Goal: Transaction & Acquisition: Download file/media

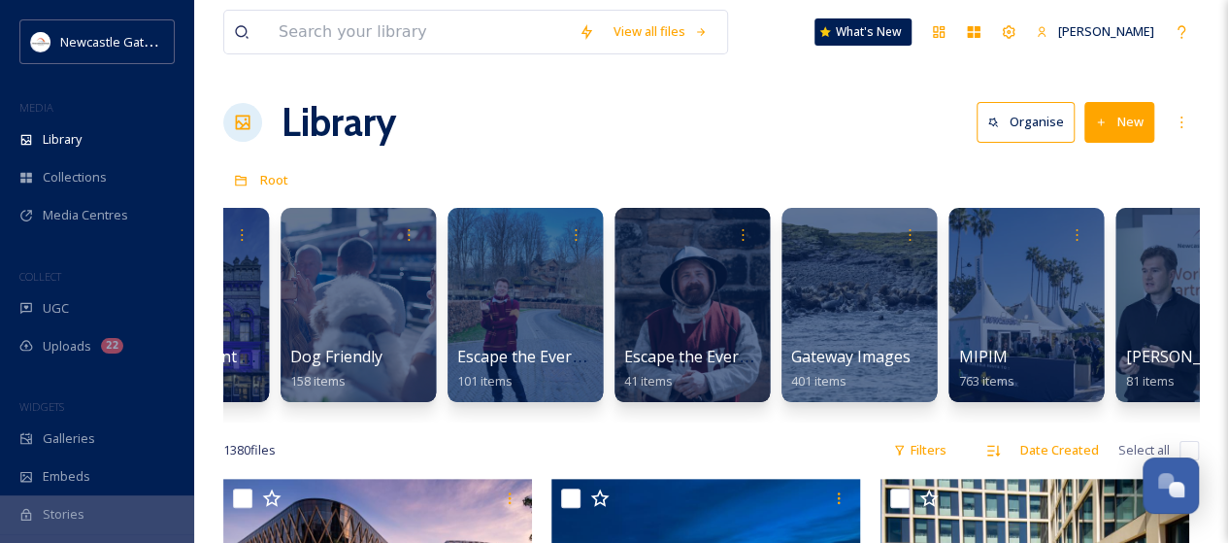
scroll to position [0, 1161]
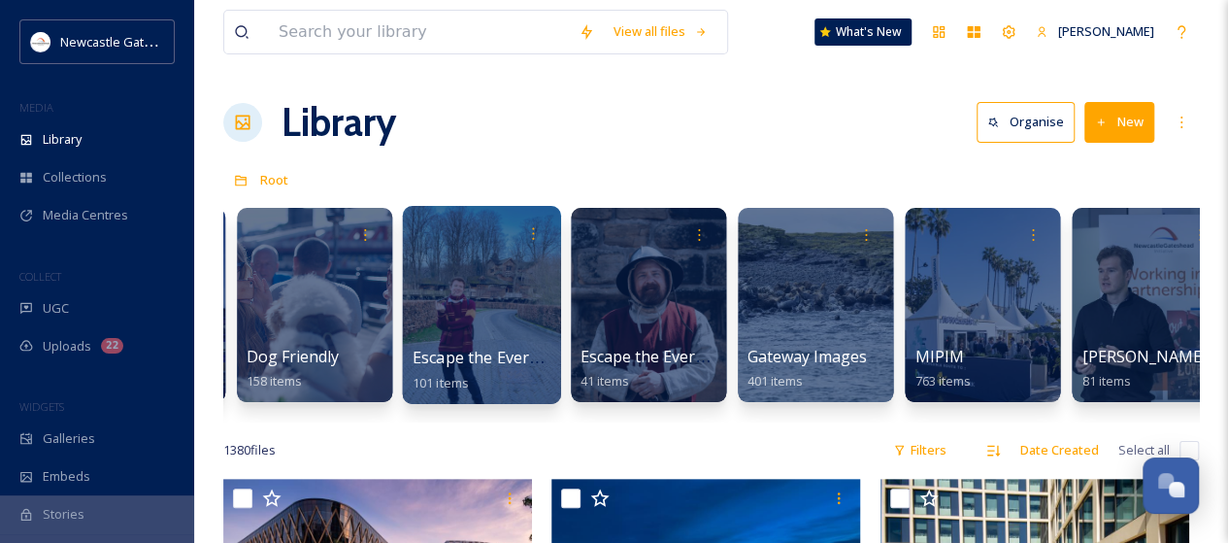
click at [524, 310] on div at bounding box center [481, 305] width 158 height 198
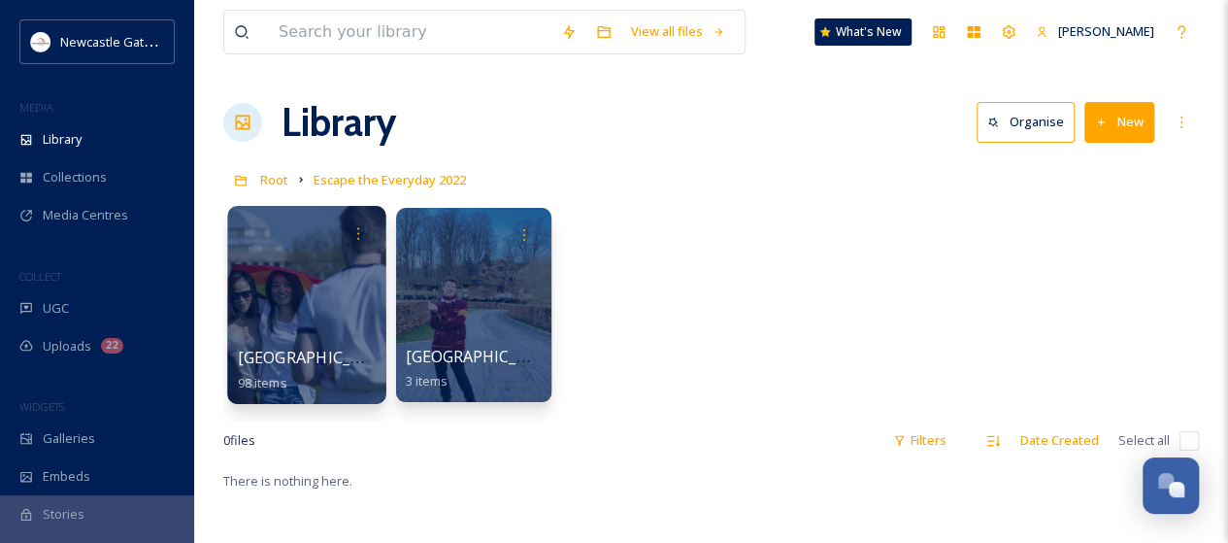
click at [332, 325] on div at bounding box center [306, 305] width 158 height 198
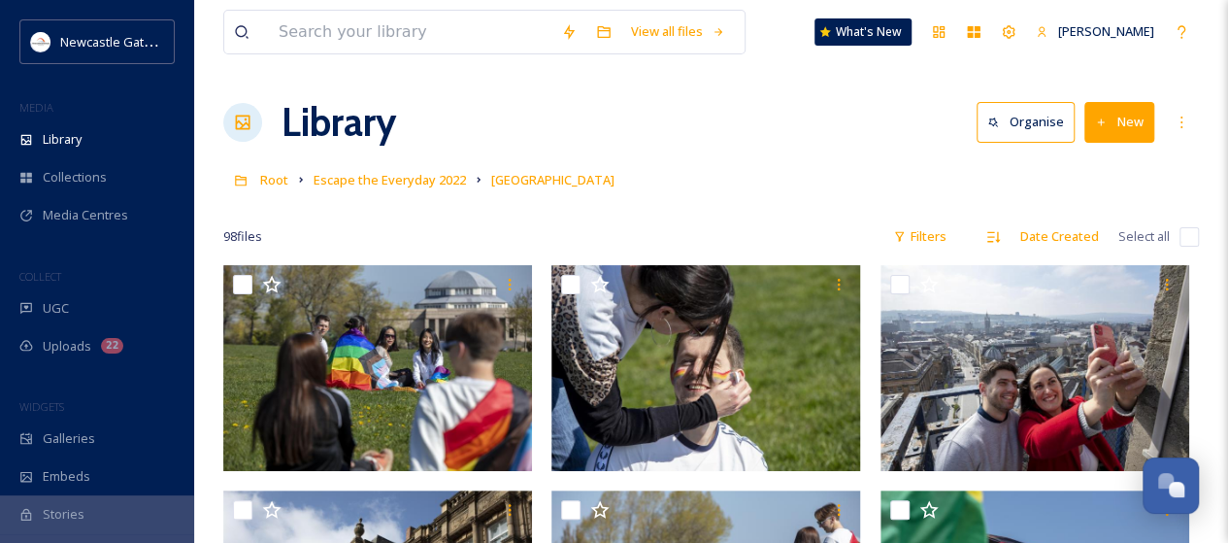
scroll to position [97, 0]
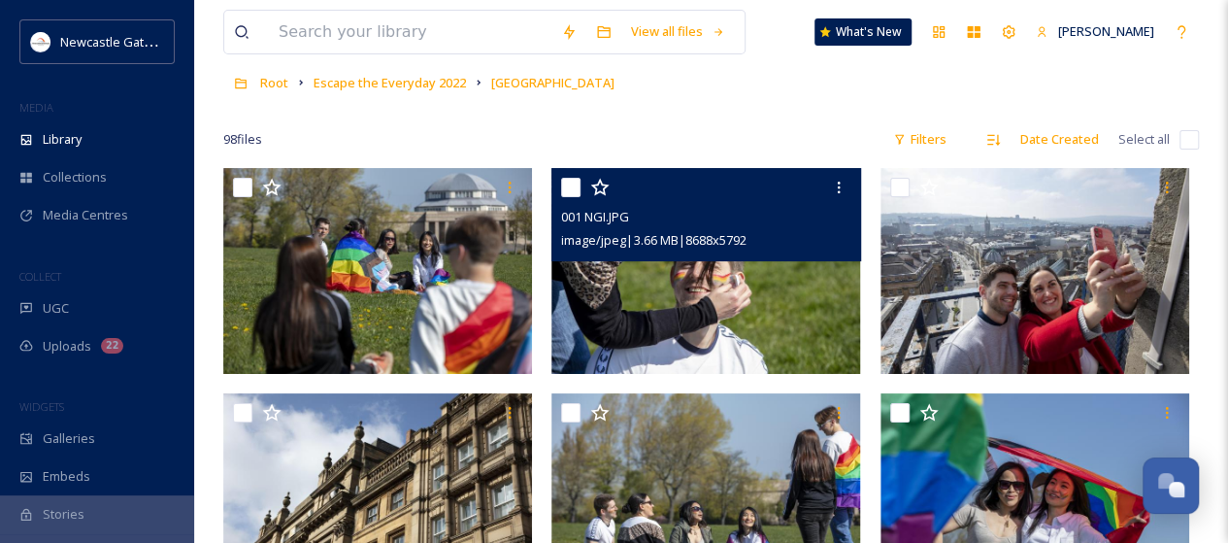
click at [557, 262] on img at bounding box center [705, 271] width 309 height 206
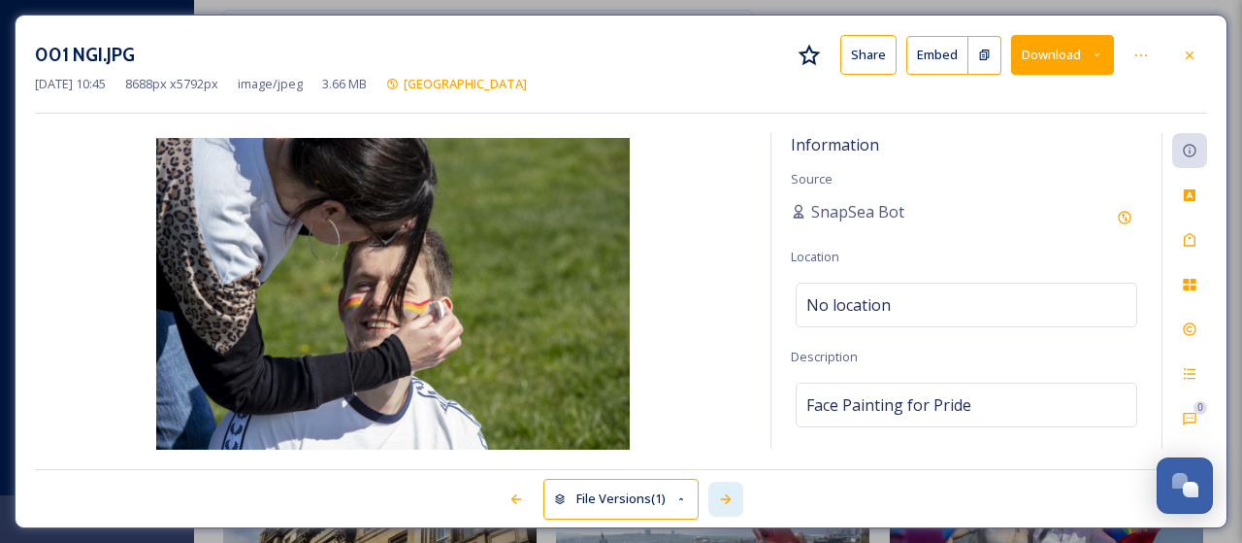
click at [732, 490] on div at bounding box center [725, 498] width 35 height 35
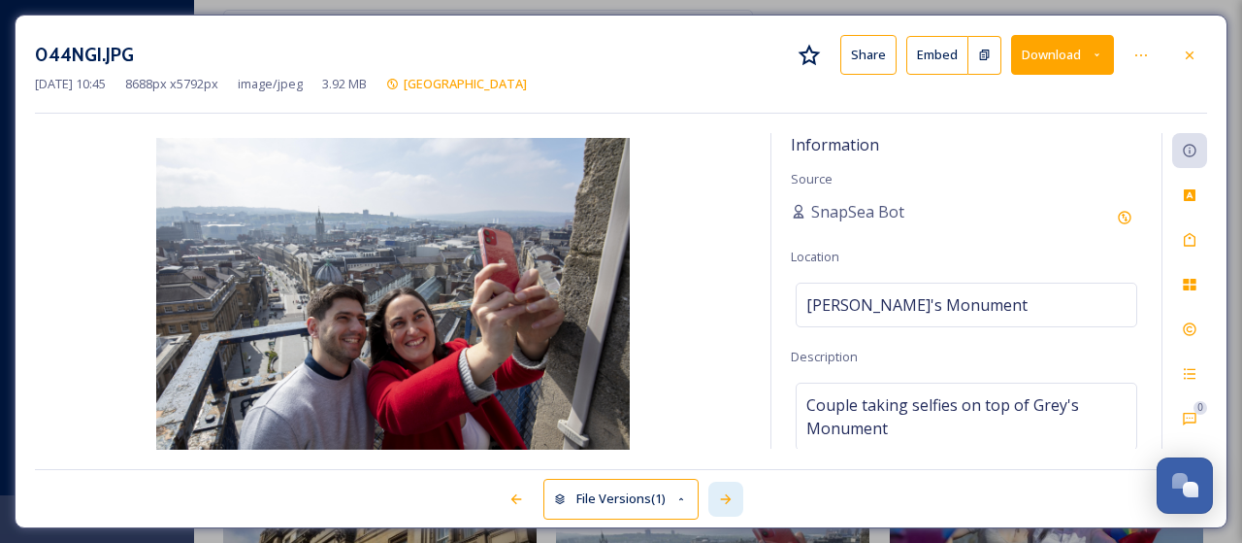
click at [732, 490] on div at bounding box center [725, 498] width 35 height 35
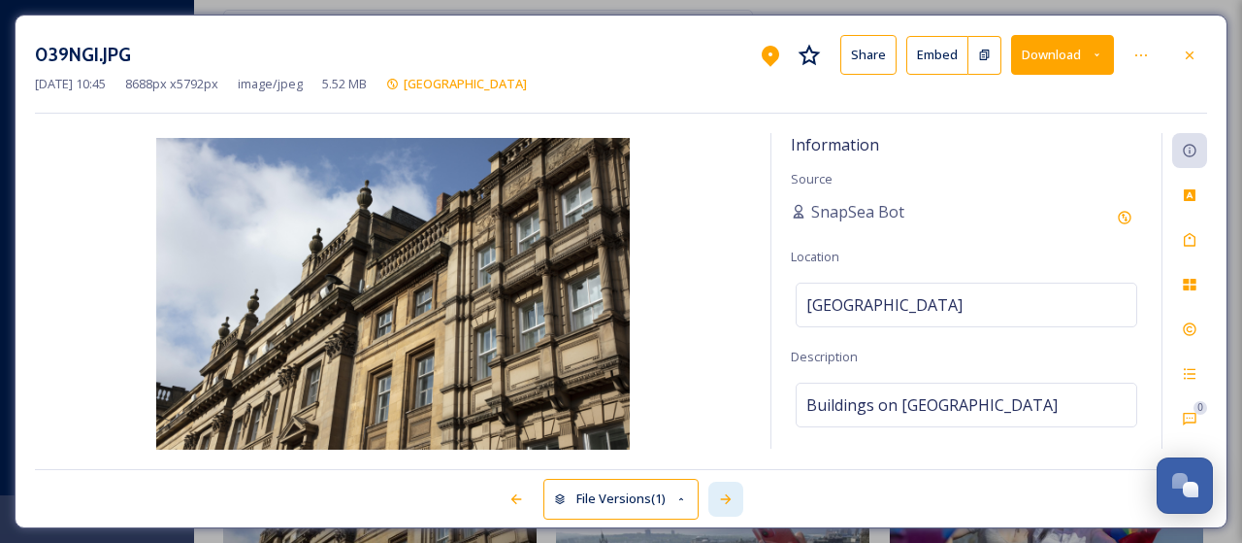
click at [732, 490] on div at bounding box center [725, 498] width 35 height 35
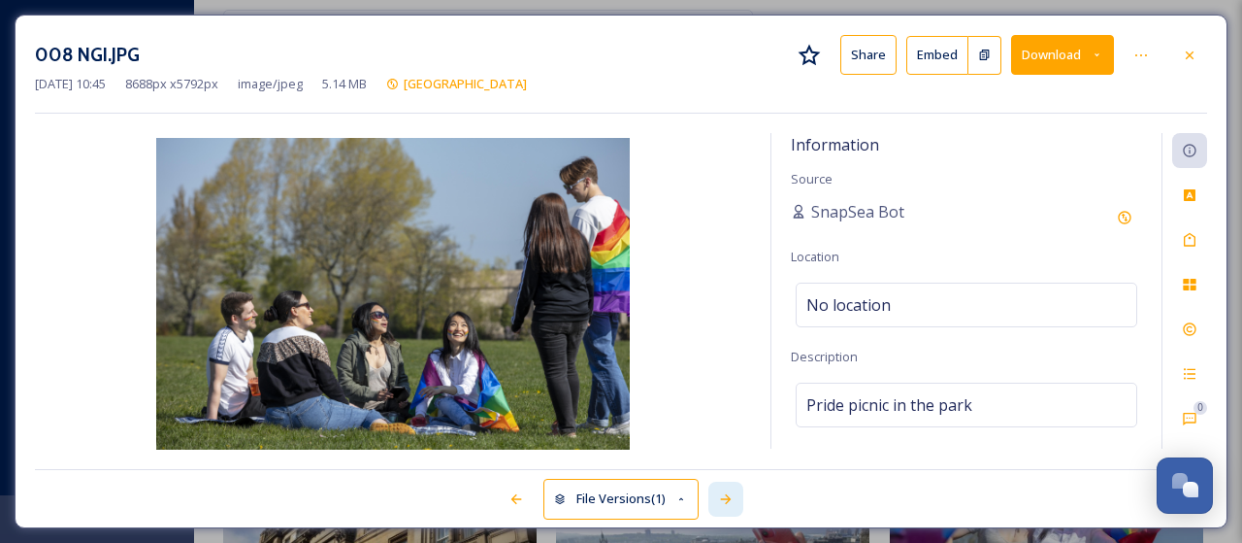
click at [732, 490] on div at bounding box center [725, 498] width 35 height 35
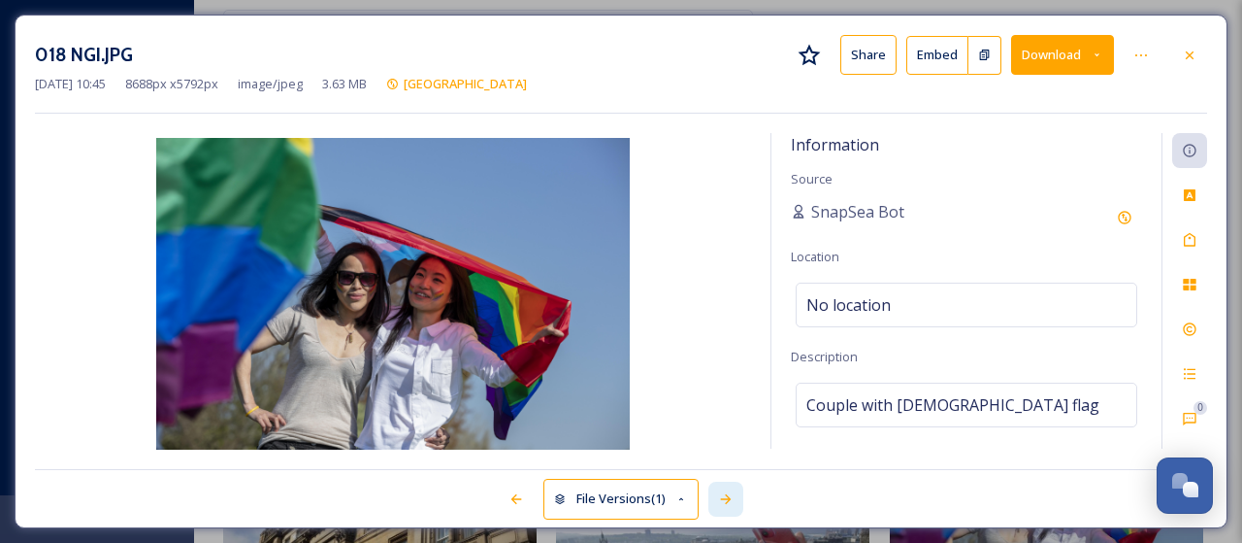
click at [732, 490] on div at bounding box center [725, 498] width 35 height 35
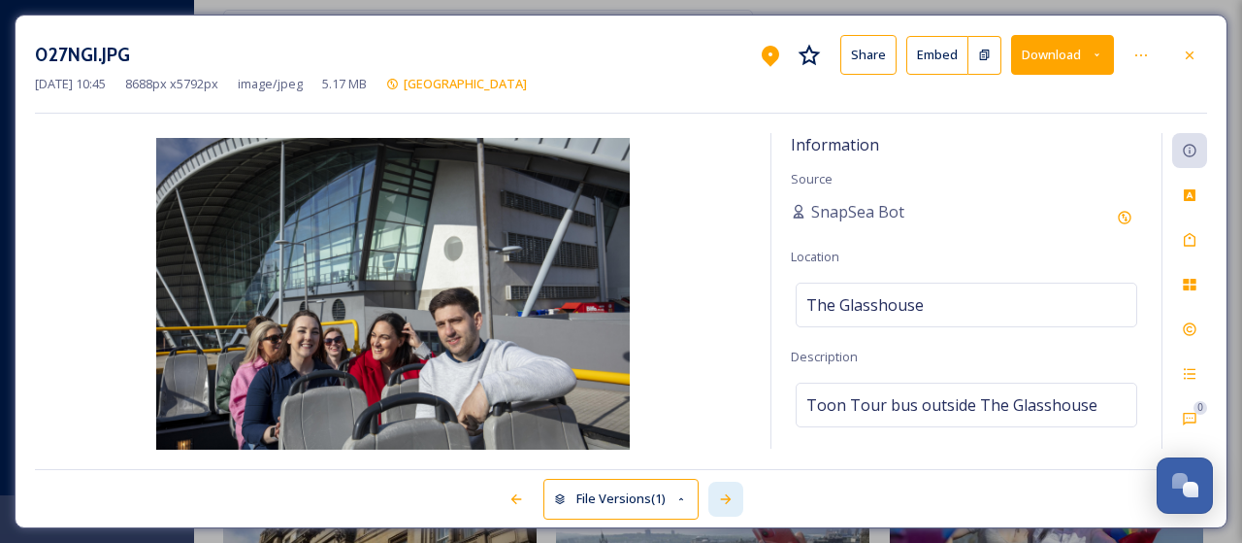
click at [732, 490] on div at bounding box center [725, 498] width 35 height 35
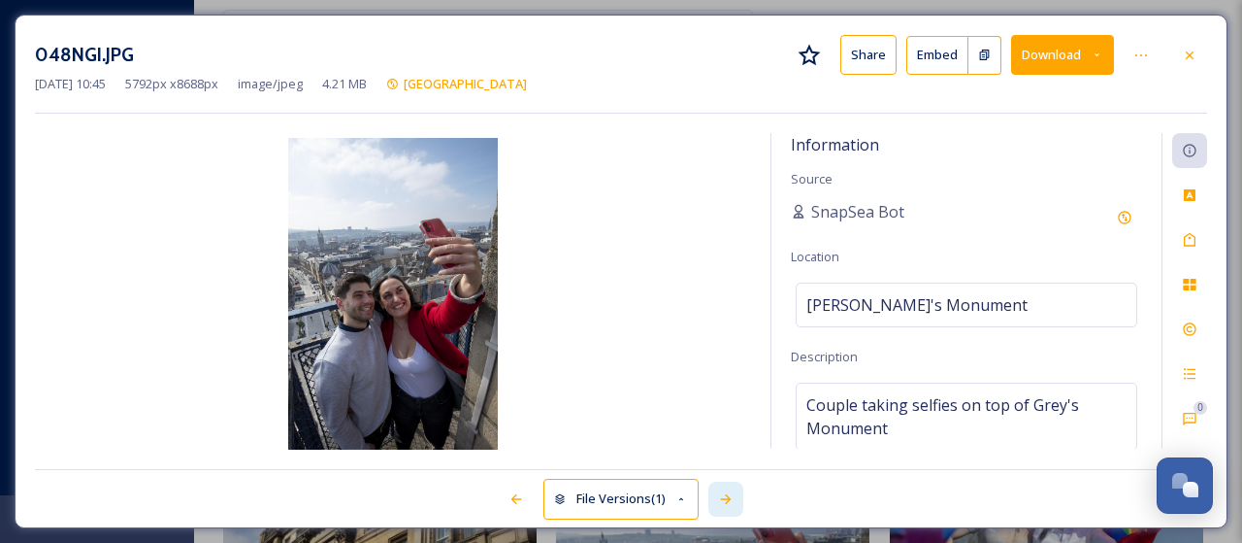
click at [732, 490] on div at bounding box center [725, 498] width 35 height 35
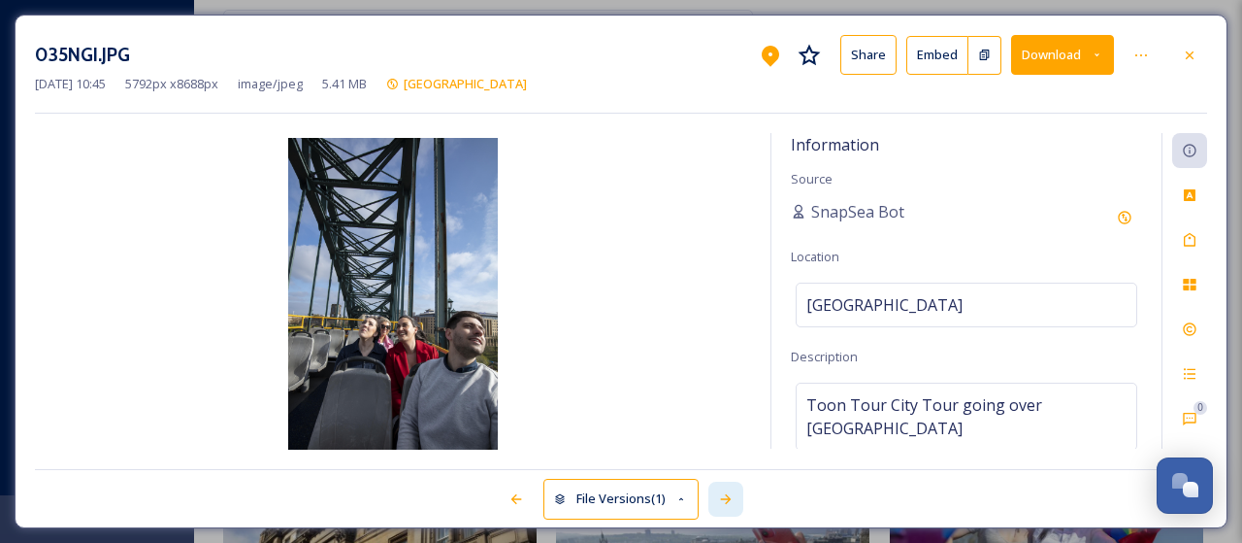
click at [732, 490] on div at bounding box center [725, 498] width 35 height 35
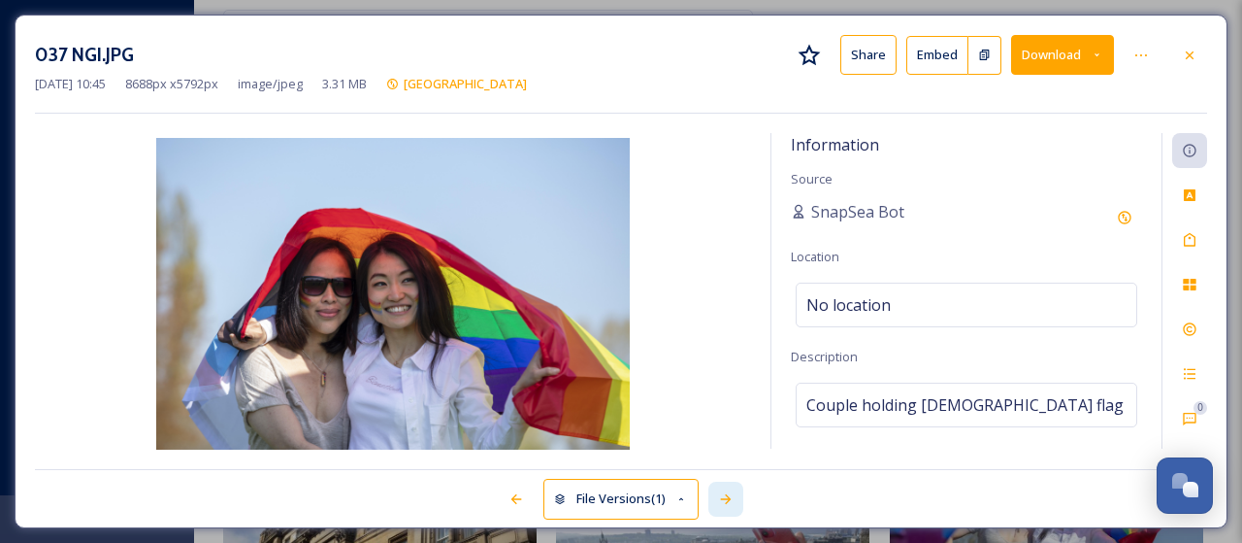
click at [732, 490] on div at bounding box center [725, 498] width 35 height 35
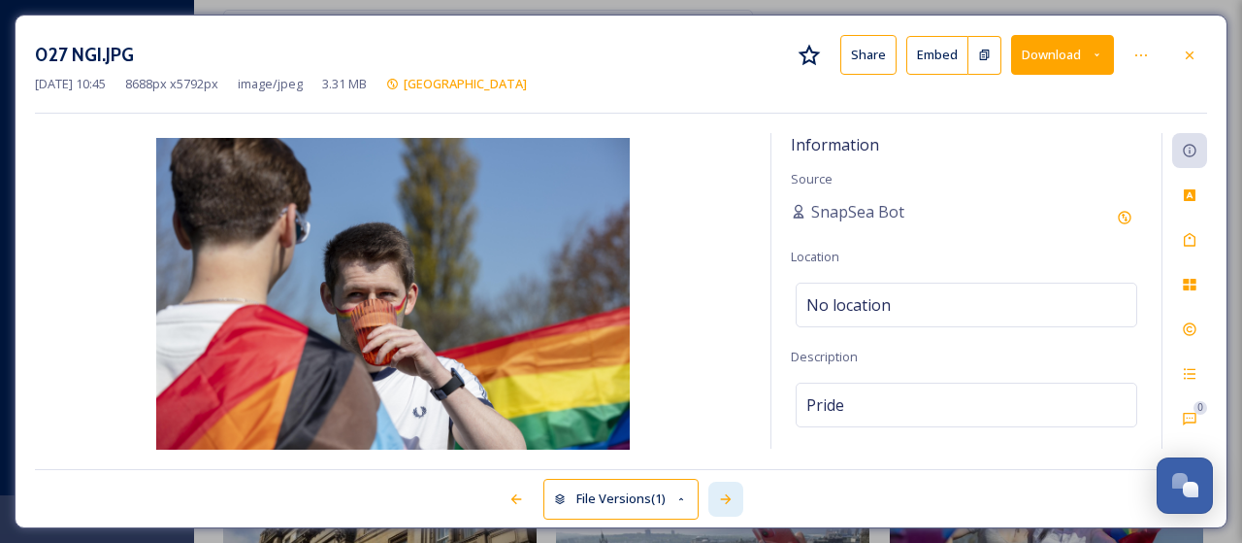
click at [732, 490] on div at bounding box center [725, 498] width 35 height 35
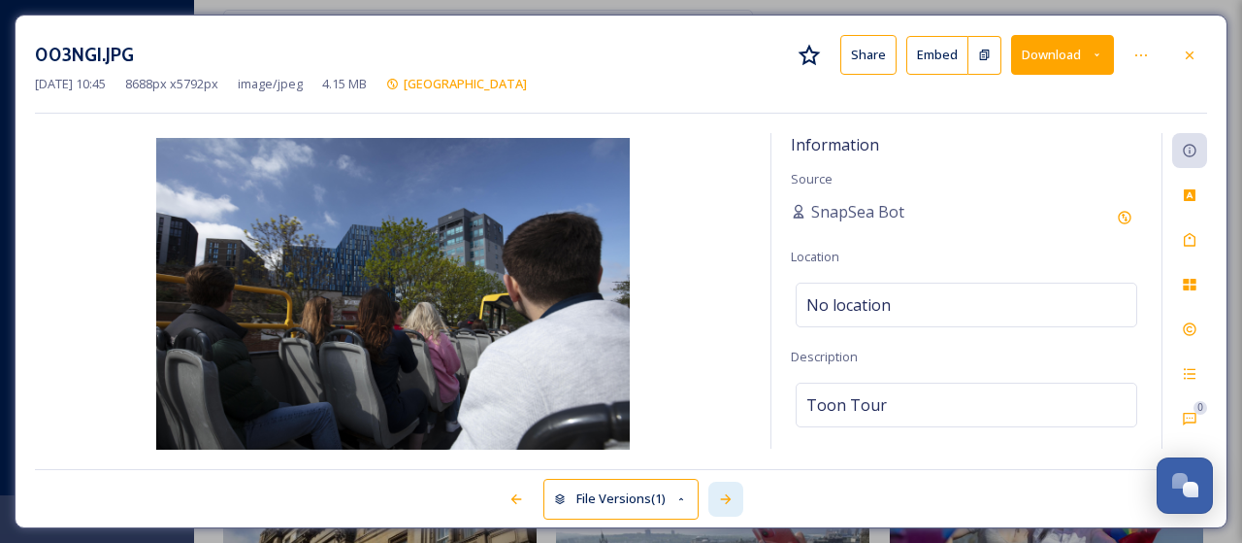
click at [732, 490] on div at bounding box center [725, 498] width 35 height 35
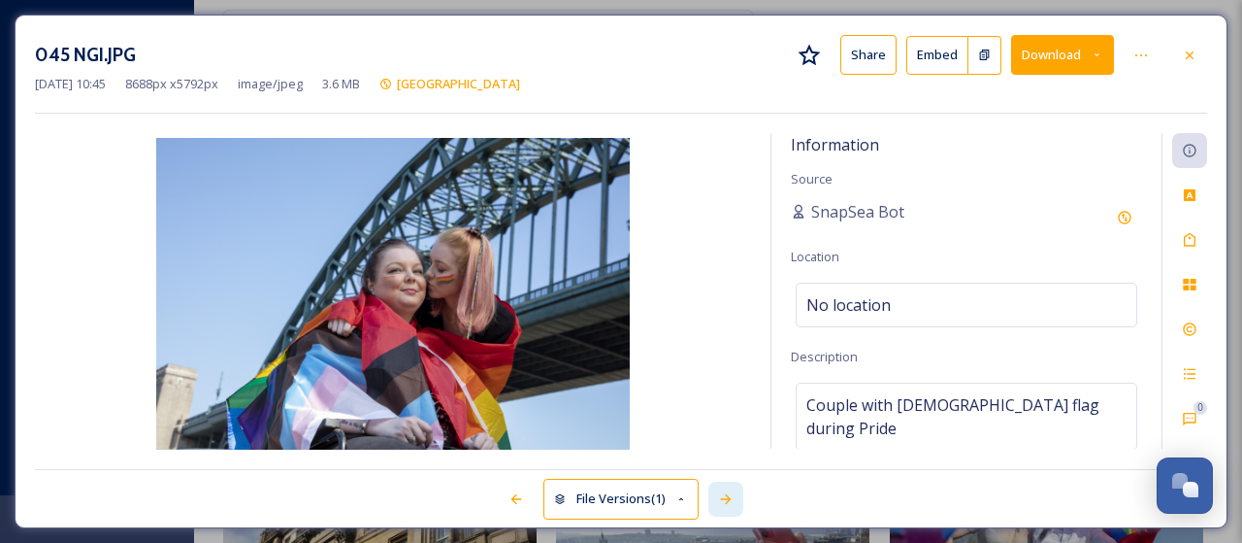
click at [732, 490] on div at bounding box center [725, 498] width 35 height 35
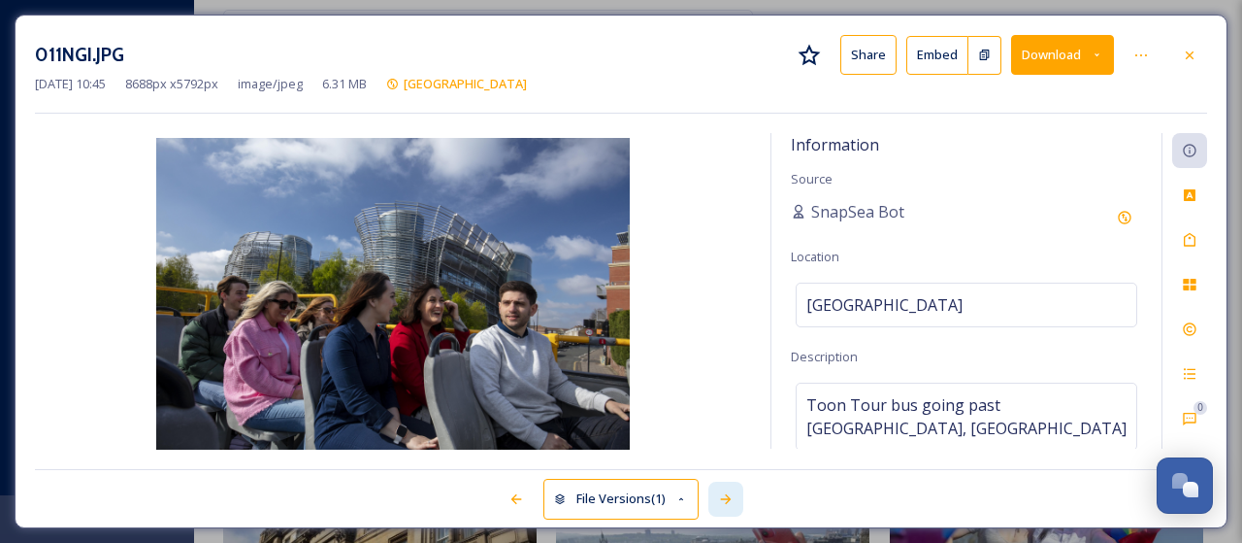
click at [732, 490] on div at bounding box center [725, 498] width 35 height 35
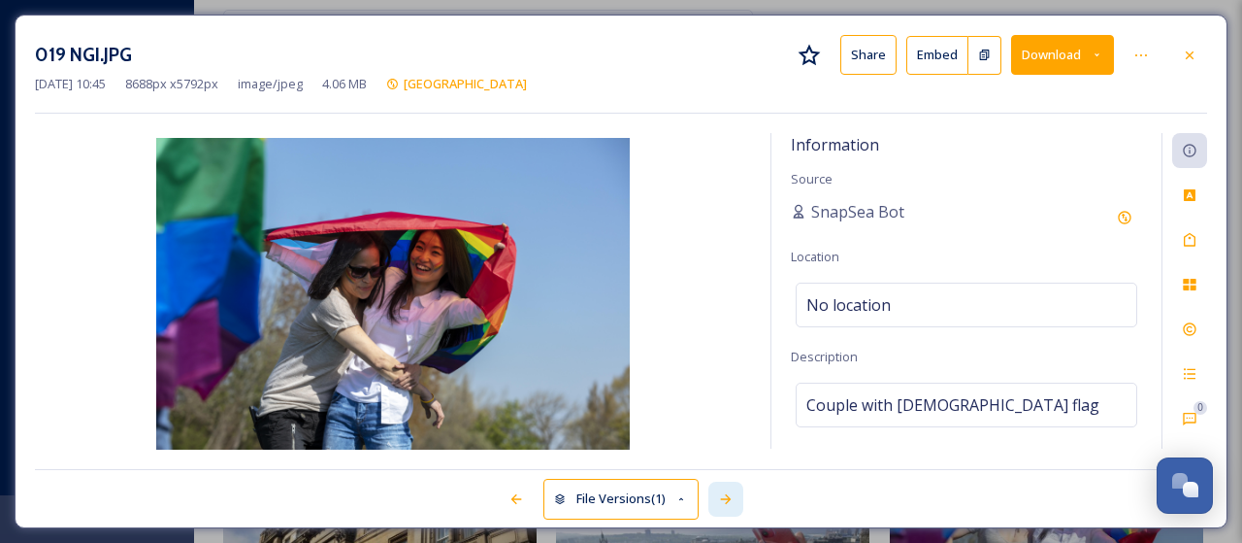
click at [732, 490] on div at bounding box center [725, 498] width 35 height 35
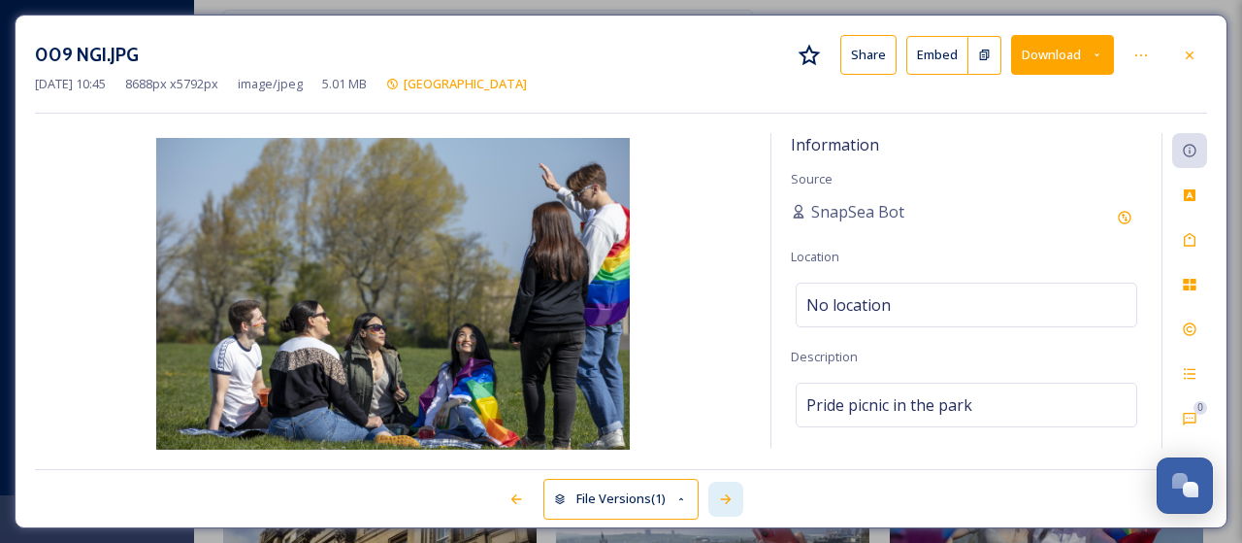
click at [732, 490] on div at bounding box center [725, 498] width 35 height 35
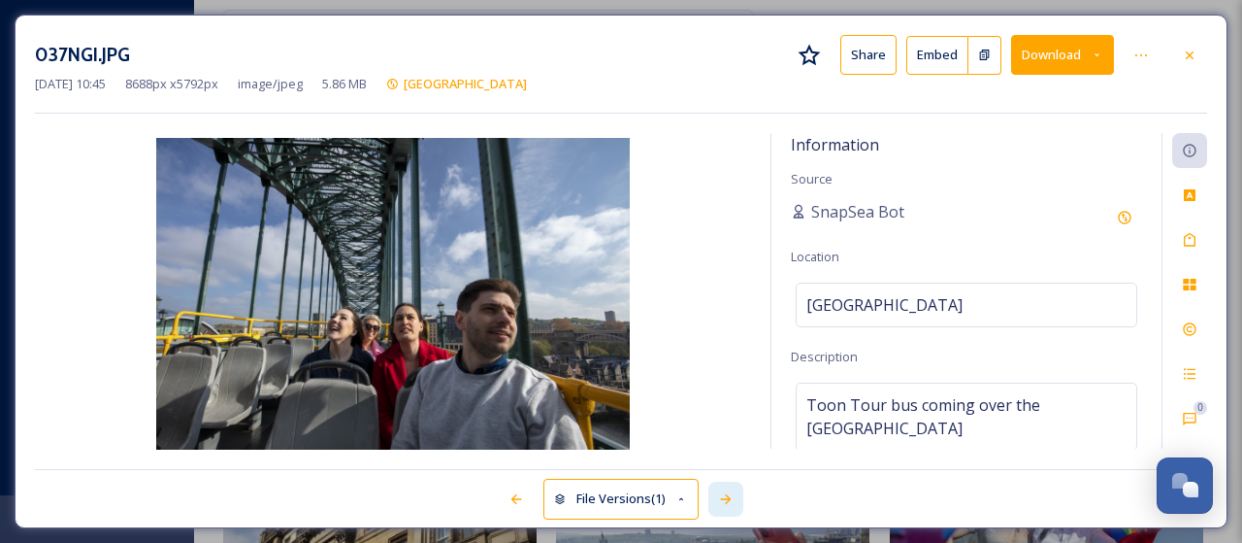
click at [732, 490] on div at bounding box center [725, 498] width 35 height 35
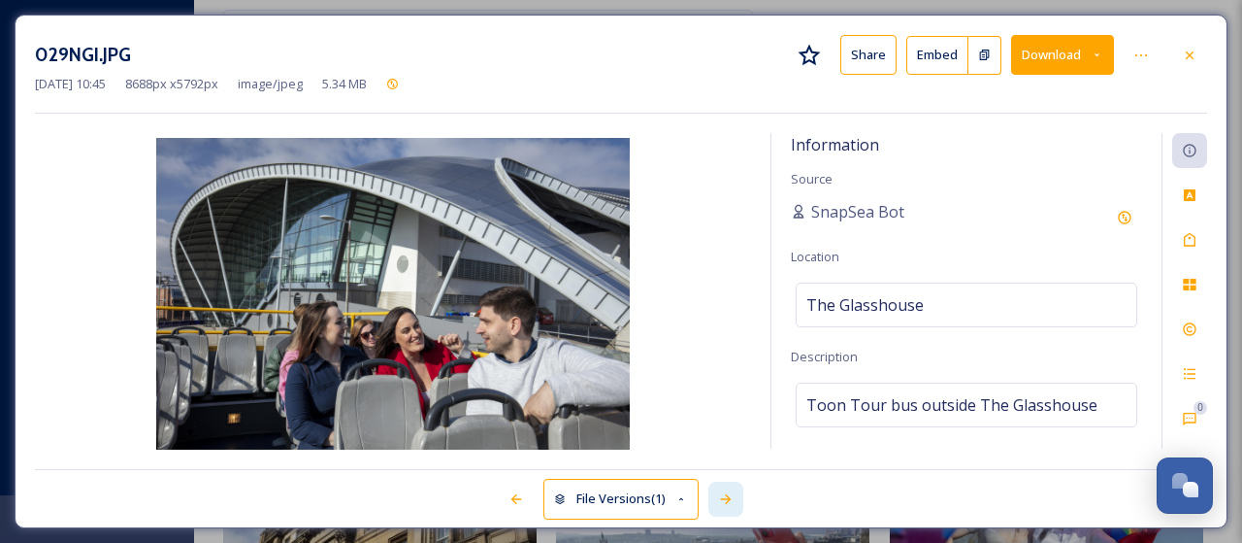
click at [732, 490] on div at bounding box center [725, 498] width 35 height 35
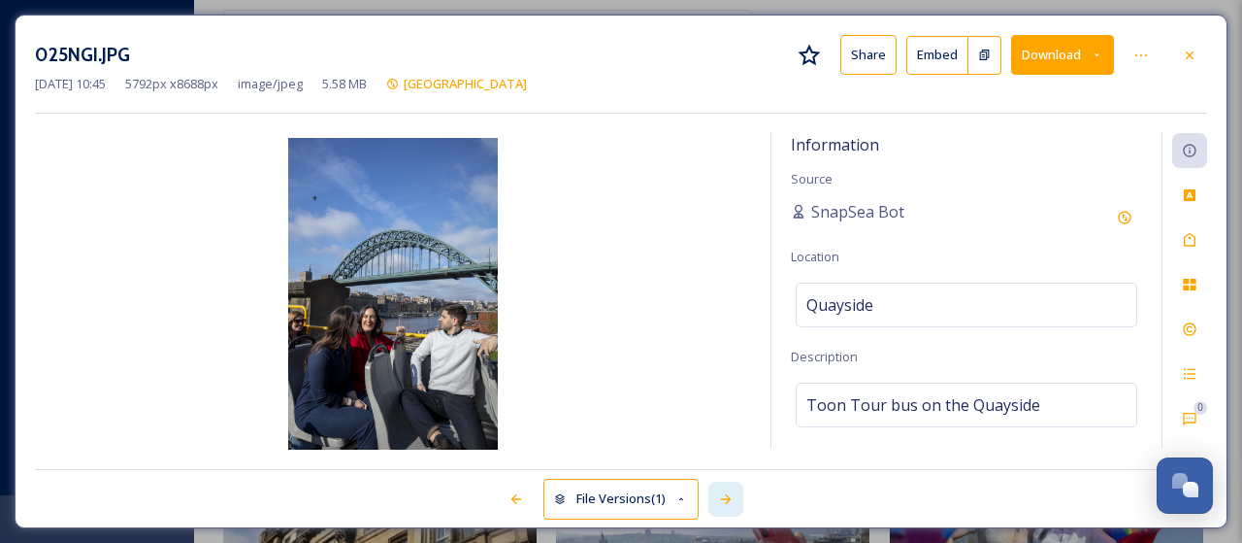
click at [732, 490] on div at bounding box center [725, 498] width 35 height 35
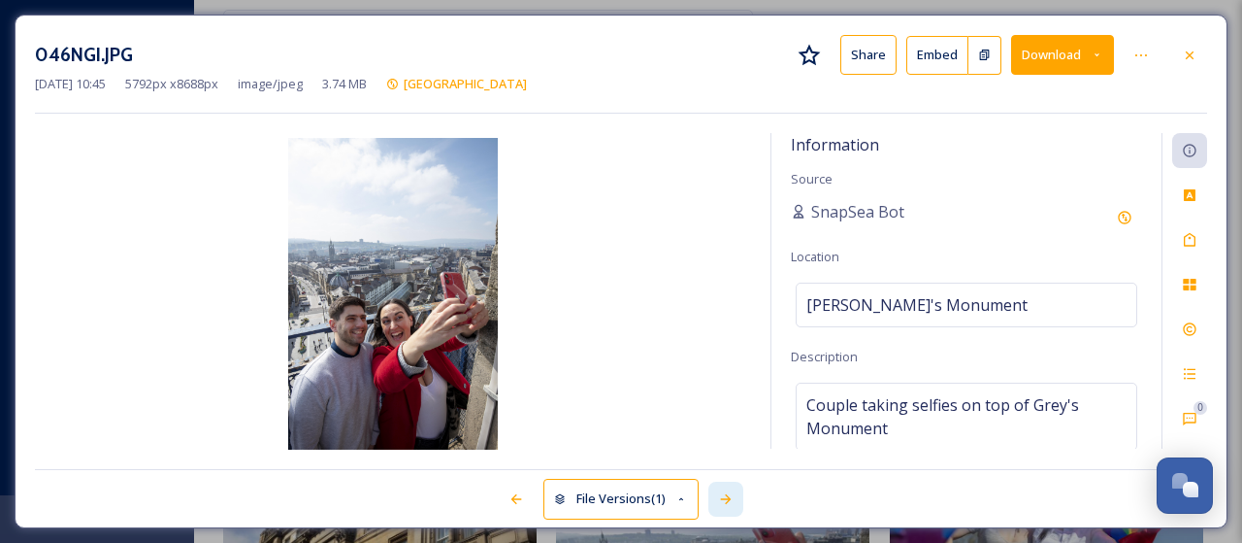
click at [732, 490] on div at bounding box center [725, 498] width 35 height 35
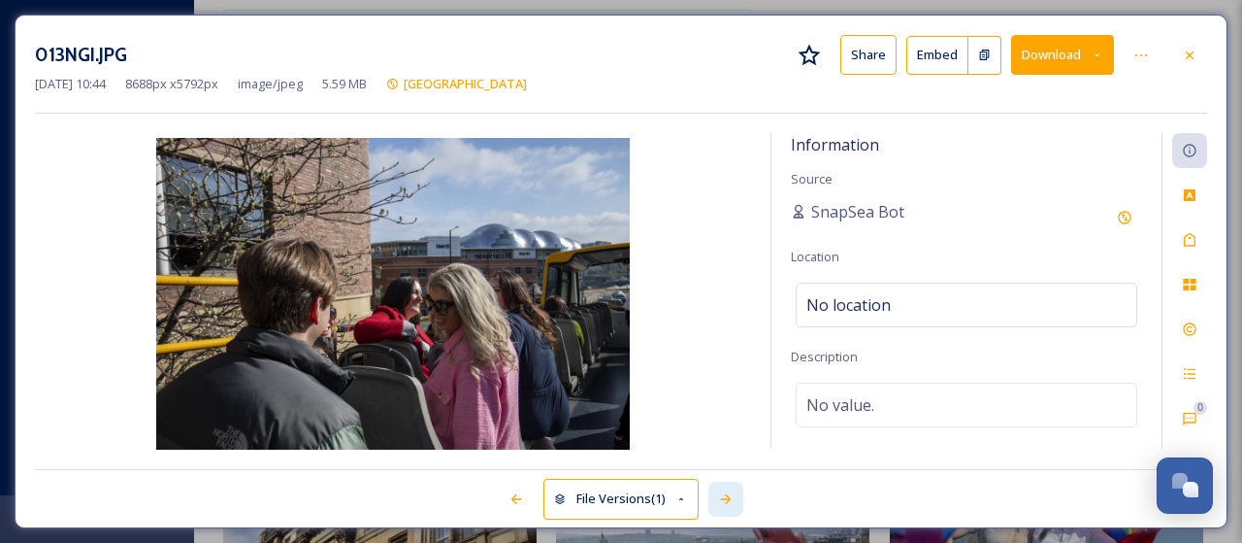
click at [732, 490] on div at bounding box center [725, 498] width 35 height 35
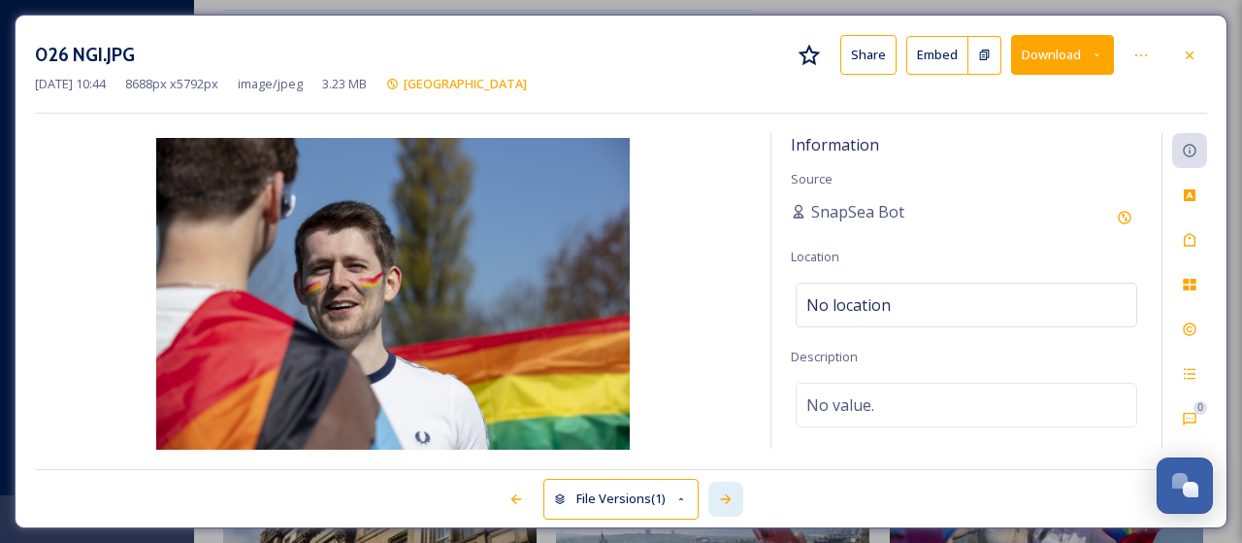
click at [732, 490] on div at bounding box center [725, 498] width 35 height 35
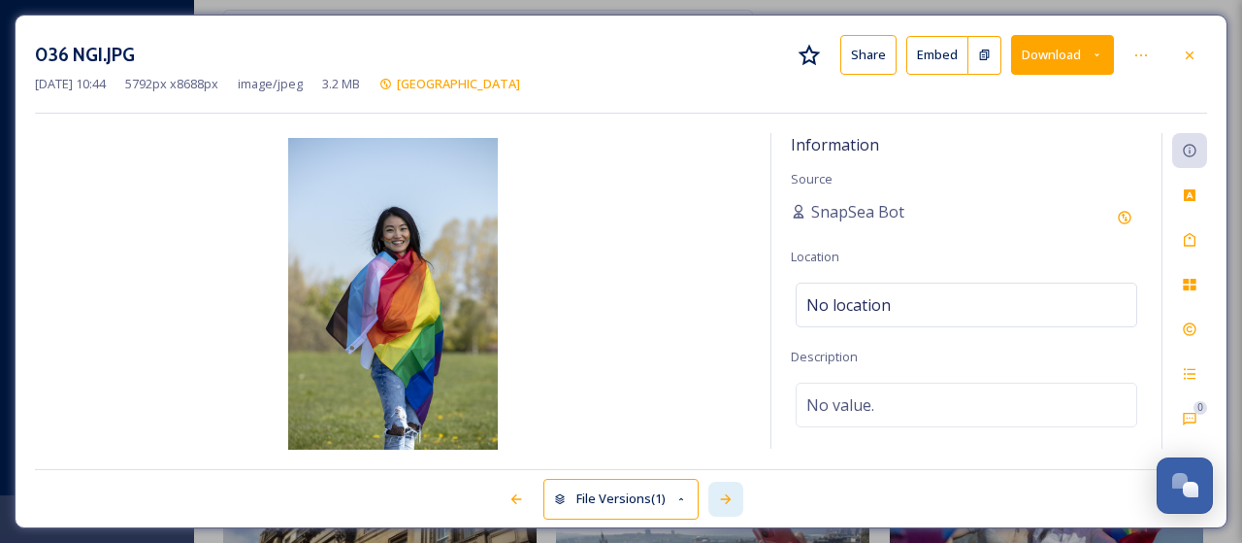
click at [732, 490] on div at bounding box center [725, 498] width 35 height 35
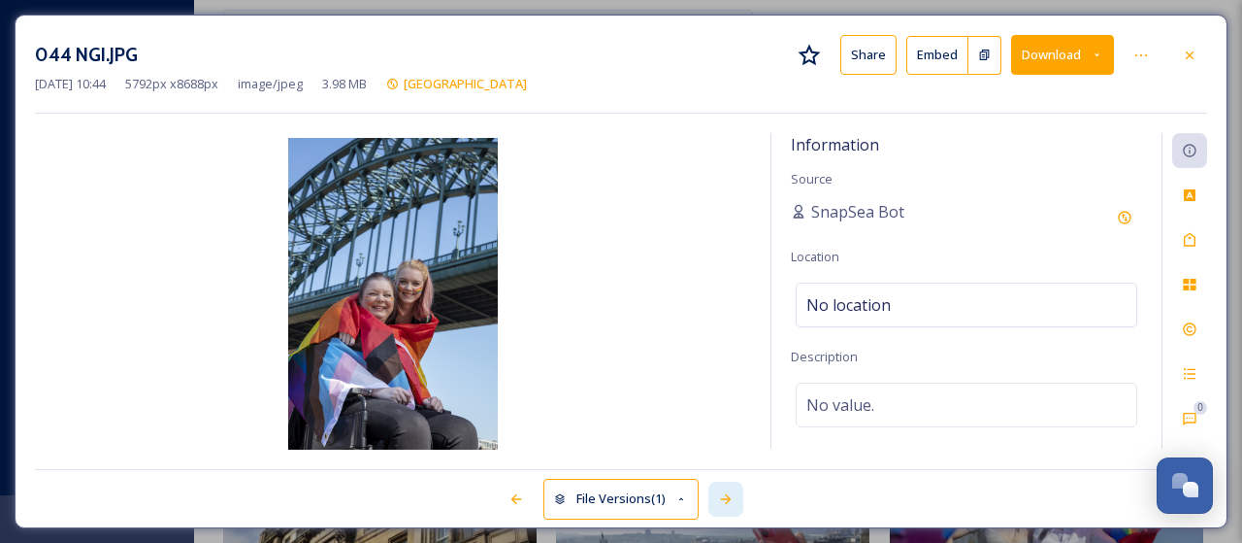
click at [732, 490] on div at bounding box center [725, 498] width 35 height 35
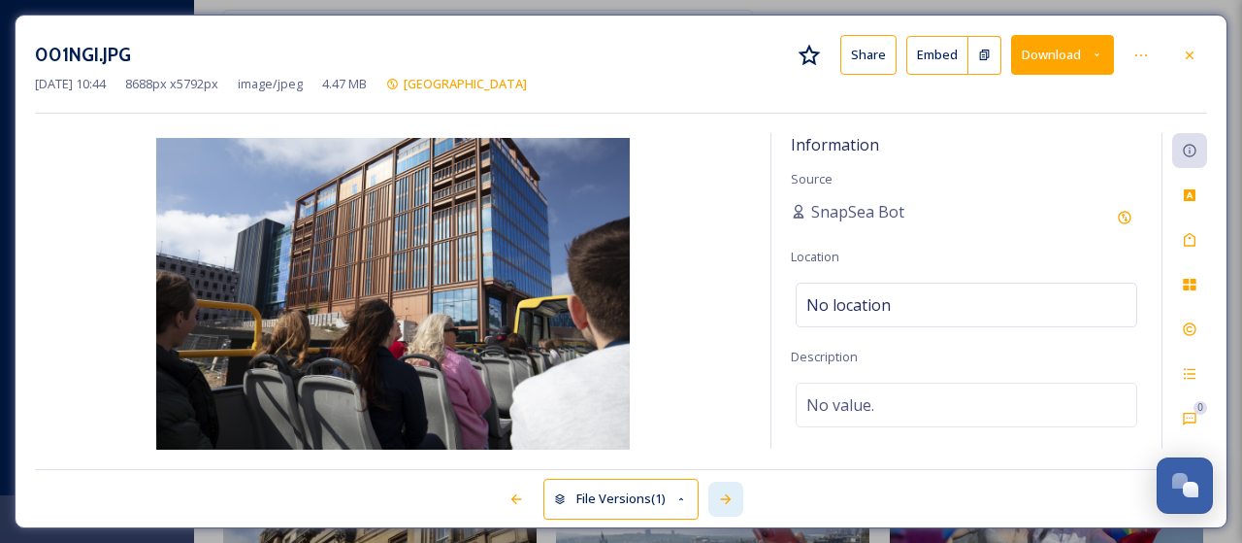
click at [732, 490] on div at bounding box center [725, 498] width 35 height 35
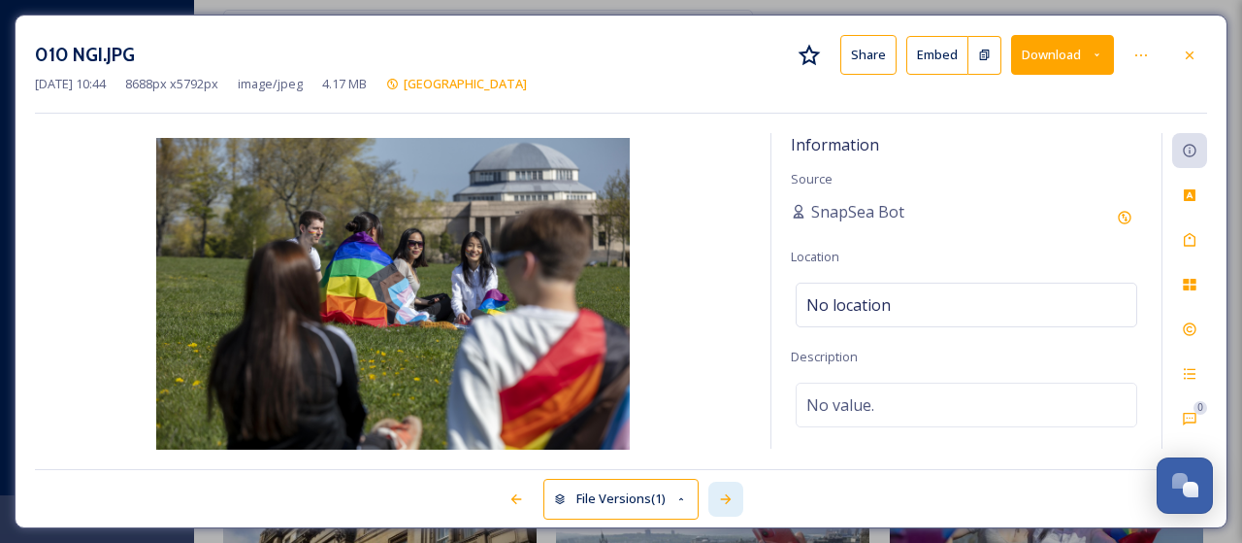
click at [732, 490] on div at bounding box center [725, 498] width 35 height 35
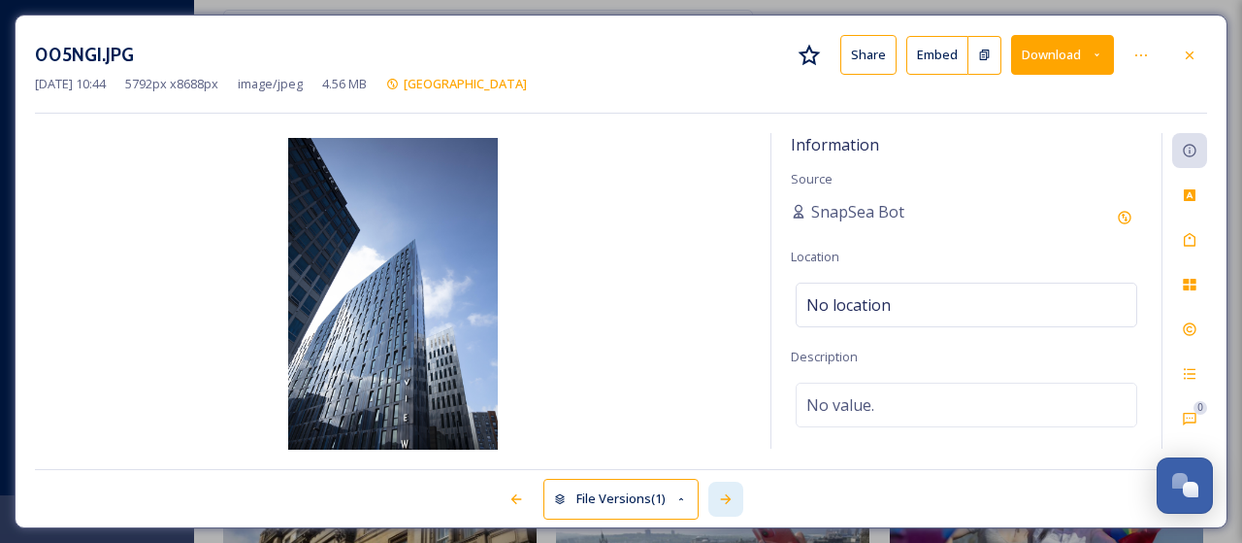
click at [732, 490] on div at bounding box center [725, 498] width 35 height 35
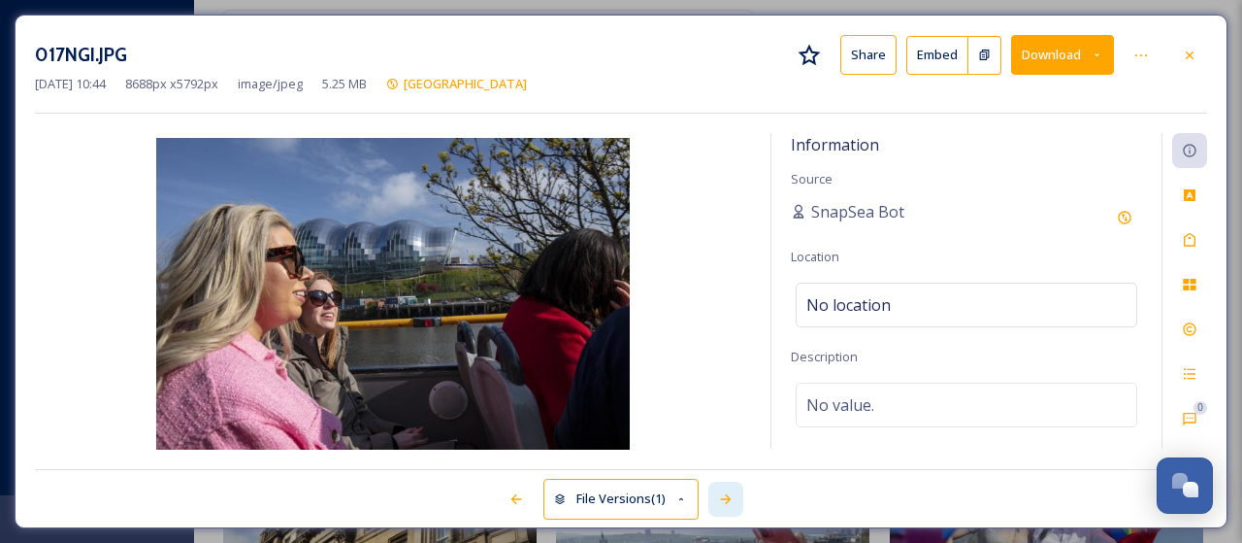
click at [732, 490] on div at bounding box center [725, 498] width 35 height 35
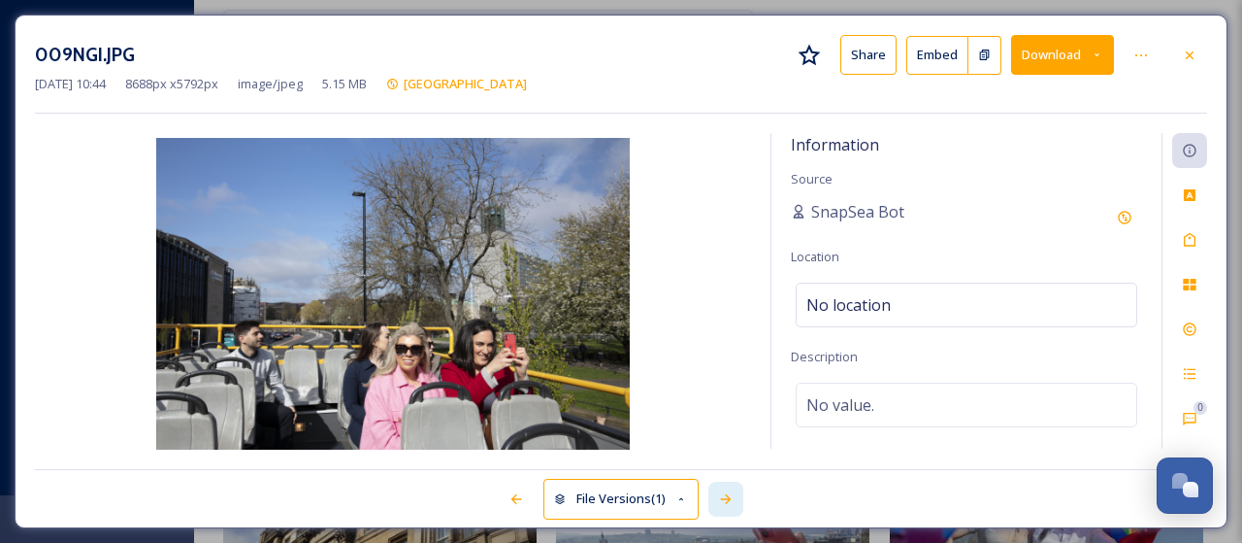
click at [732, 490] on div at bounding box center [725, 498] width 35 height 35
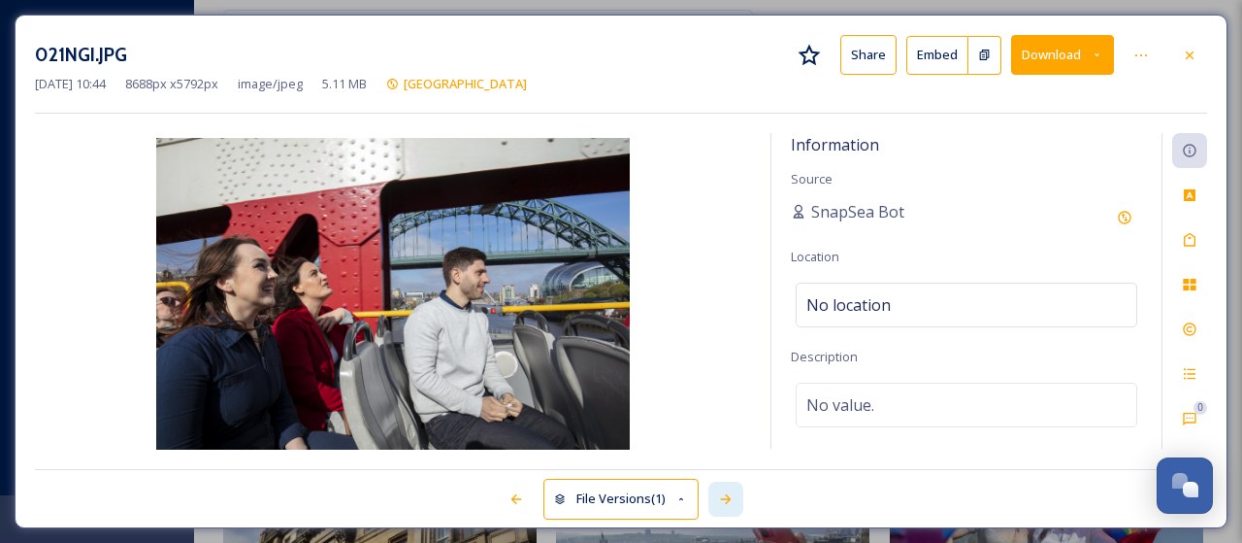
click at [732, 490] on div at bounding box center [725, 498] width 35 height 35
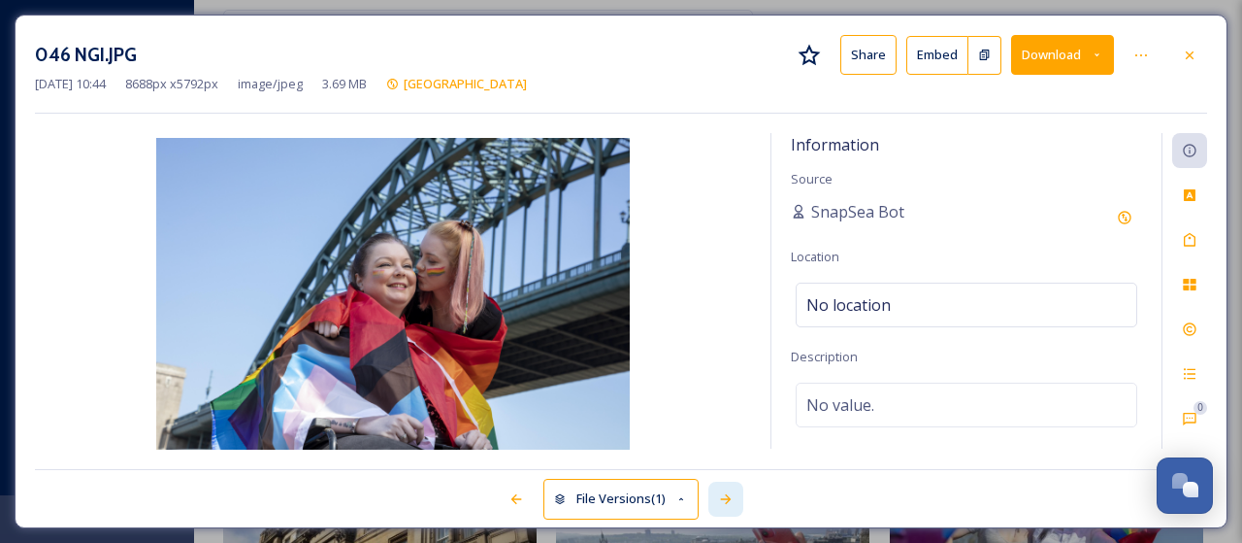
click at [732, 490] on div at bounding box center [725, 498] width 35 height 35
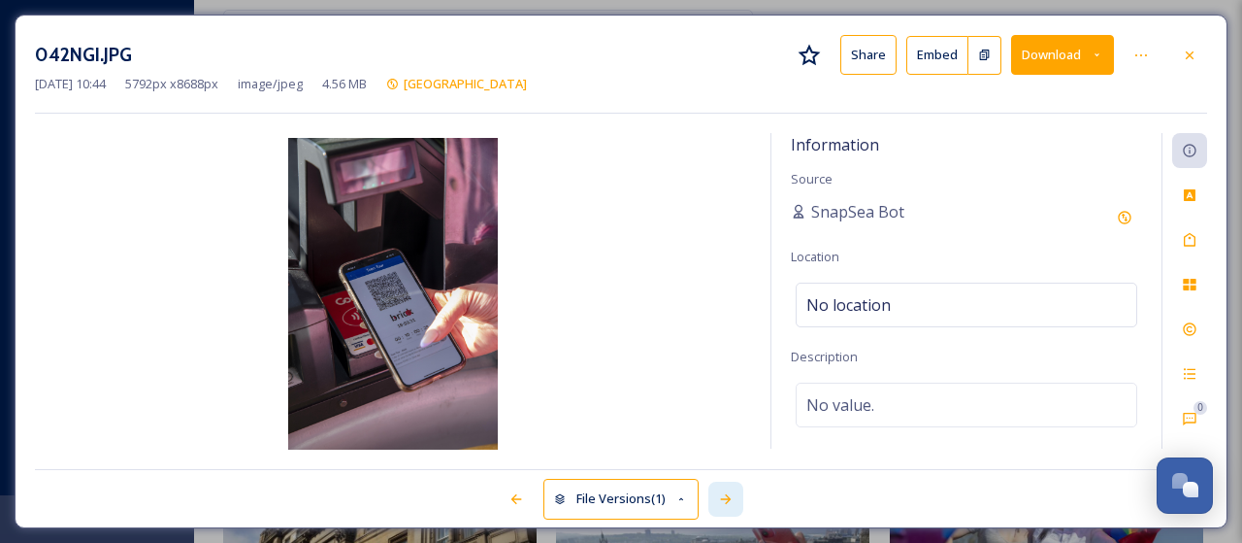
click at [732, 490] on div at bounding box center [725, 498] width 35 height 35
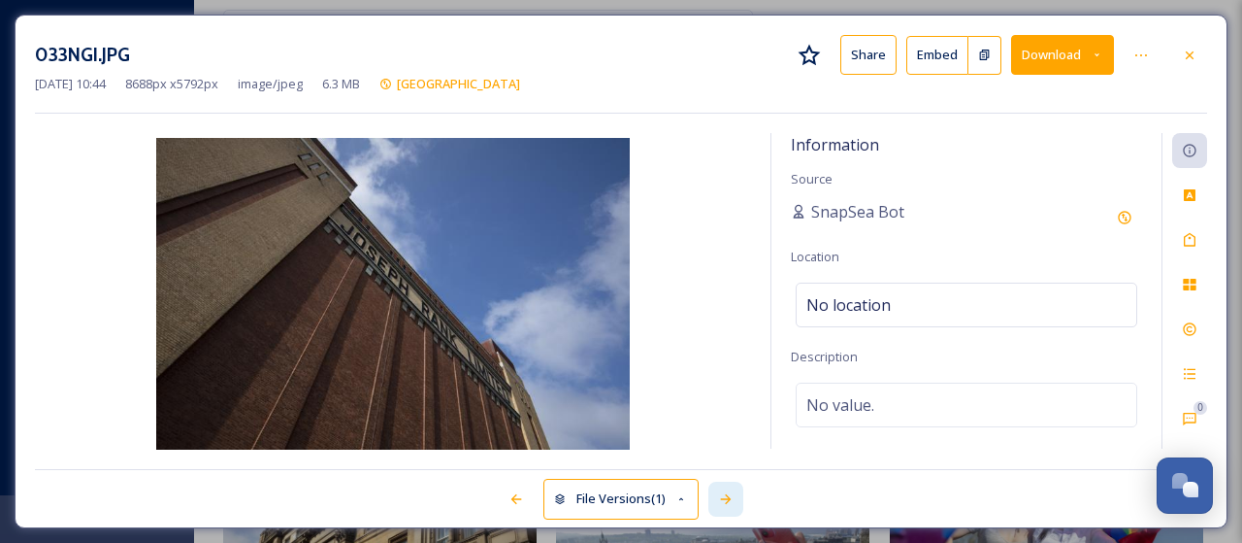
click at [732, 490] on div at bounding box center [725, 498] width 35 height 35
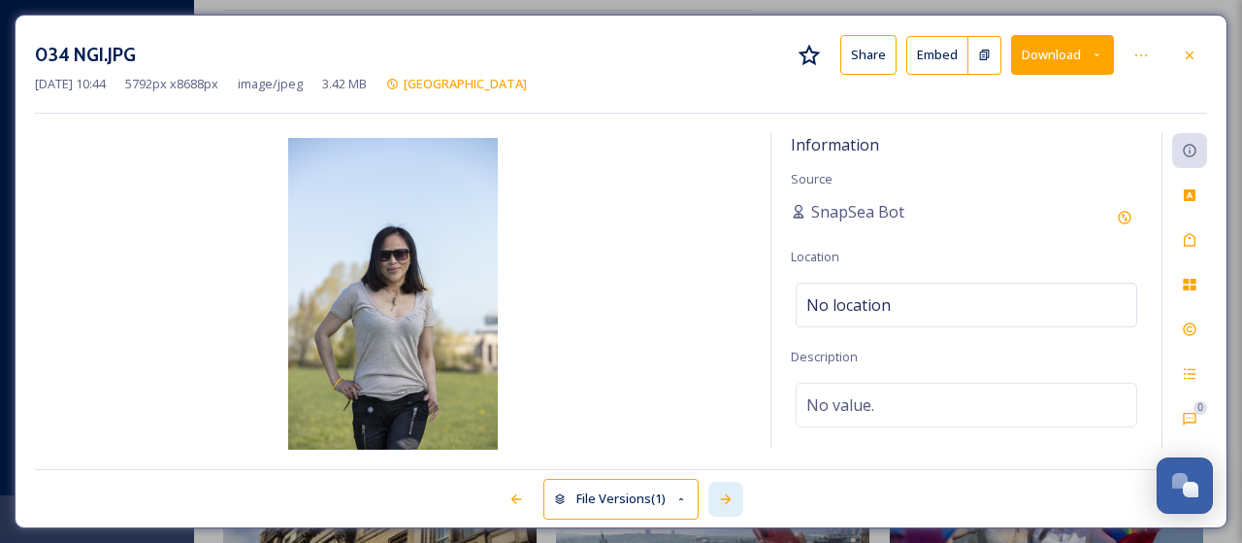
click at [732, 490] on div at bounding box center [725, 498] width 35 height 35
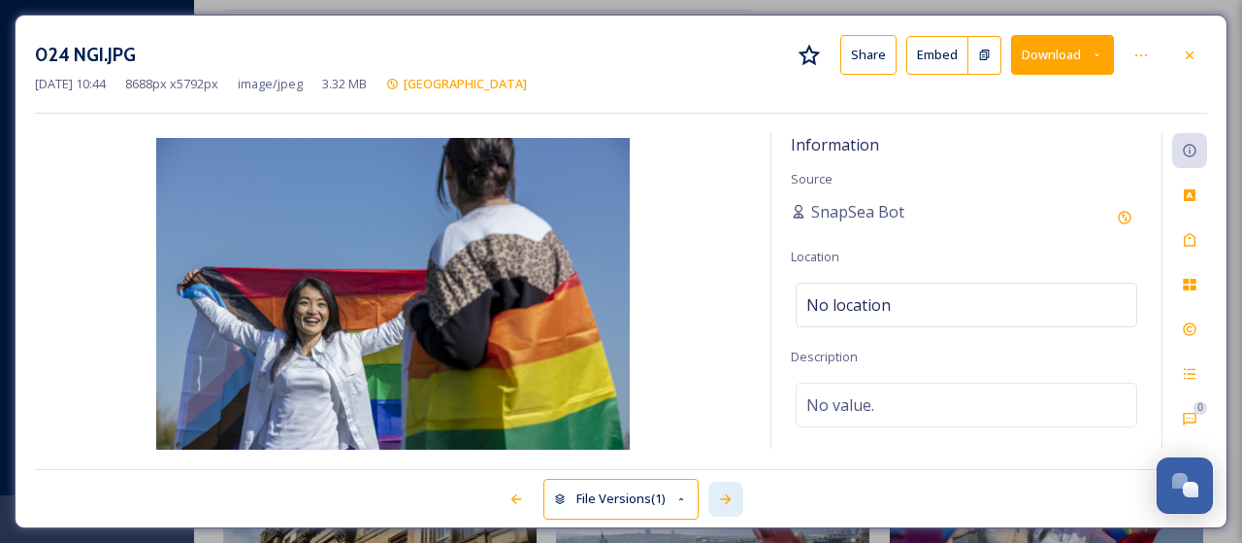
click at [733, 490] on div at bounding box center [725, 498] width 35 height 35
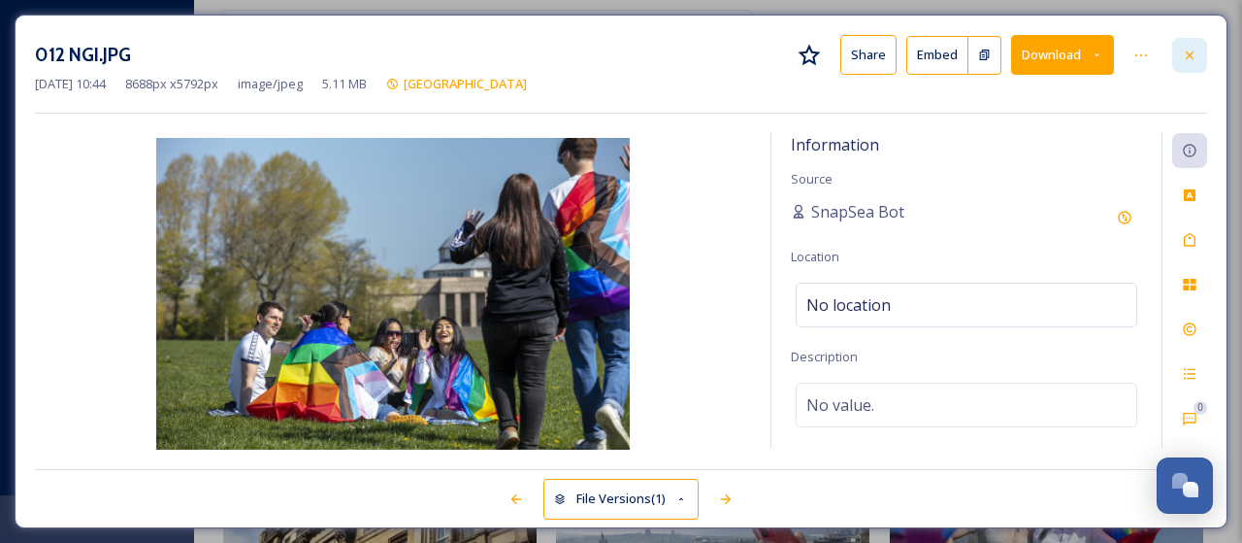
click at [1176, 49] on div at bounding box center [1189, 55] width 35 height 35
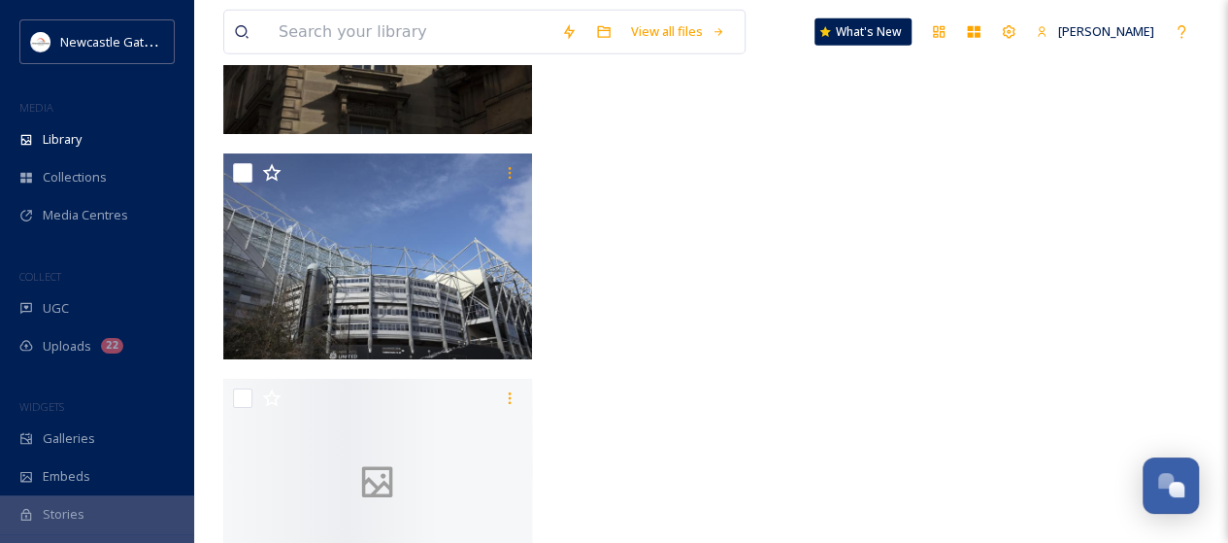
scroll to position [10251, 0]
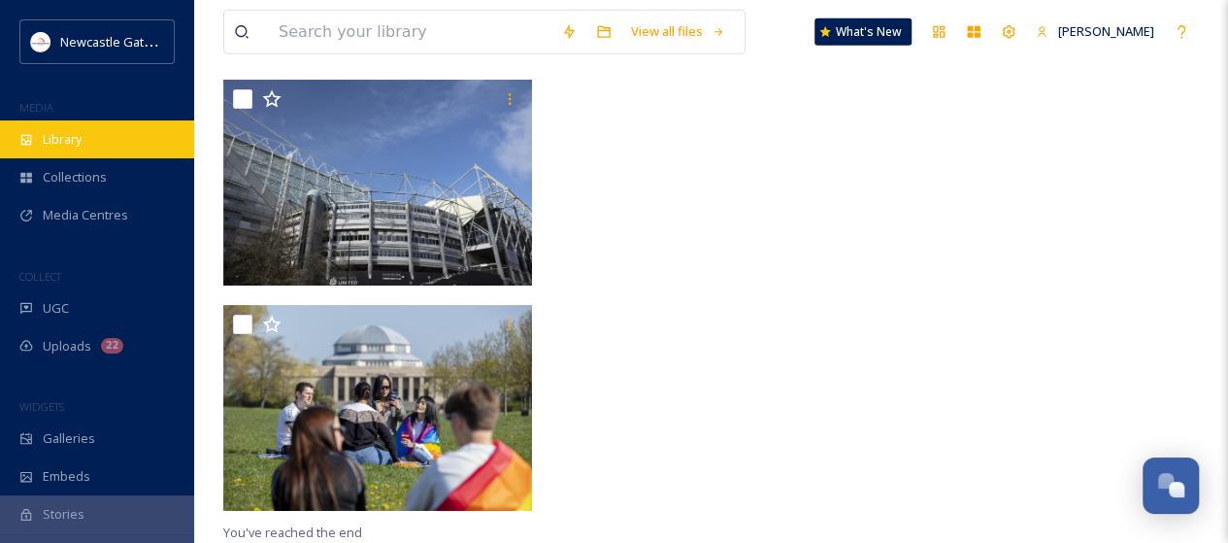
click at [72, 130] on span "Library" at bounding box center [62, 139] width 39 height 18
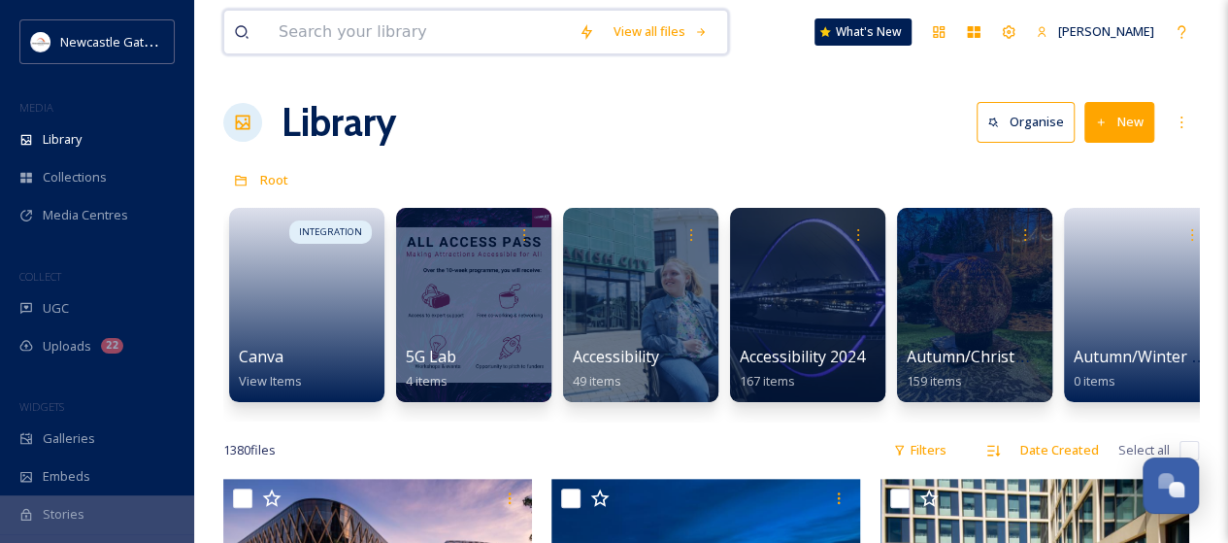
click at [412, 34] on input at bounding box center [419, 32] width 300 height 43
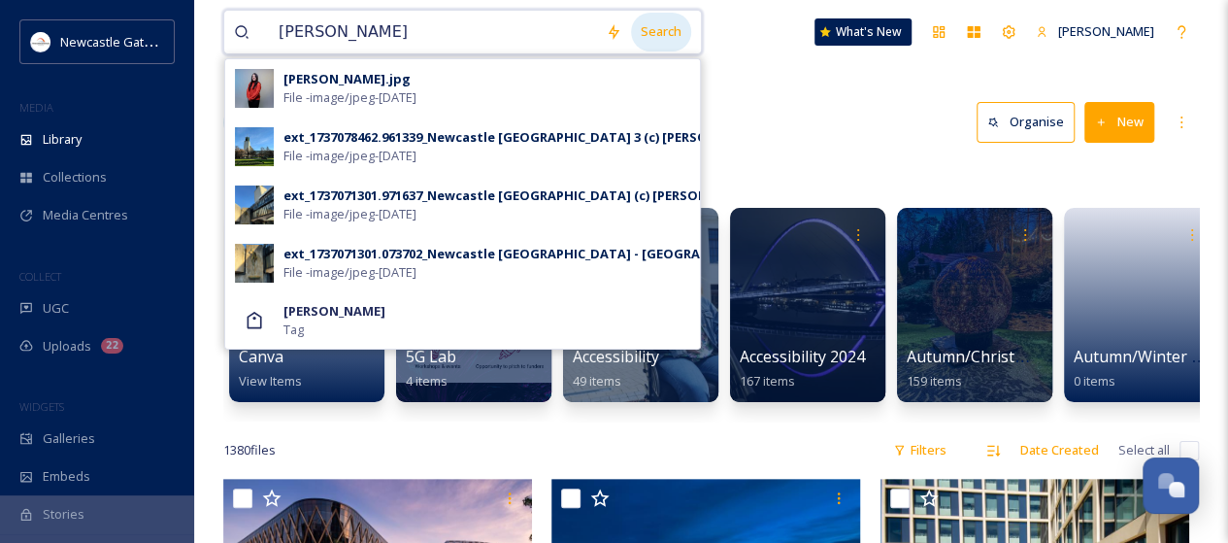
type input "[PERSON_NAME]"
click at [672, 30] on div "Search" at bounding box center [661, 32] width 60 height 38
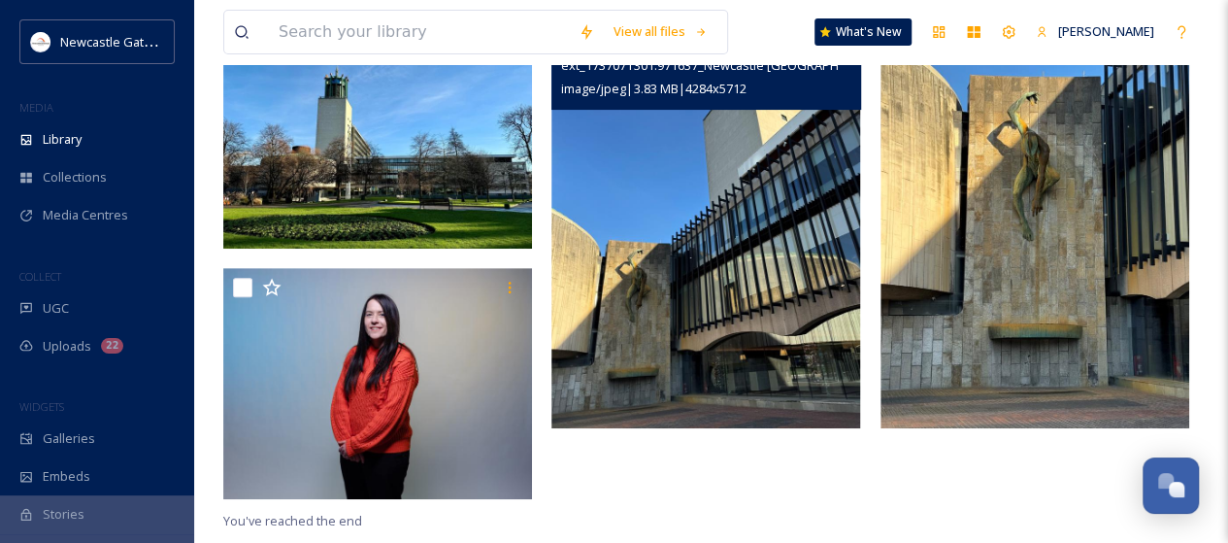
scroll to position [237, 0]
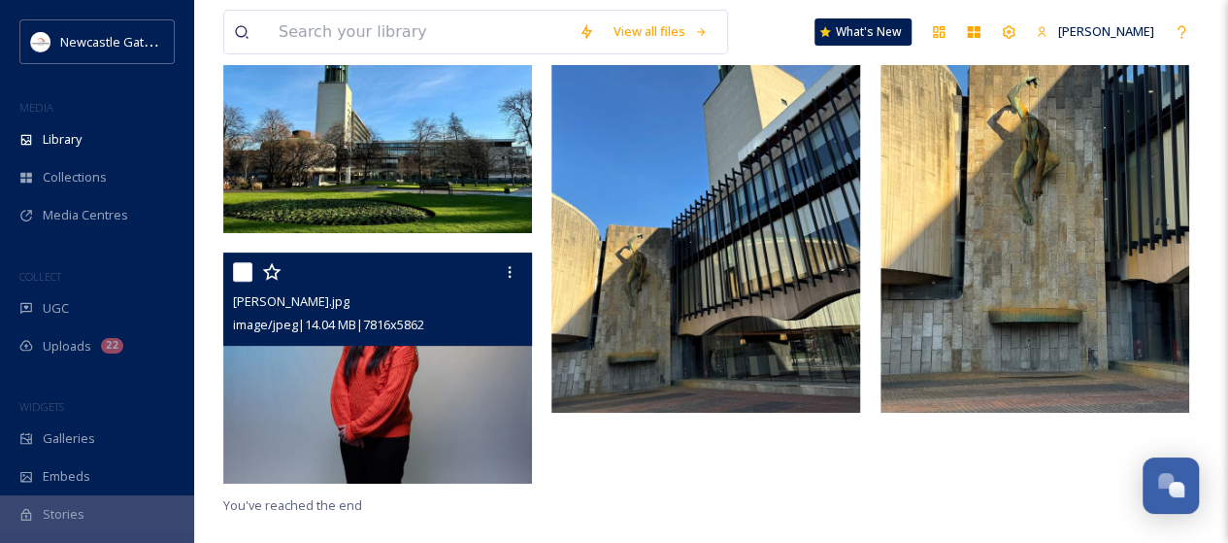
click at [455, 378] on img at bounding box center [377, 368] width 309 height 232
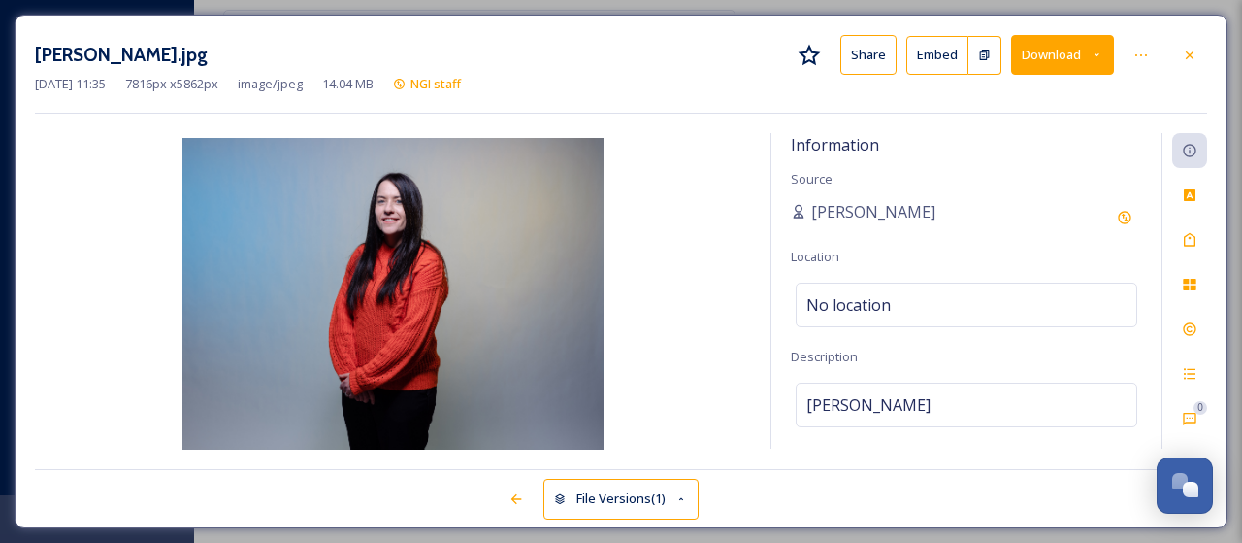
click at [1044, 55] on button "Download" at bounding box center [1062, 55] width 103 height 40
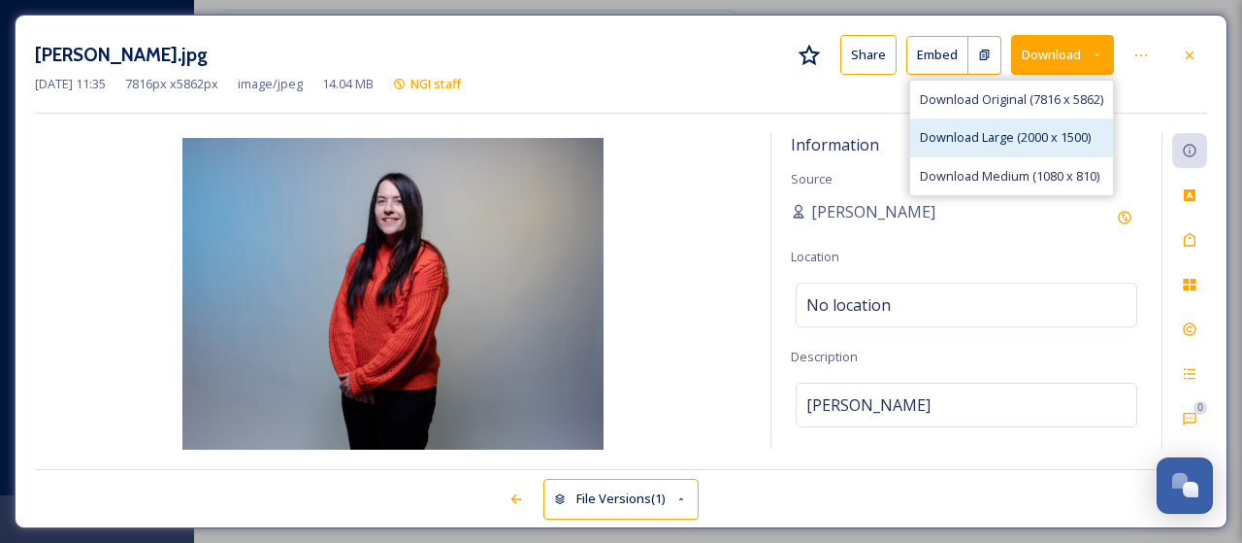
click at [1007, 134] on span "Download Large (2000 x 1500)" at bounding box center [1005, 137] width 171 height 18
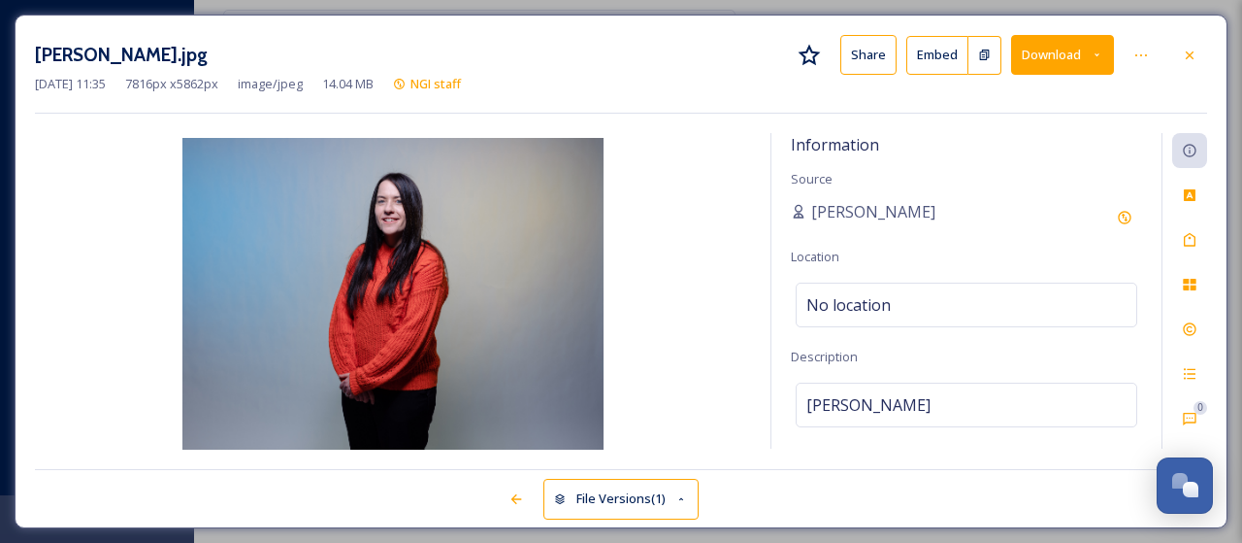
click at [1189, 49] on icon at bounding box center [1190, 56] width 16 height 16
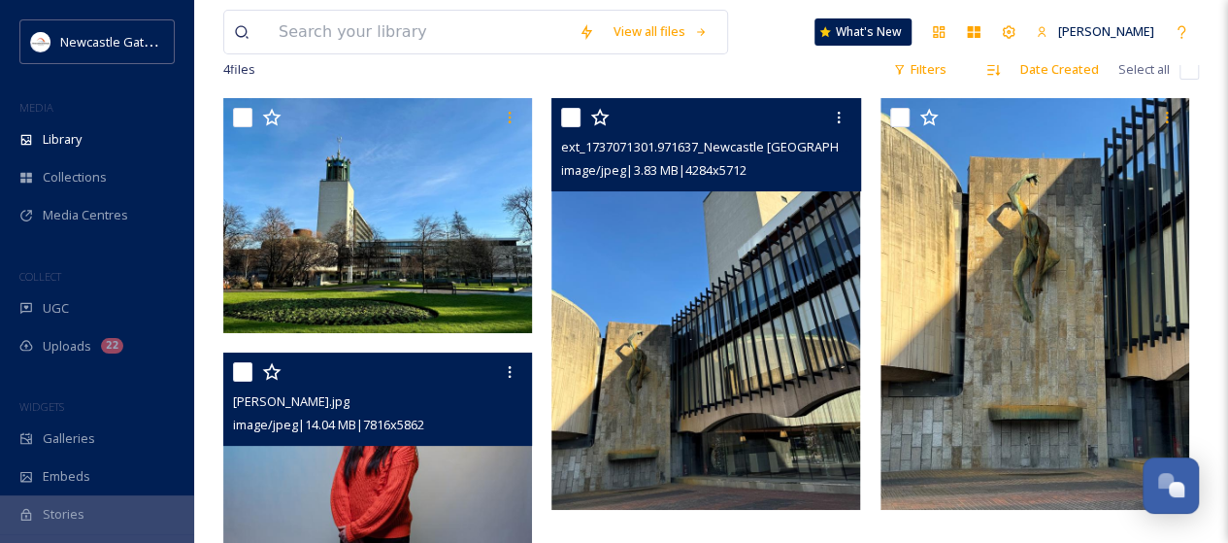
scroll to position [237, 0]
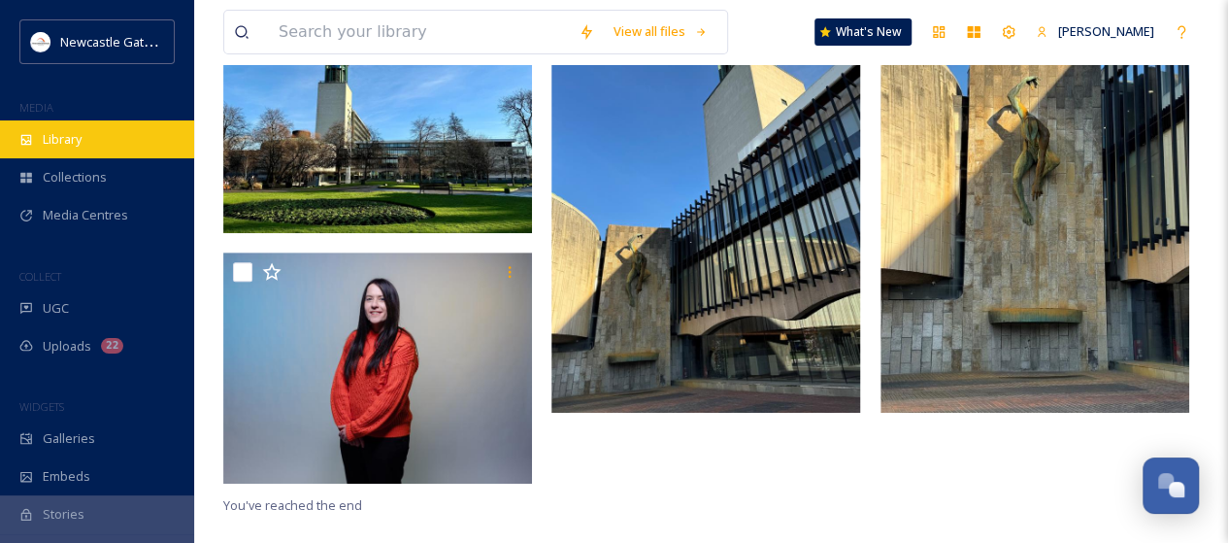
click at [68, 128] on div "Library" at bounding box center [97, 139] width 194 height 38
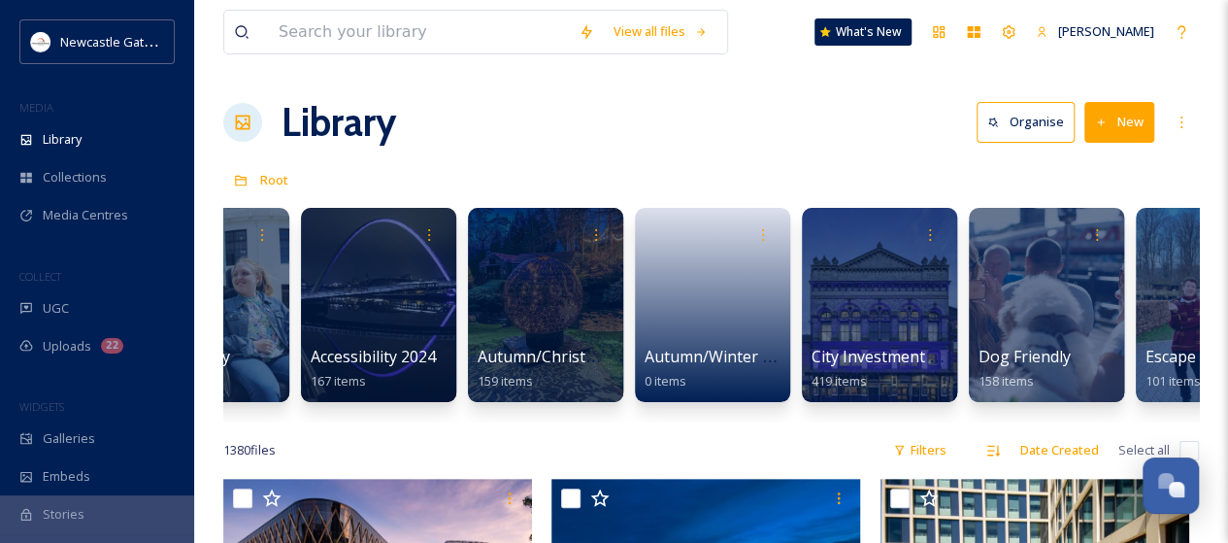
scroll to position [0, 465]
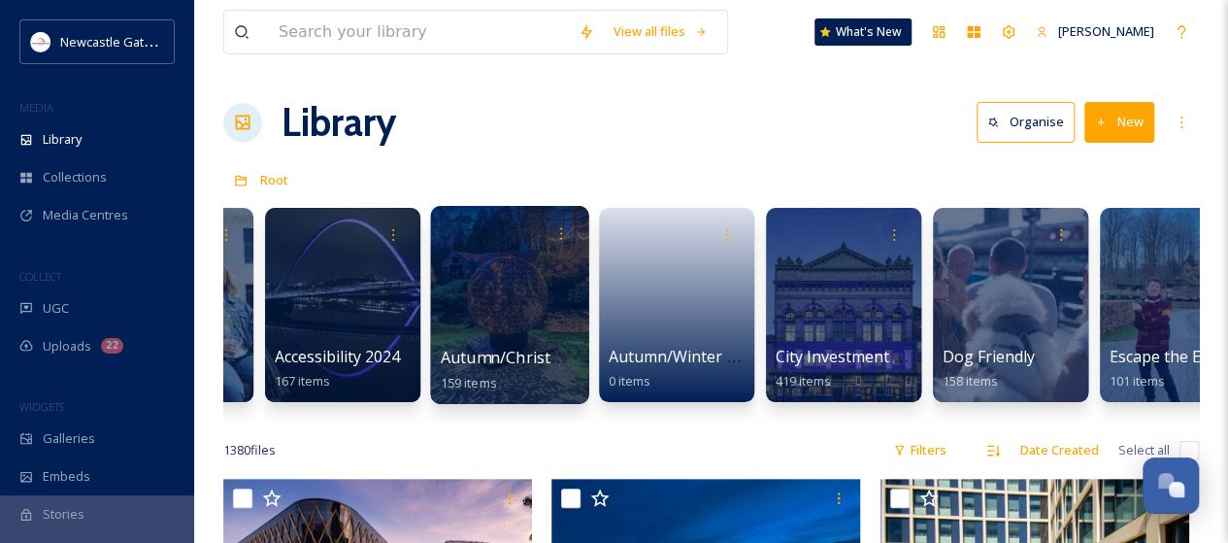
click at [540, 338] on div at bounding box center [509, 305] width 158 height 198
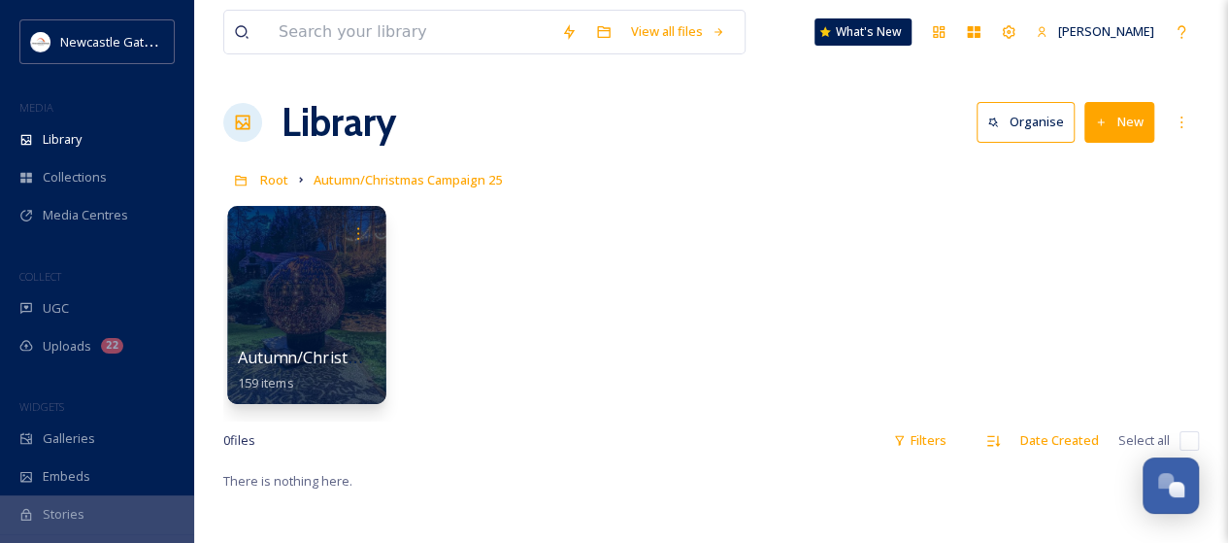
click at [312, 327] on div at bounding box center [306, 305] width 158 height 198
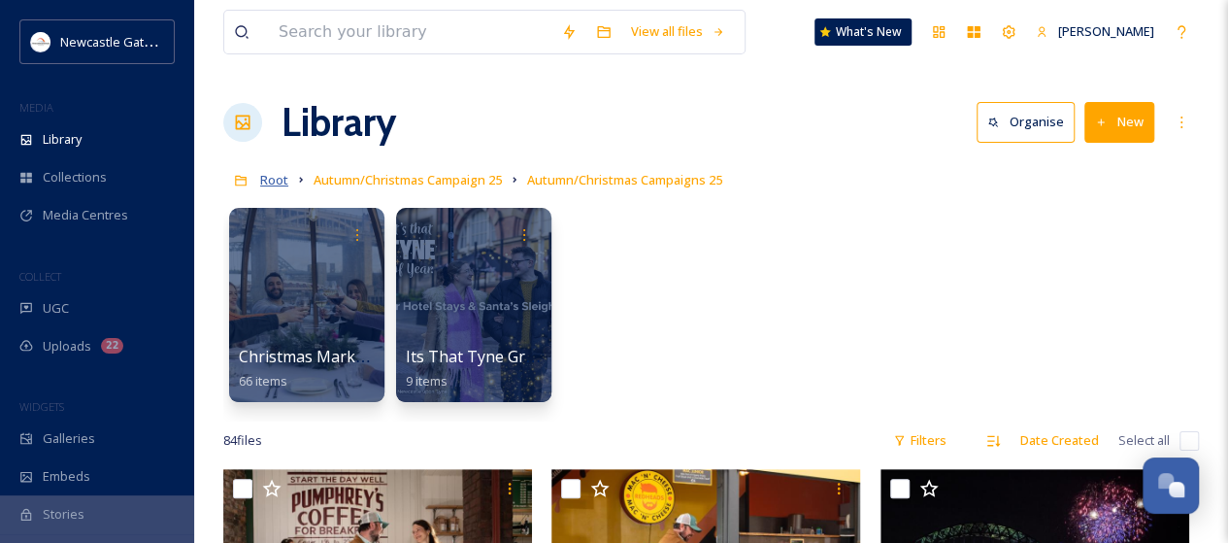
click at [280, 184] on span "Root" at bounding box center [274, 179] width 28 height 17
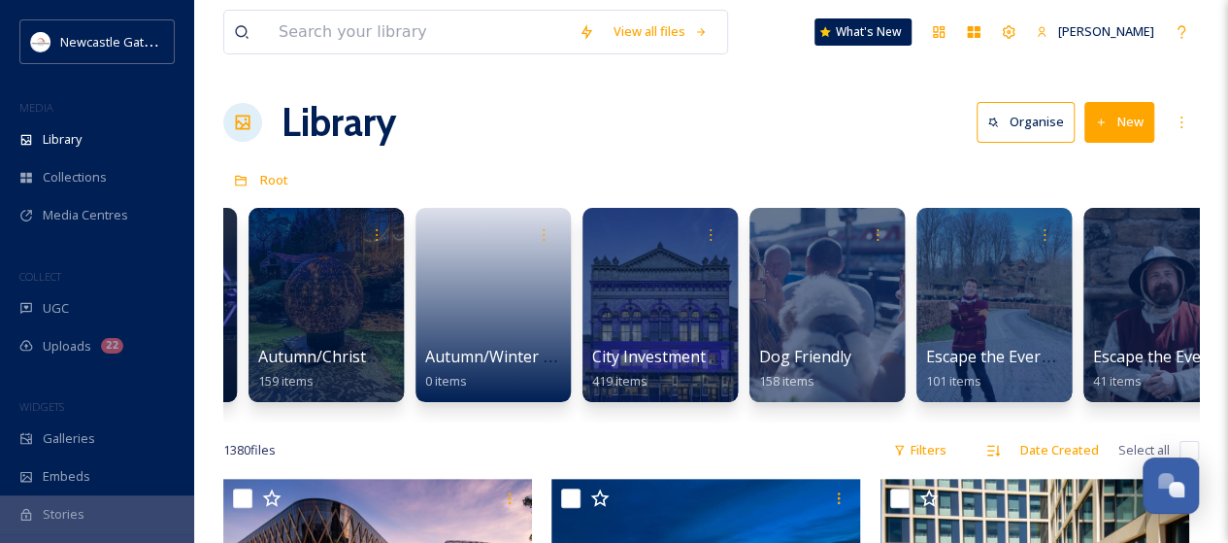
scroll to position [0, 785]
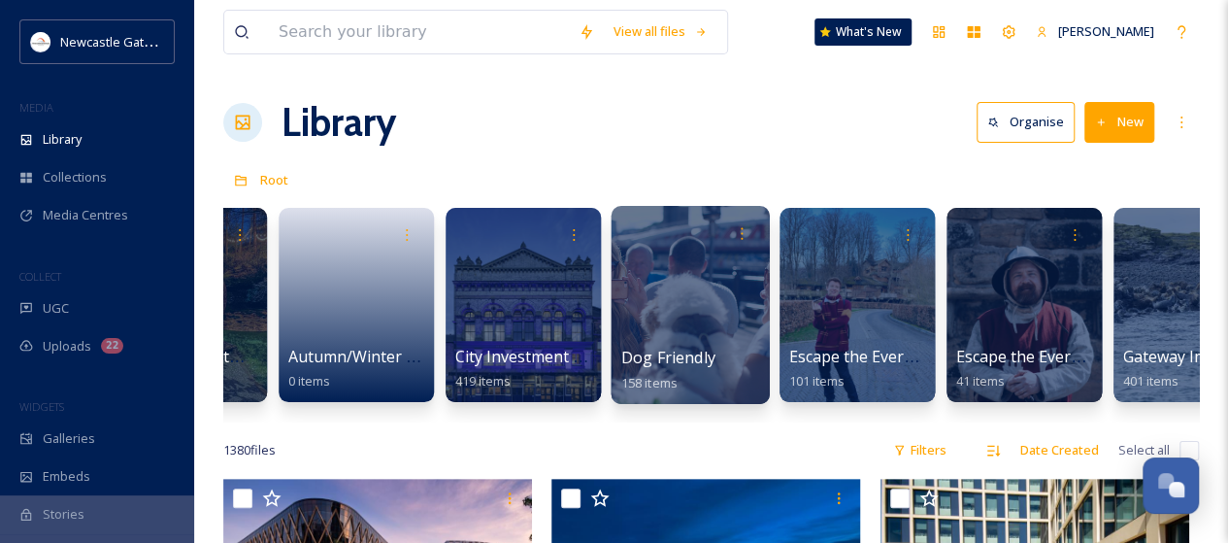
click at [688, 327] on div at bounding box center [689, 305] width 158 height 198
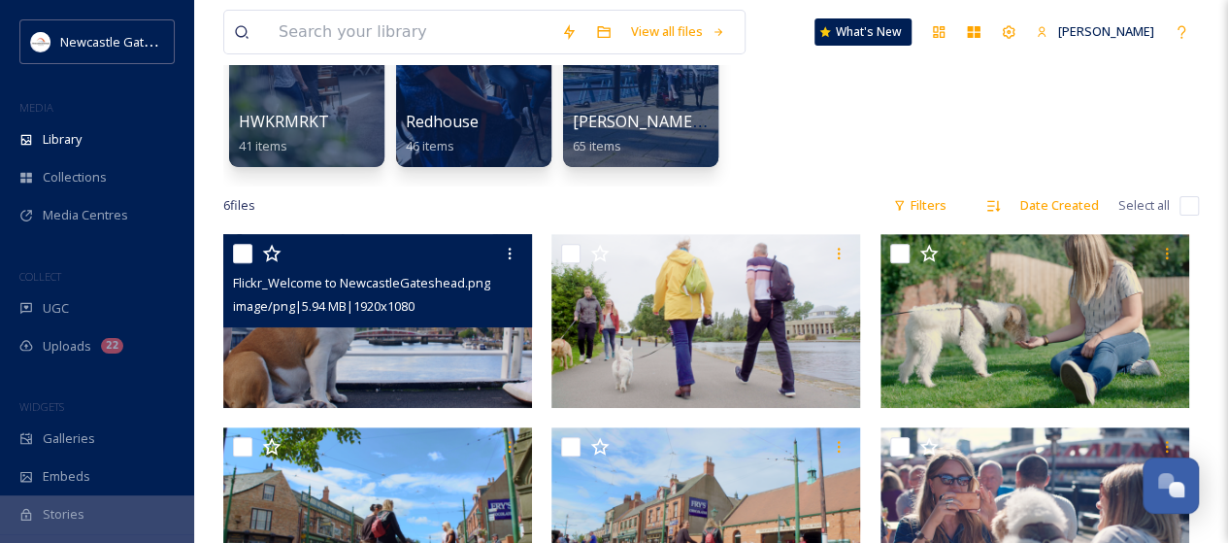
scroll to position [97, 0]
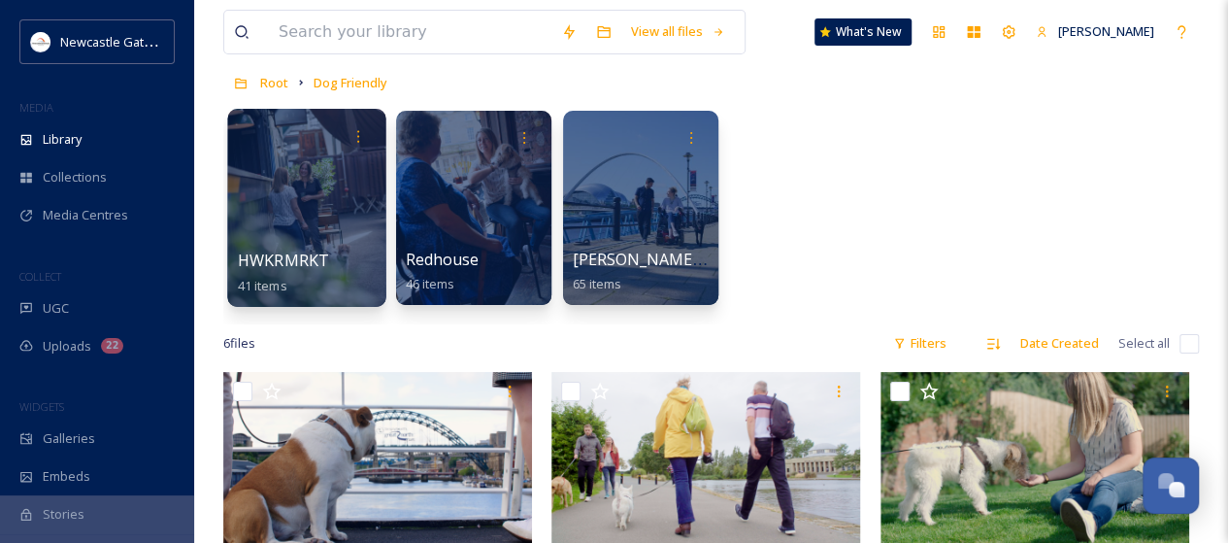
click at [345, 210] on div at bounding box center [306, 208] width 158 height 198
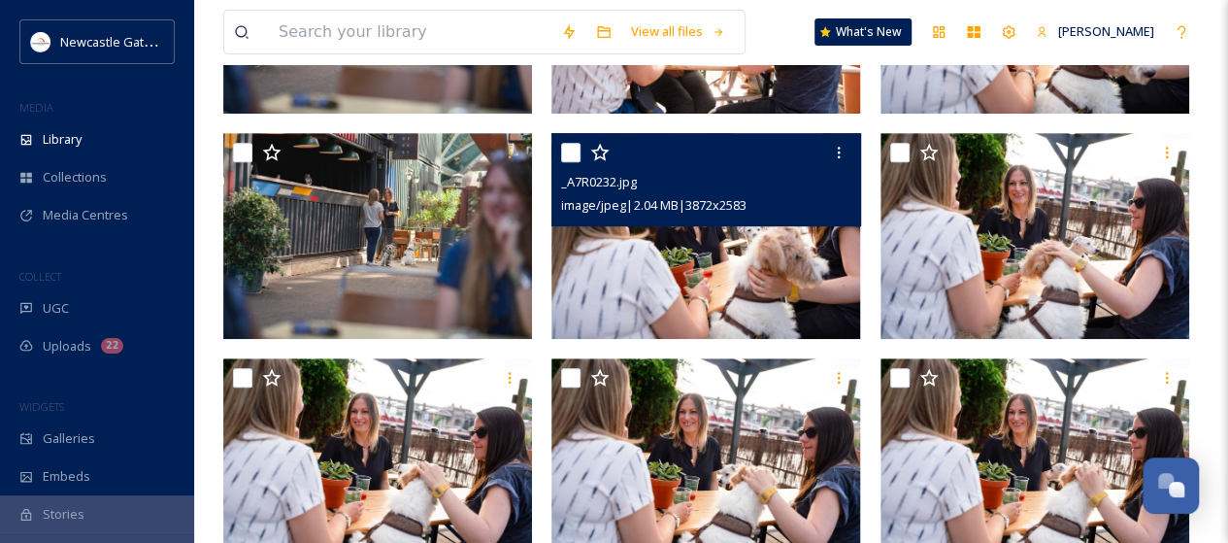
scroll to position [388, 0]
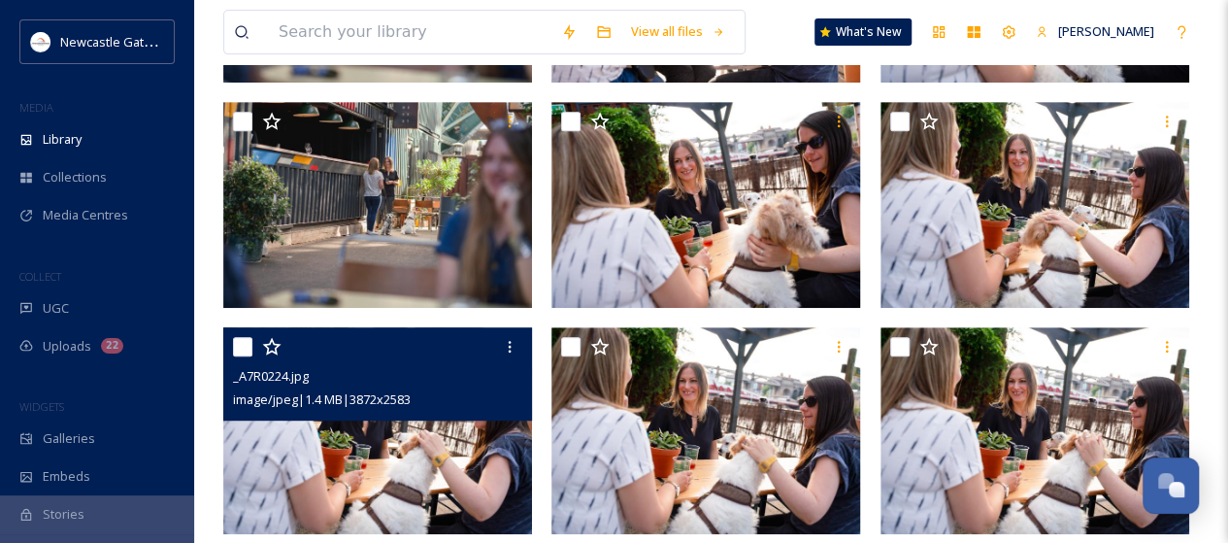
click at [386, 416] on div "_A7R0224.jpg image/jpeg | 1.4 MB | 3872 x 2583" at bounding box center [377, 373] width 309 height 93
click at [403, 455] on img at bounding box center [377, 430] width 309 height 206
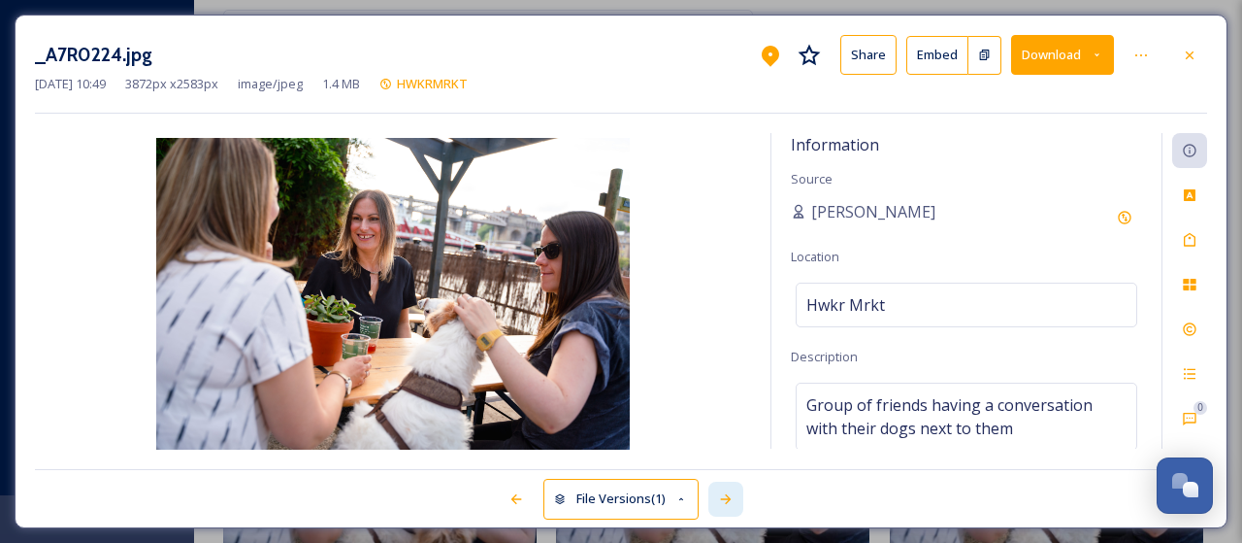
click at [727, 501] on icon at bounding box center [726, 499] width 16 height 16
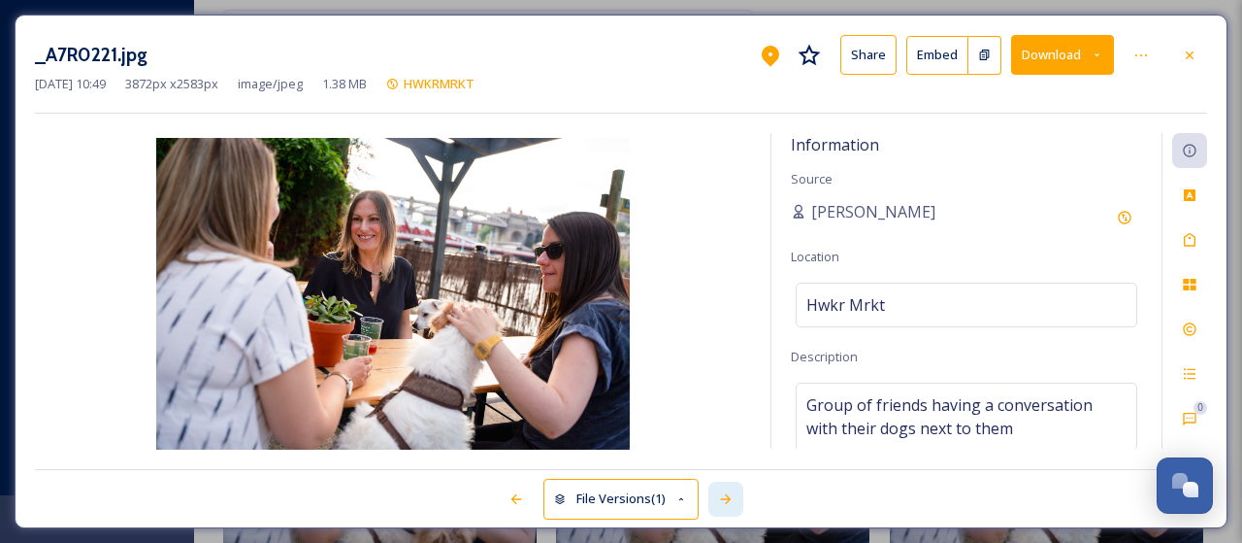
click at [728, 501] on icon at bounding box center [725, 499] width 11 height 10
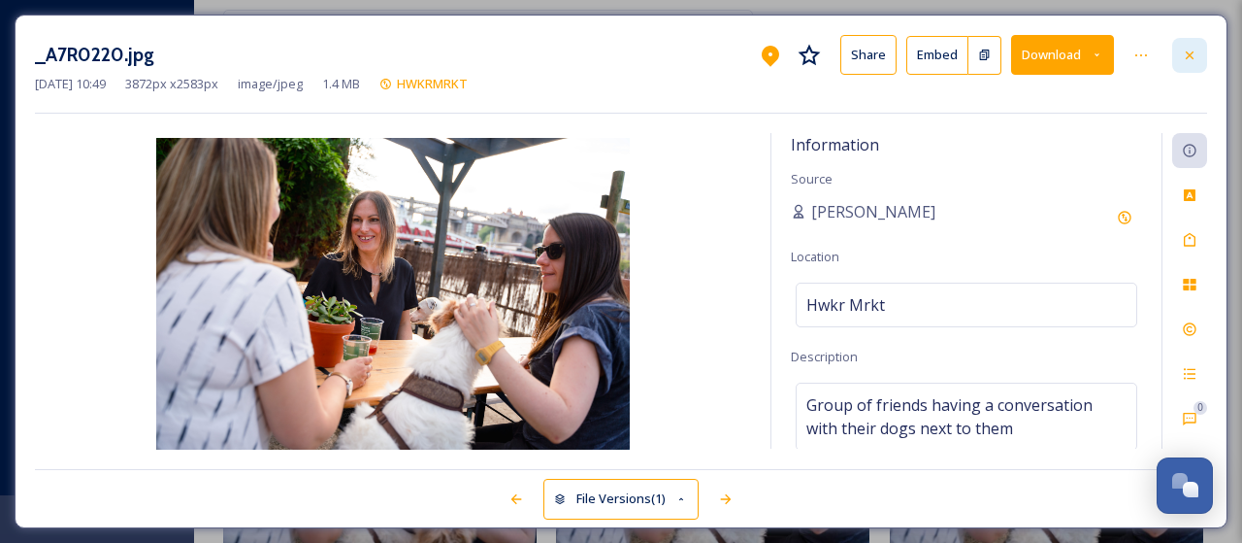
click at [1201, 51] on div at bounding box center [1189, 55] width 35 height 35
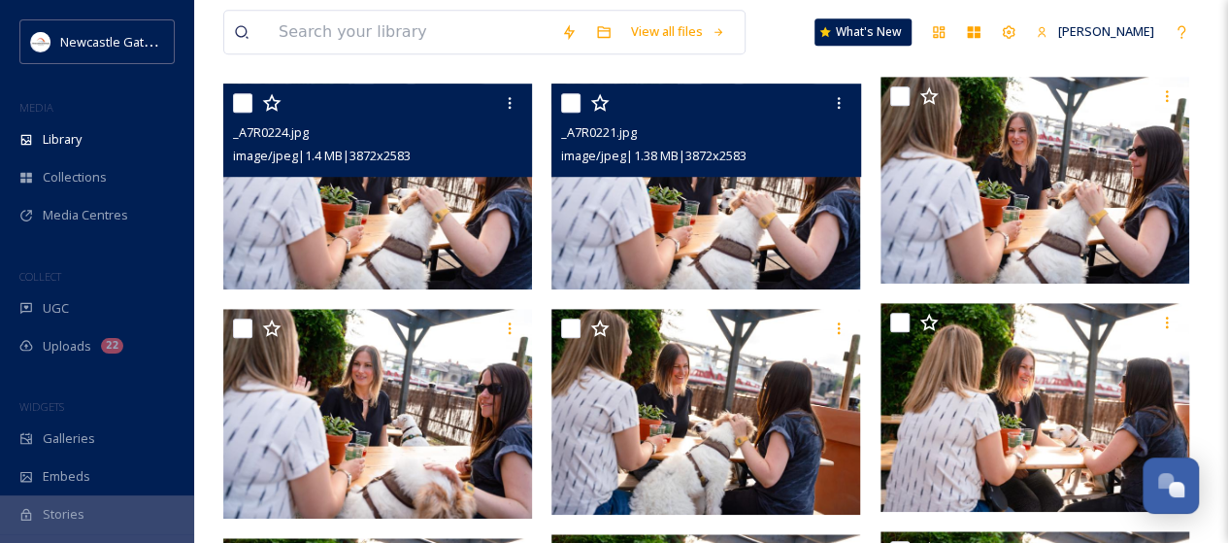
scroll to position [721, 0]
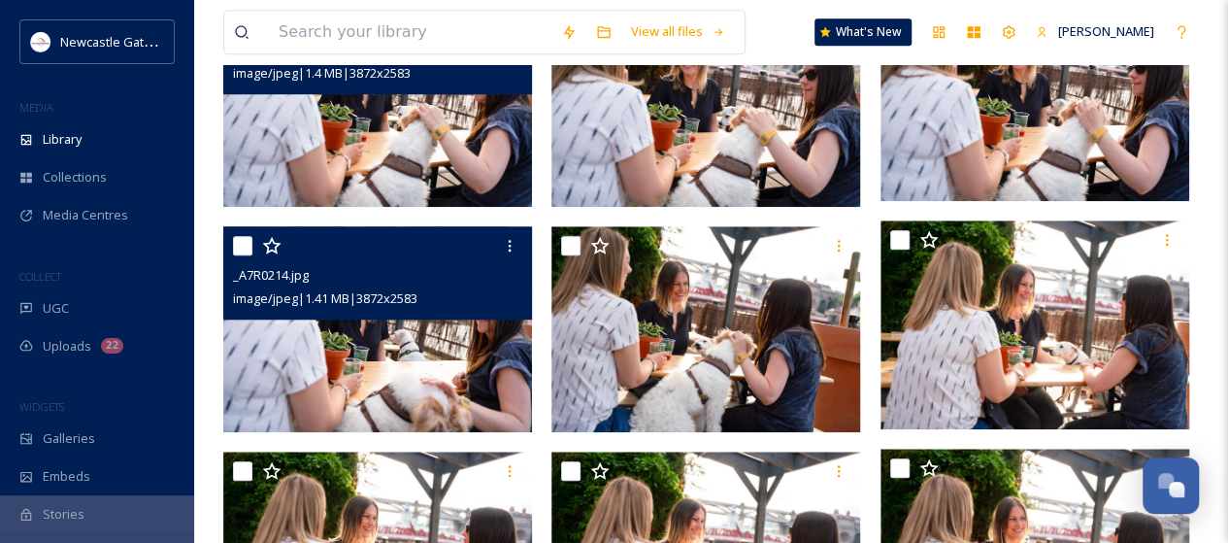
click at [395, 300] on span "image/jpeg | 1.41 MB | 3872 x 2583" at bounding box center [325, 297] width 184 height 17
click at [429, 362] on img at bounding box center [377, 329] width 309 height 206
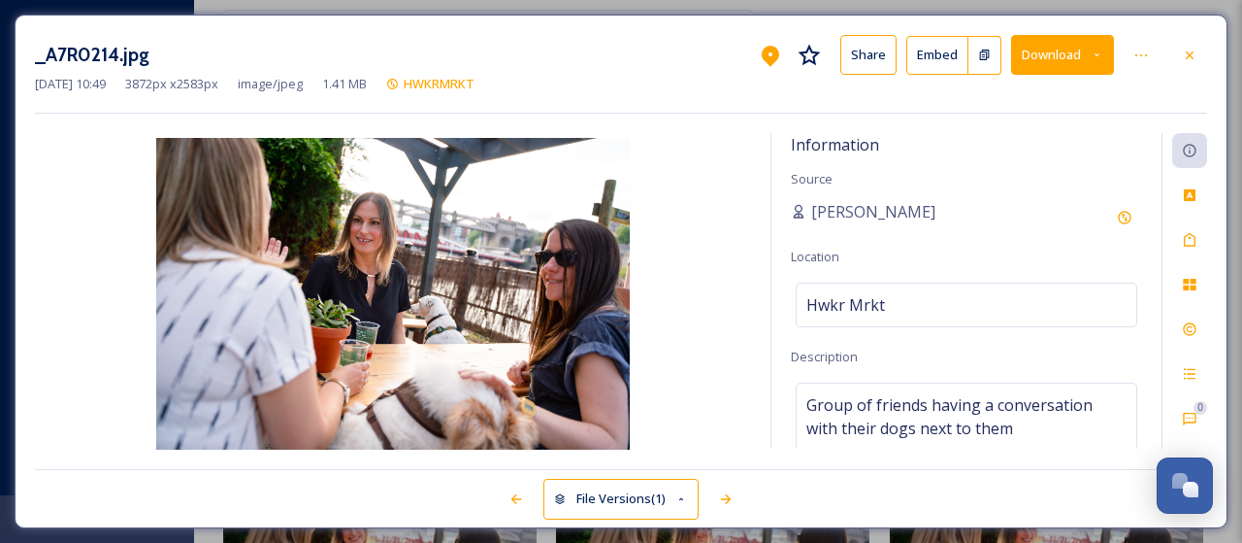
click at [1065, 47] on button "Download" at bounding box center [1062, 55] width 103 height 40
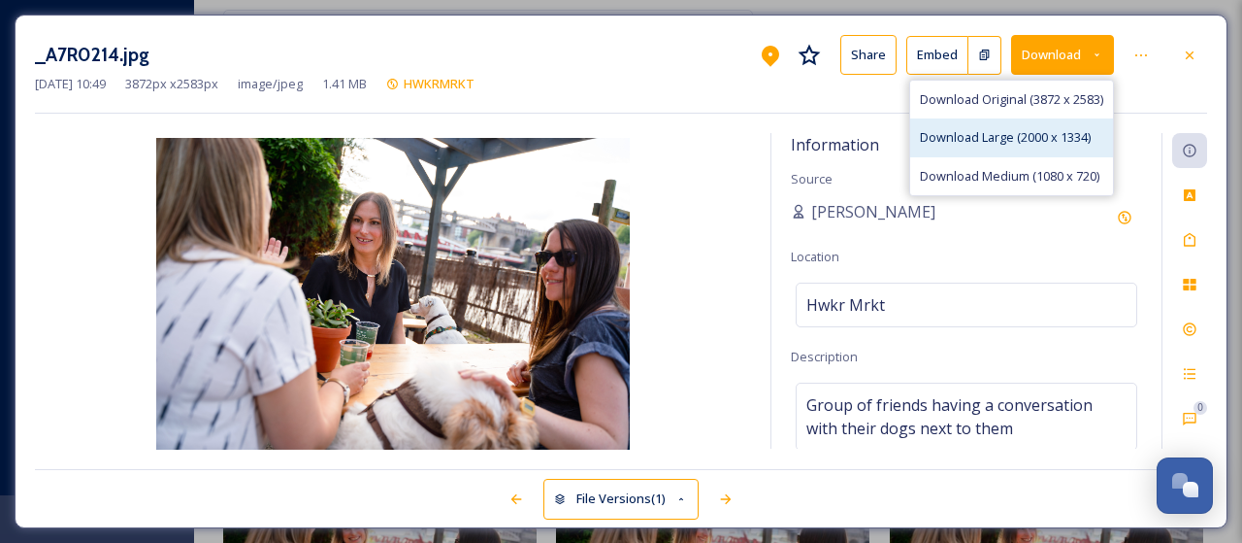
click at [1001, 132] on span "Download Large (2000 x 1334)" at bounding box center [1005, 137] width 171 height 18
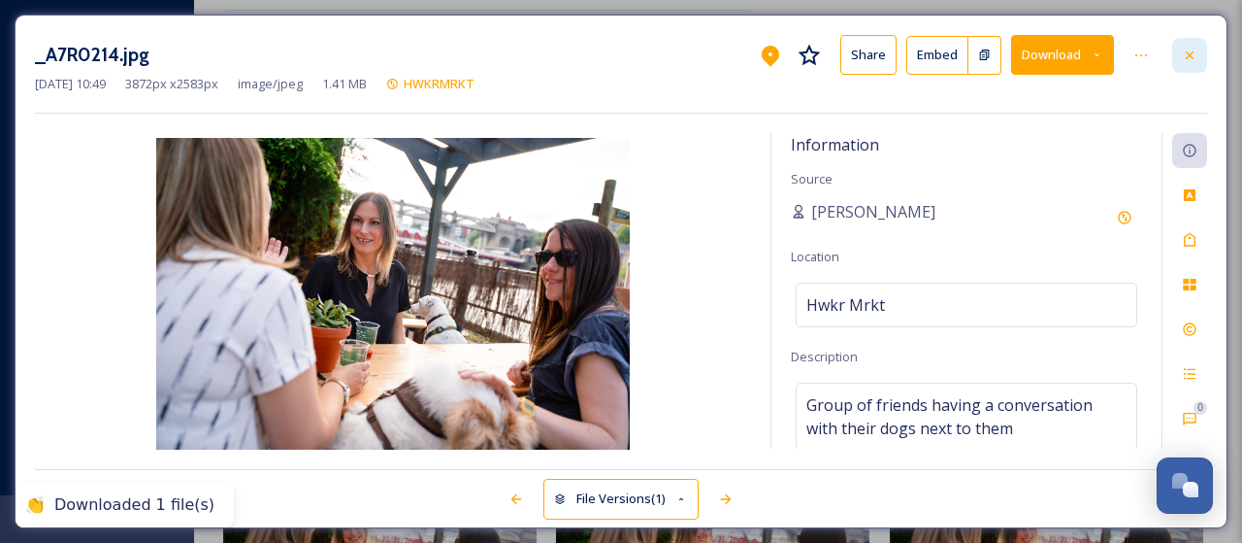
click at [1194, 53] on icon at bounding box center [1190, 56] width 16 height 16
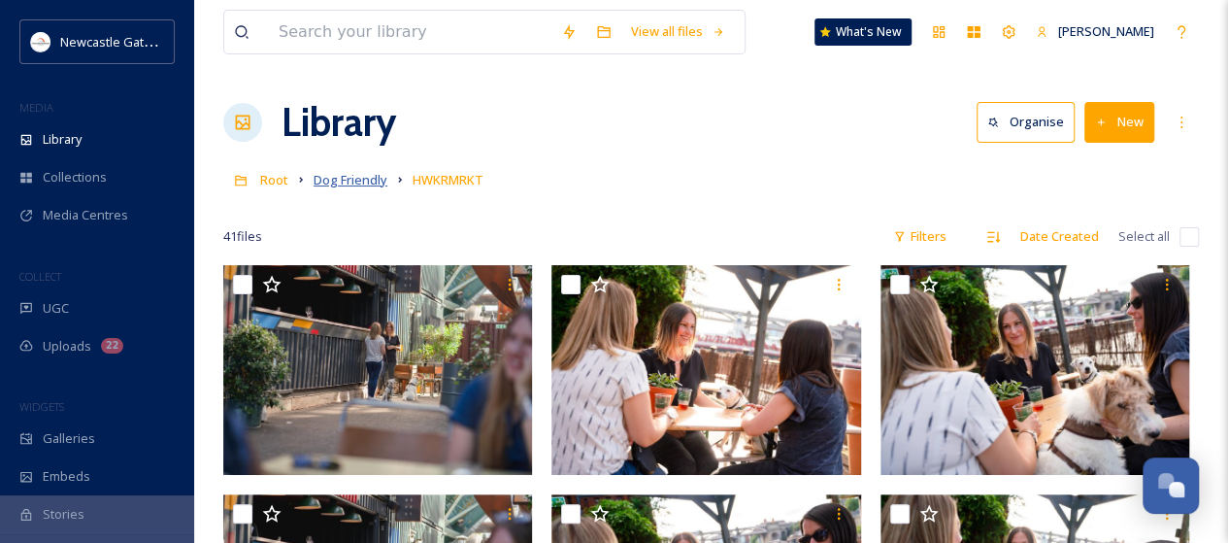
click at [374, 185] on span "Dog Friendly" at bounding box center [350, 179] width 74 height 17
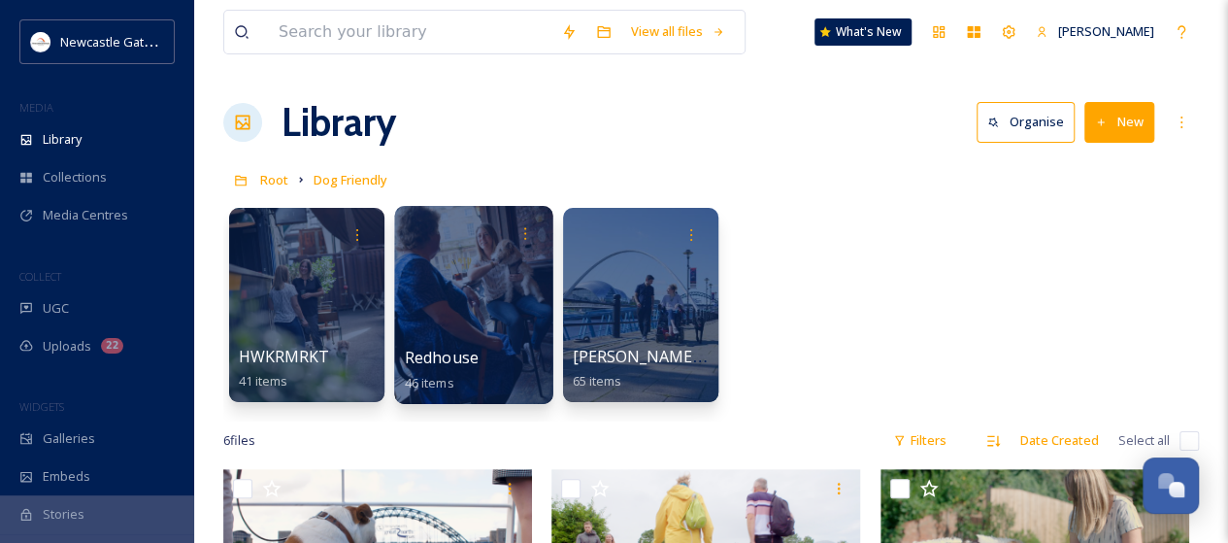
click at [497, 273] on div at bounding box center [473, 305] width 158 height 198
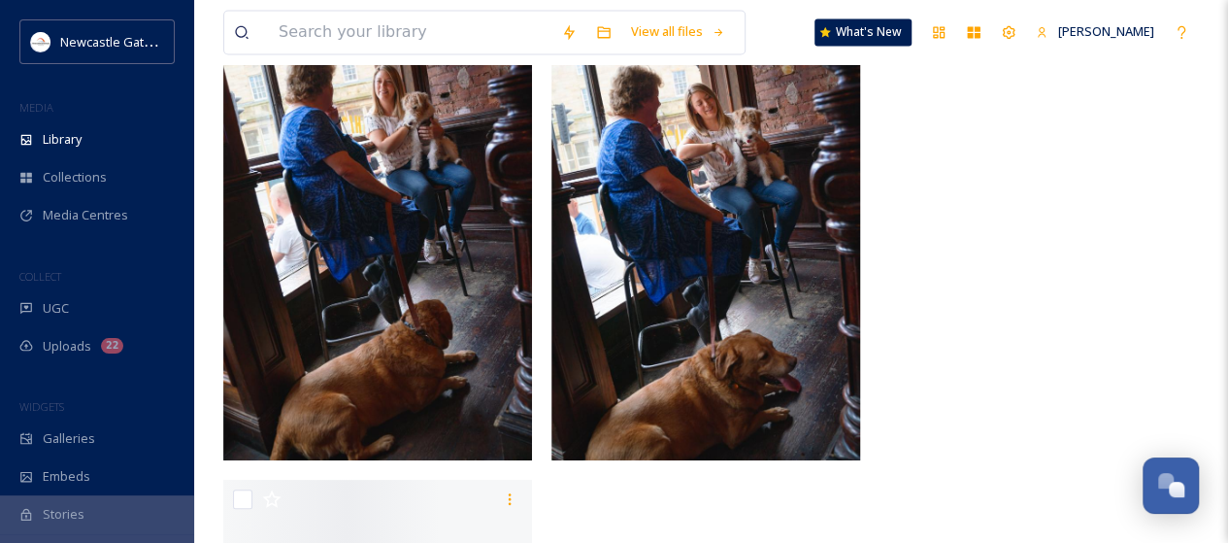
scroll to position [5338, 0]
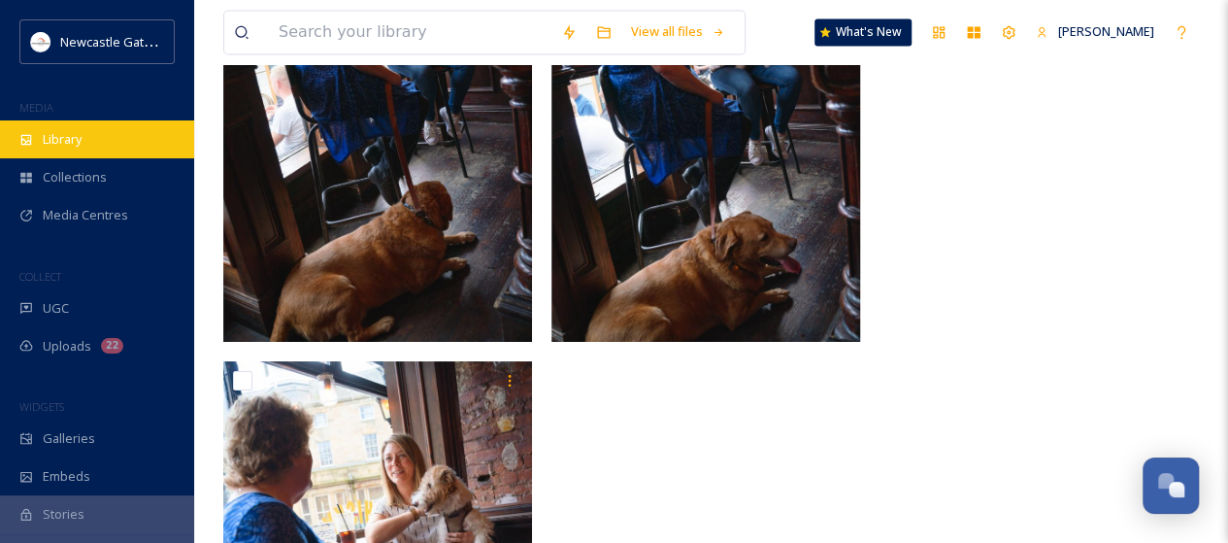
click at [61, 131] on span "Library" at bounding box center [62, 139] width 39 height 18
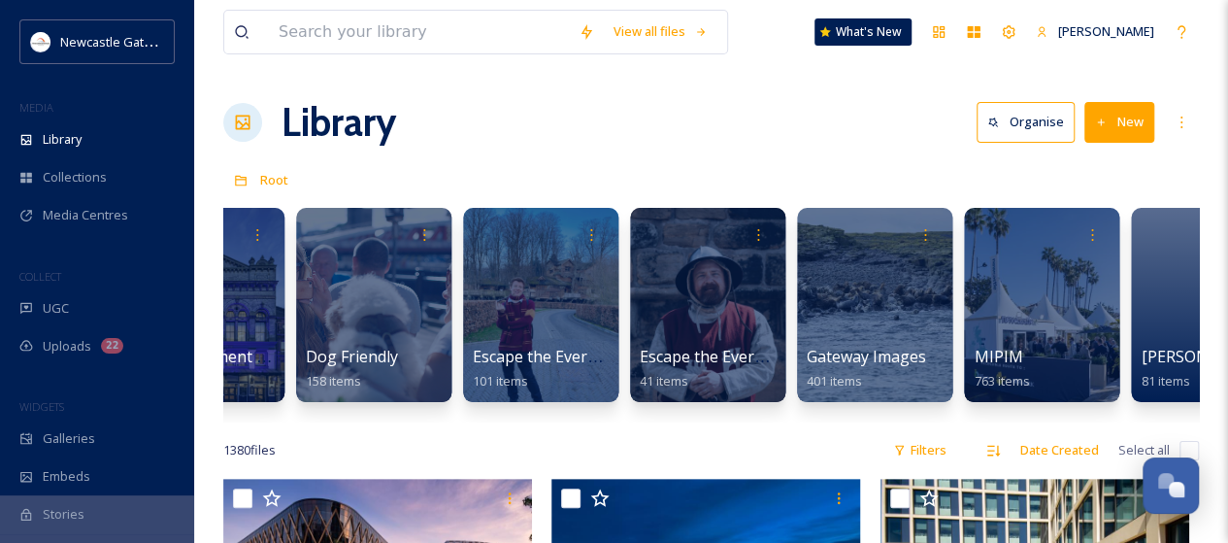
scroll to position [0, 1105]
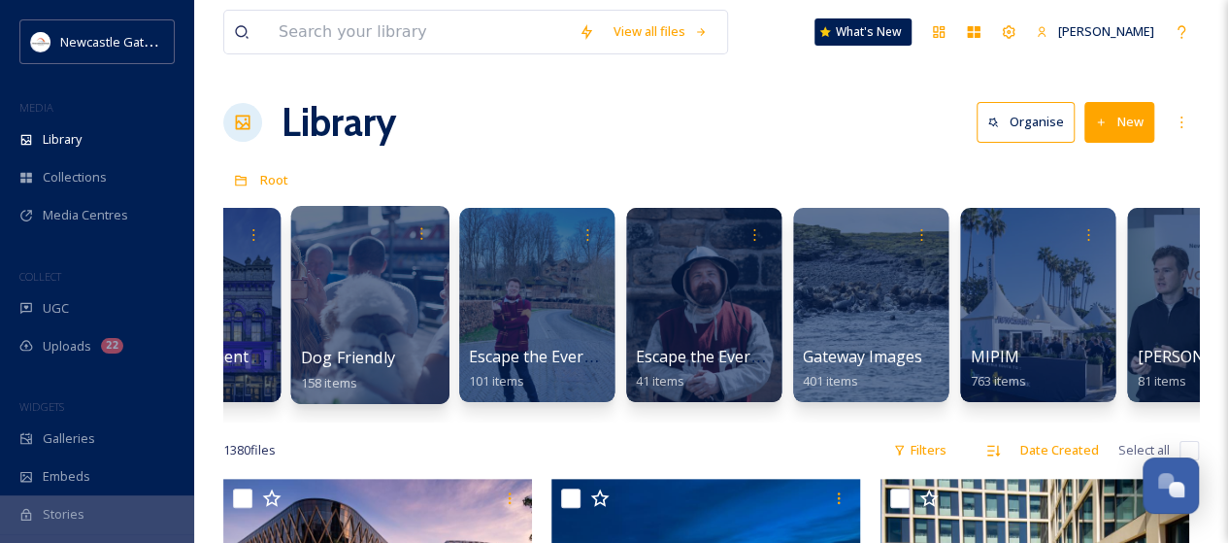
click at [336, 303] on div at bounding box center [369, 305] width 158 height 198
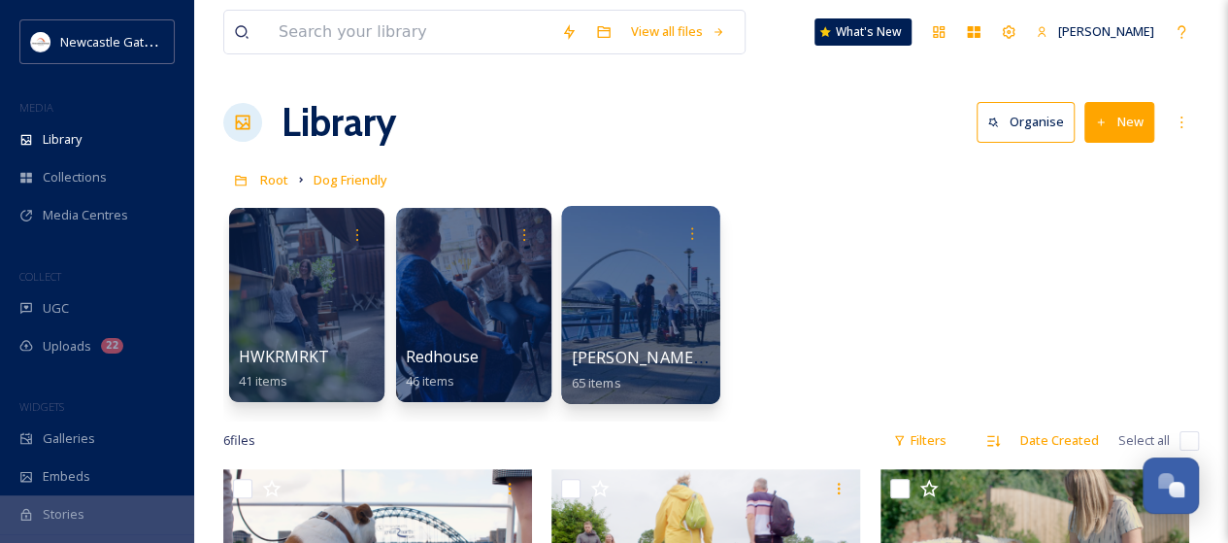
click at [662, 317] on div at bounding box center [640, 305] width 158 height 198
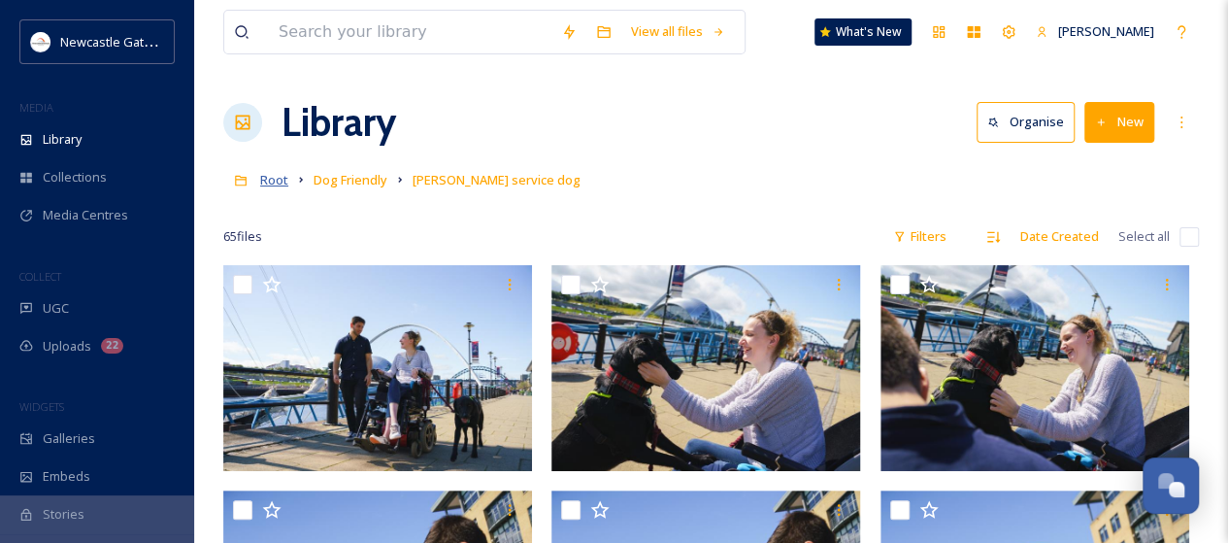
click at [274, 177] on span "Root" at bounding box center [274, 179] width 28 height 17
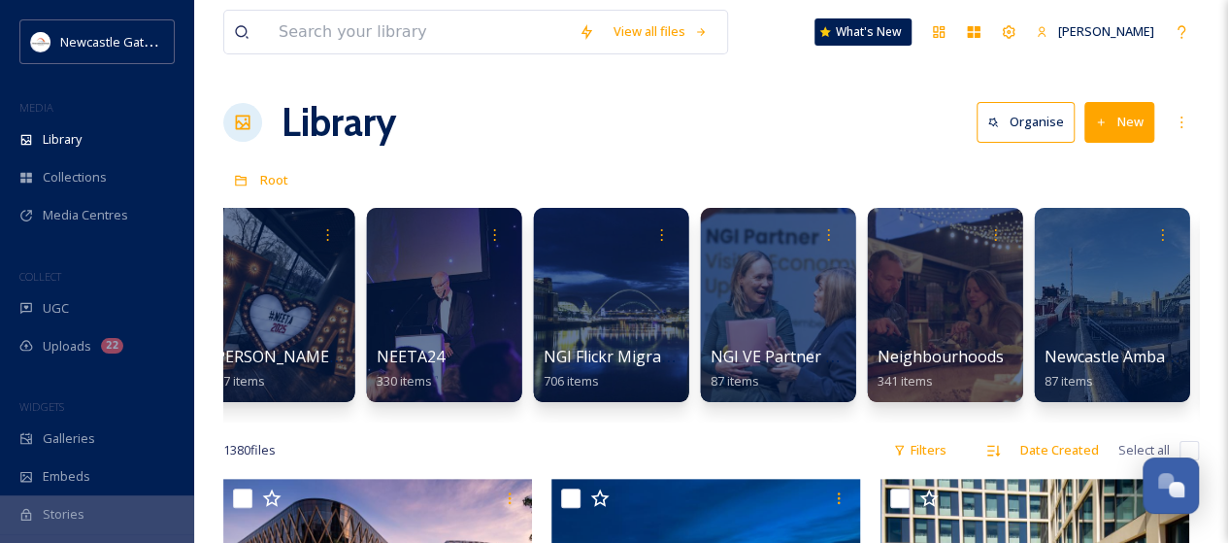
scroll to position [0, 2203]
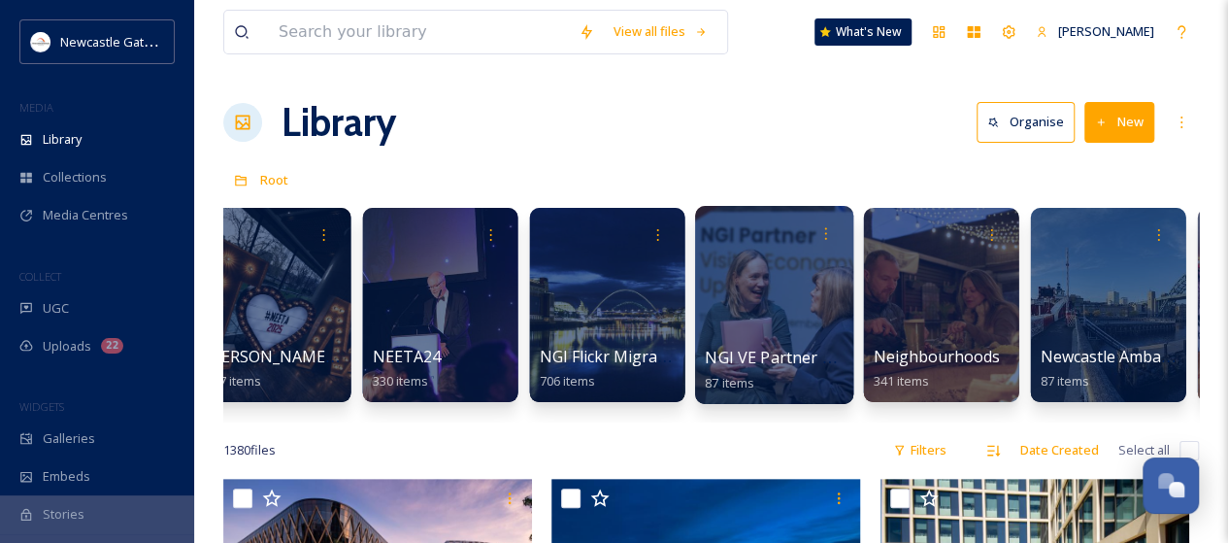
click at [747, 306] on div at bounding box center [774, 305] width 158 height 198
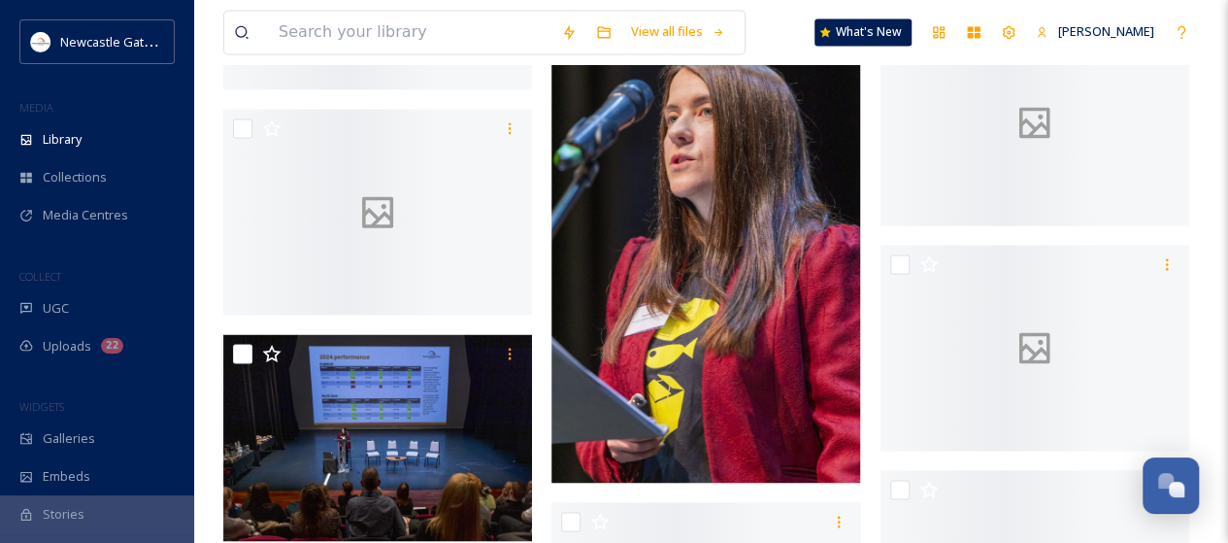
scroll to position [1650, 0]
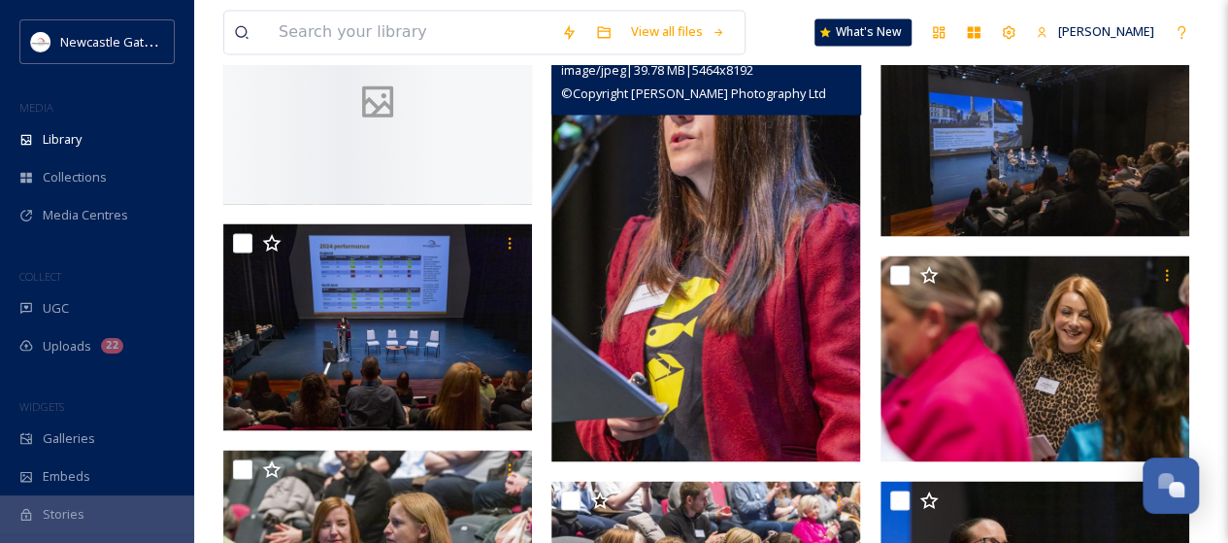
click at [720, 288] on img at bounding box center [705, 229] width 309 height 463
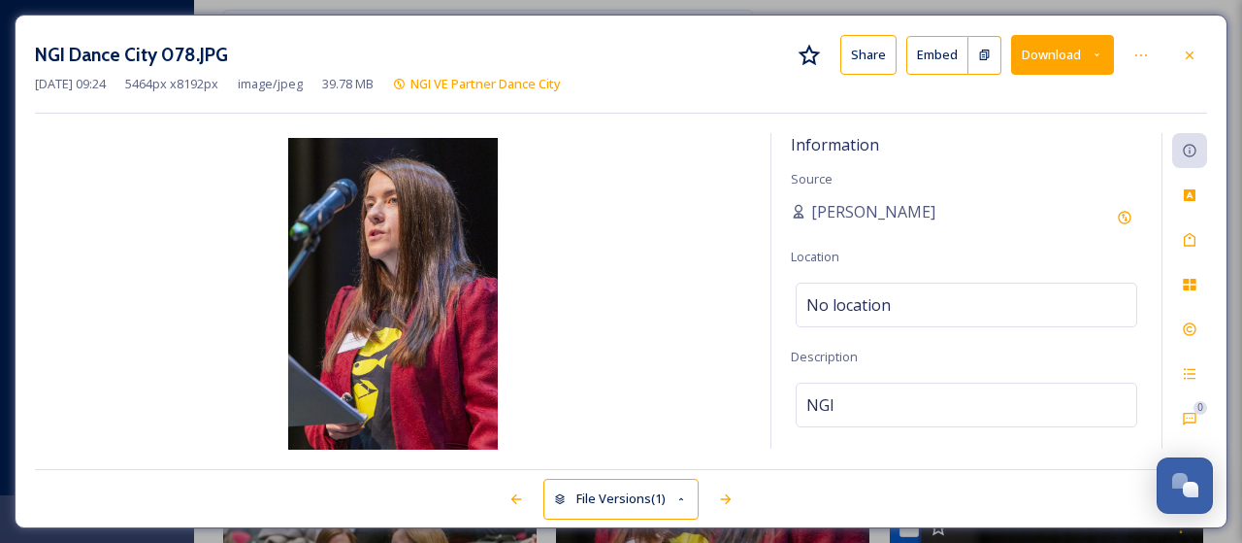
click at [1066, 59] on button "Download" at bounding box center [1062, 55] width 103 height 40
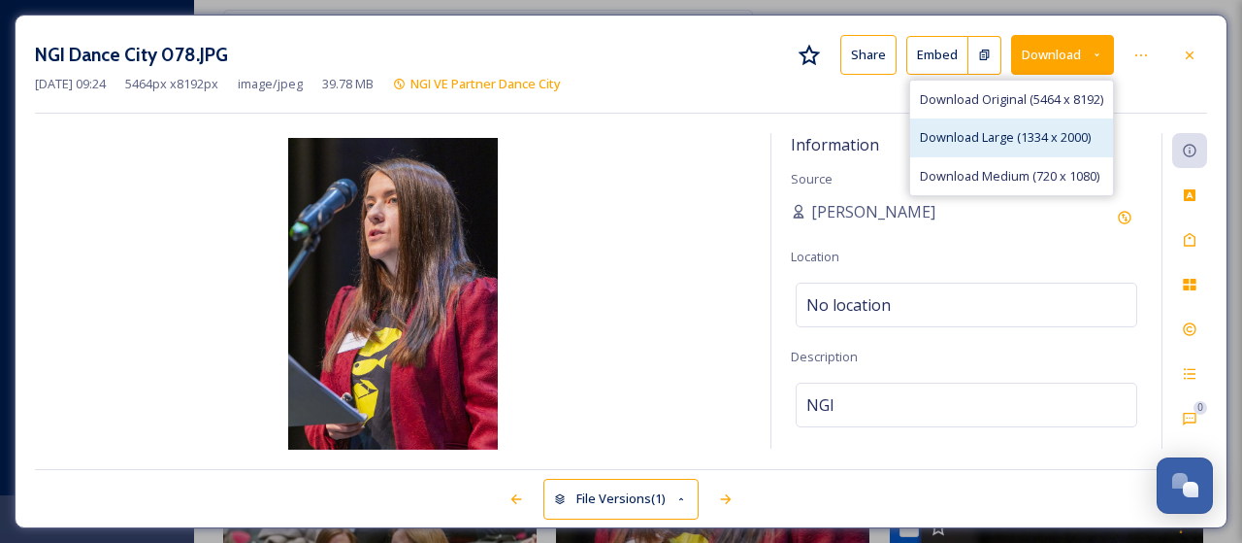
click at [1027, 134] on span "Download Large (1334 x 2000)" at bounding box center [1005, 137] width 171 height 18
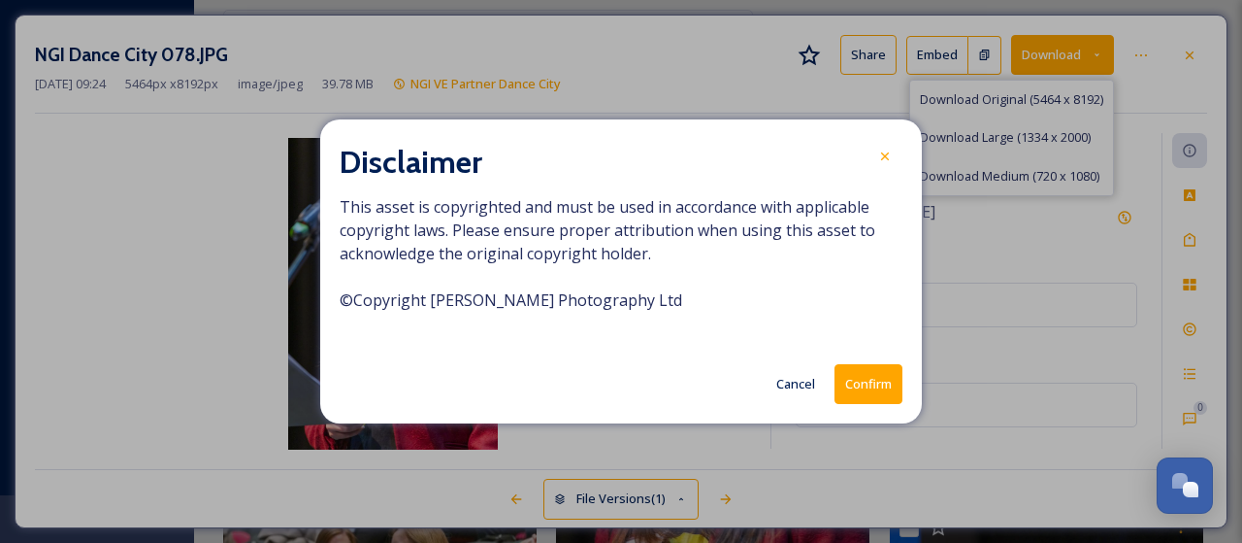
click at [871, 378] on button "Confirm" at bounding box center [869, 384] width 68 height 40
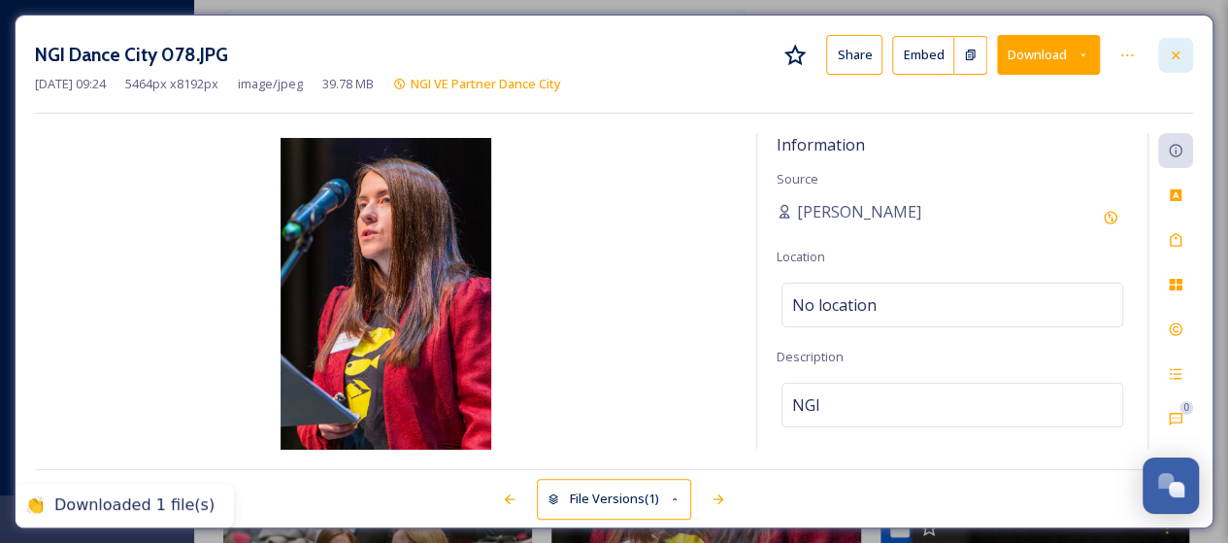
click at [1174, 51] on icon at bounding box center [1176, 56] width 16 height 16
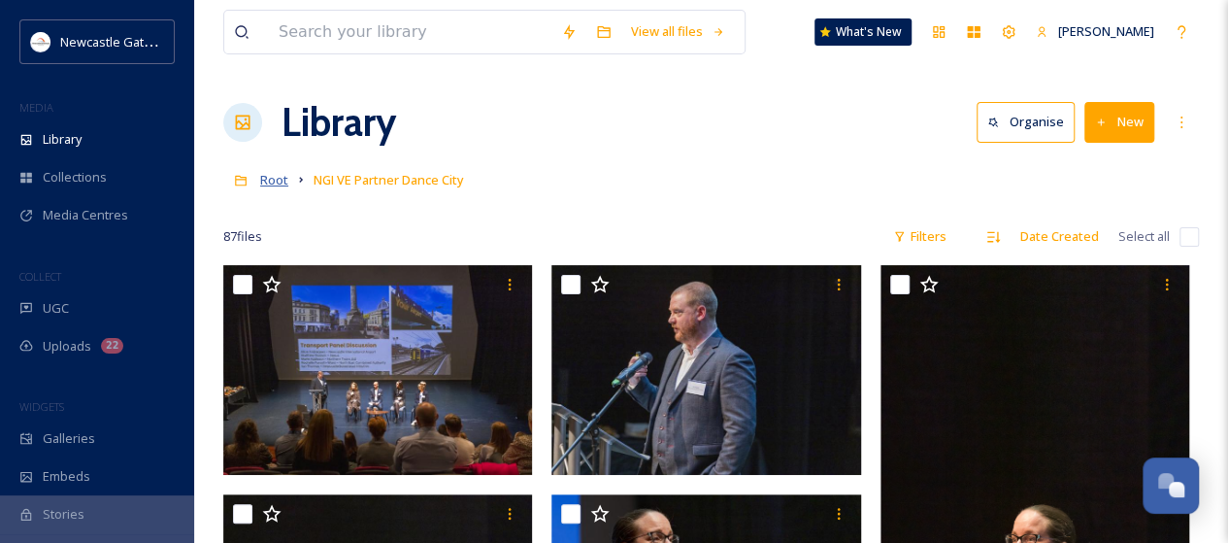
click at [273, 187] on span "Root" at bounding box center [274, 179] width 28 height 17
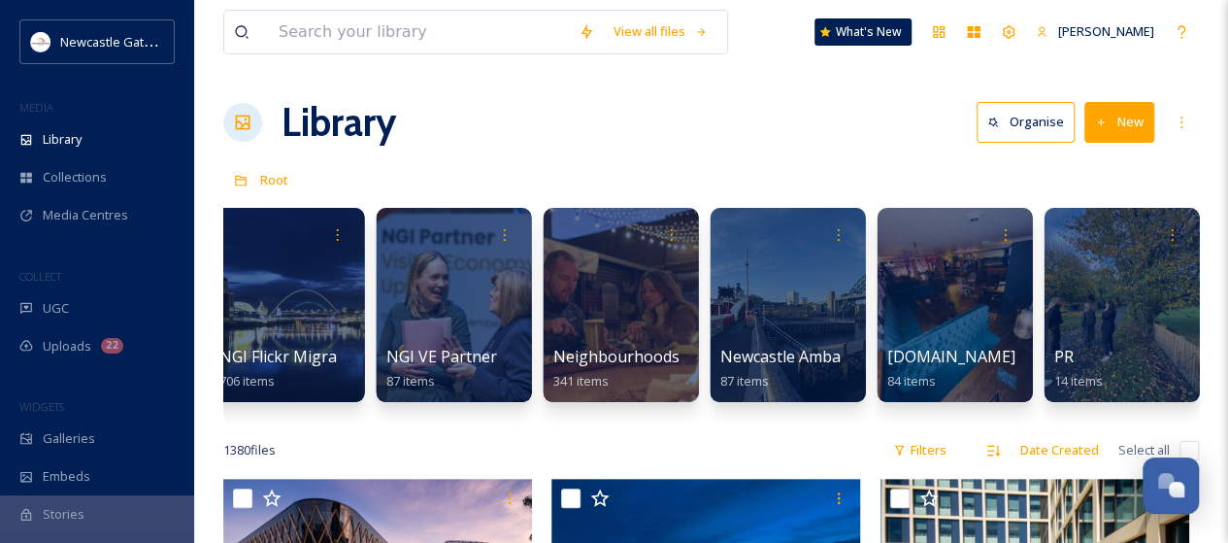
scroll to position [0, 2606]
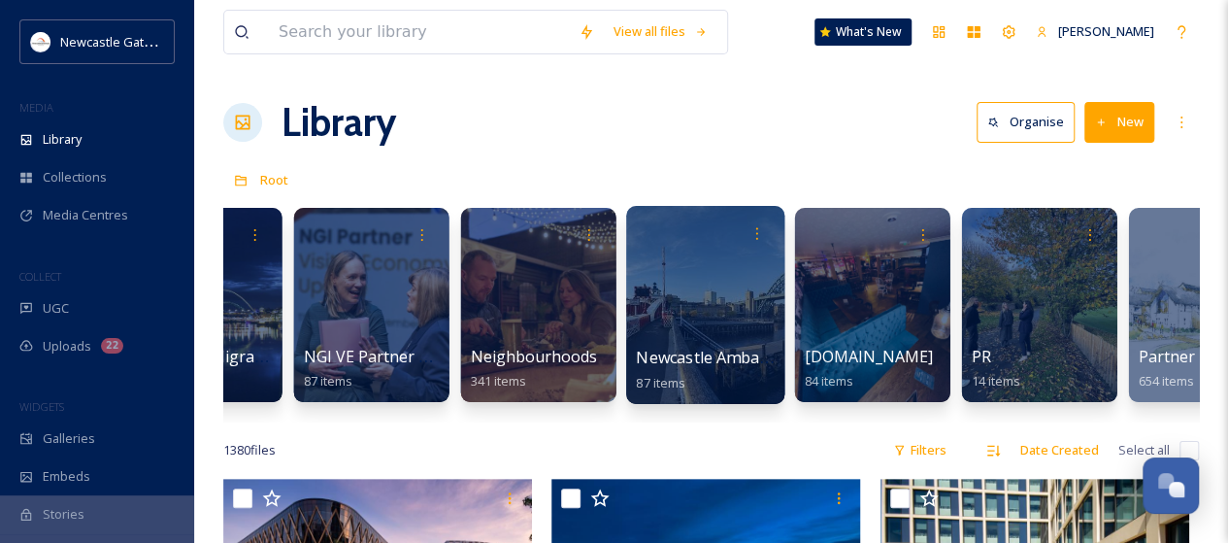
click at [730, 359] on span "Newcastle Ambassadors" at bounding box center [727, 356] width 181 height 21
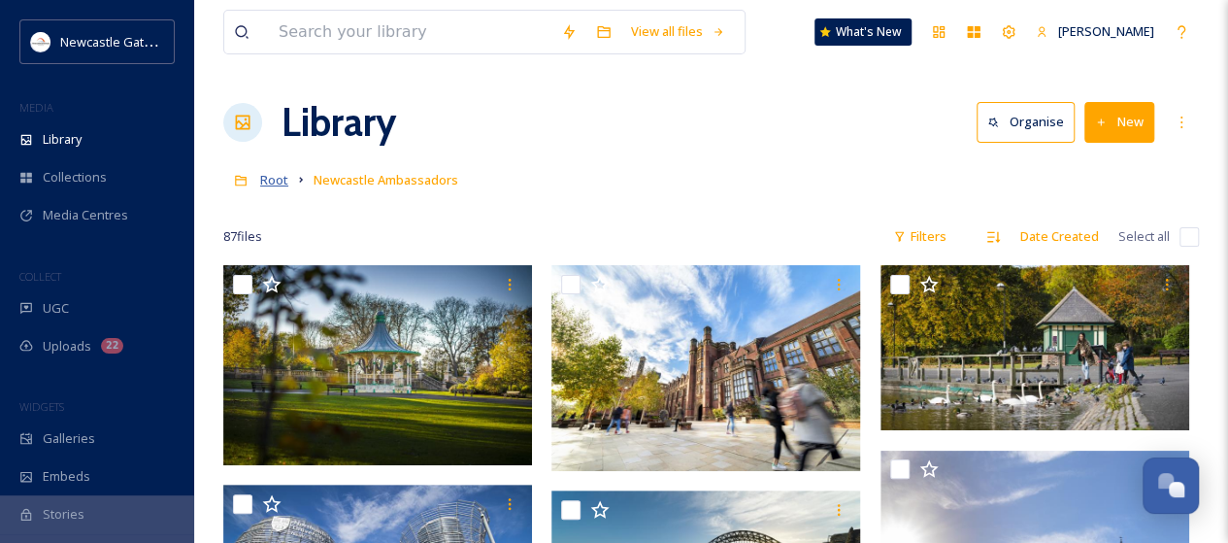
click at [272, 183] on span "Root" at bounding box center [274, 179] width 28 height 17
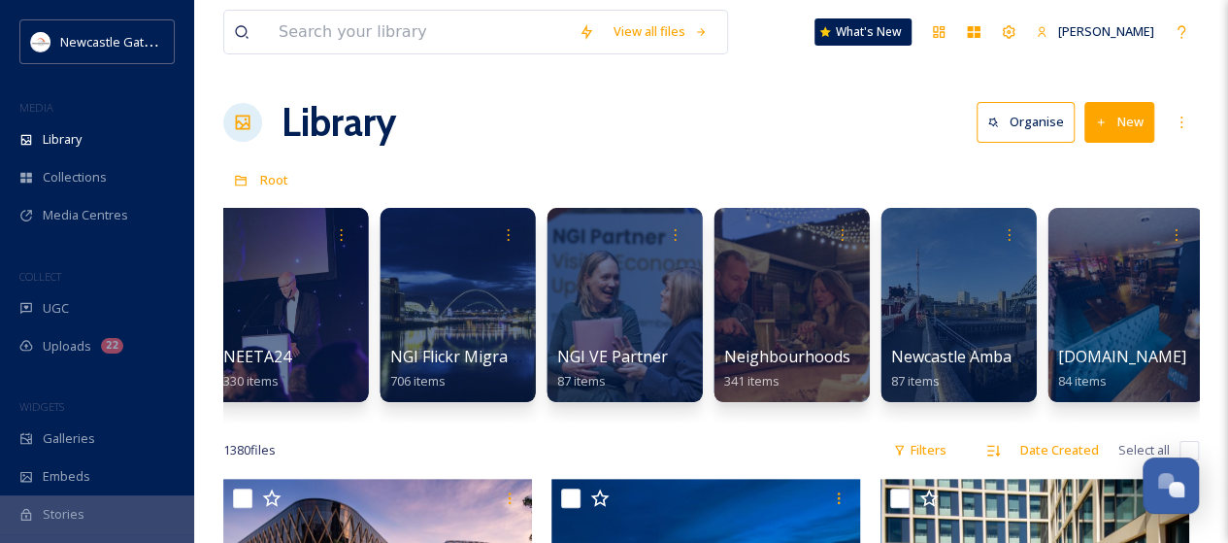
scroll to position [0, 2415]
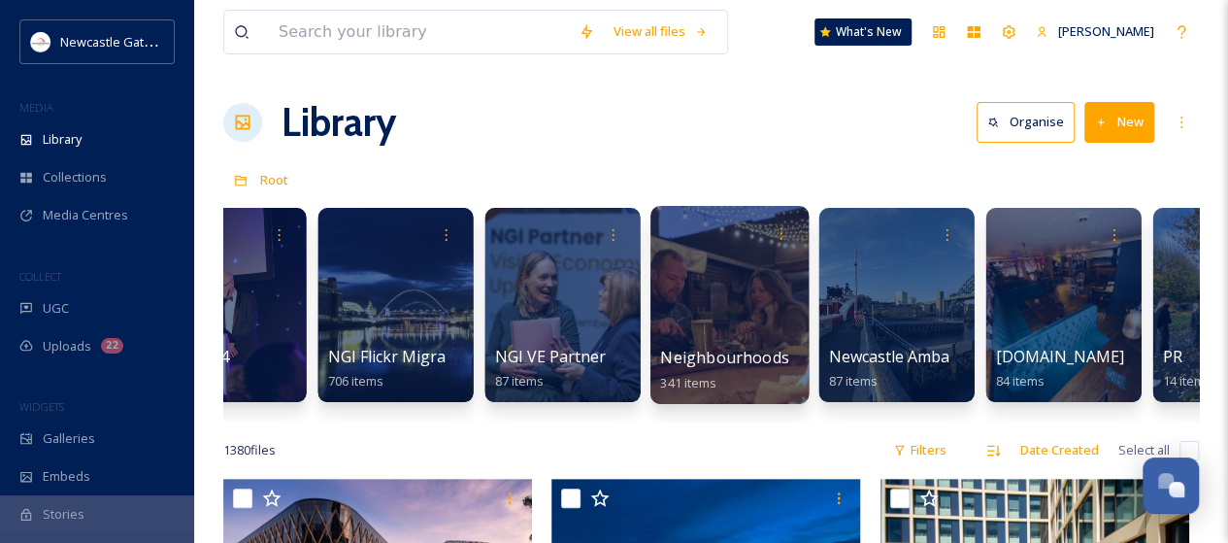
click at [768, 333] on div at bounding box center [729, 305] width 158 height 198
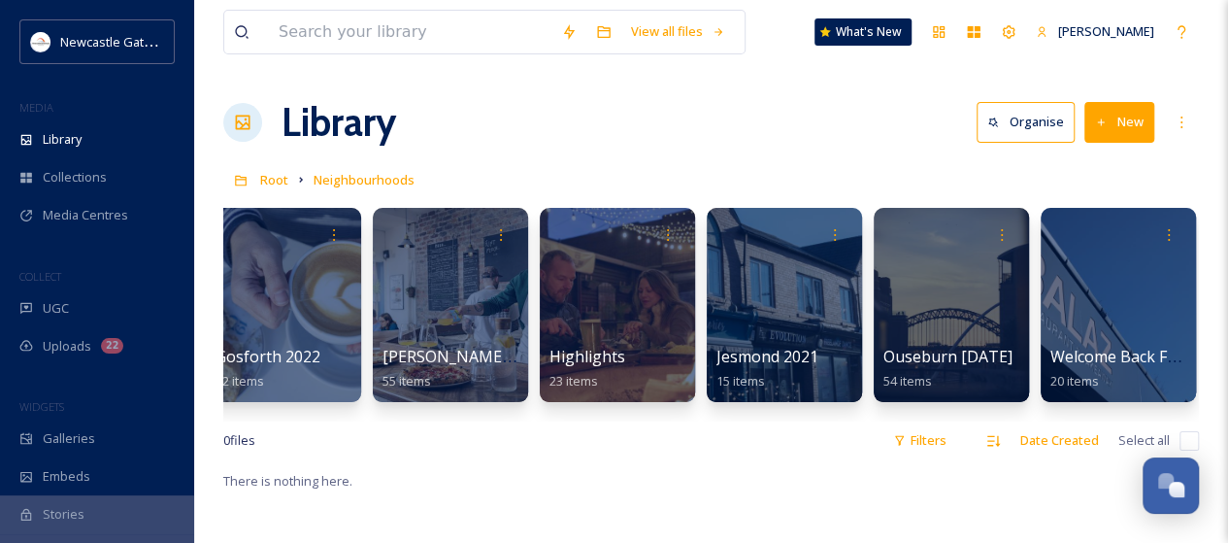
scroll to position [0, 193]
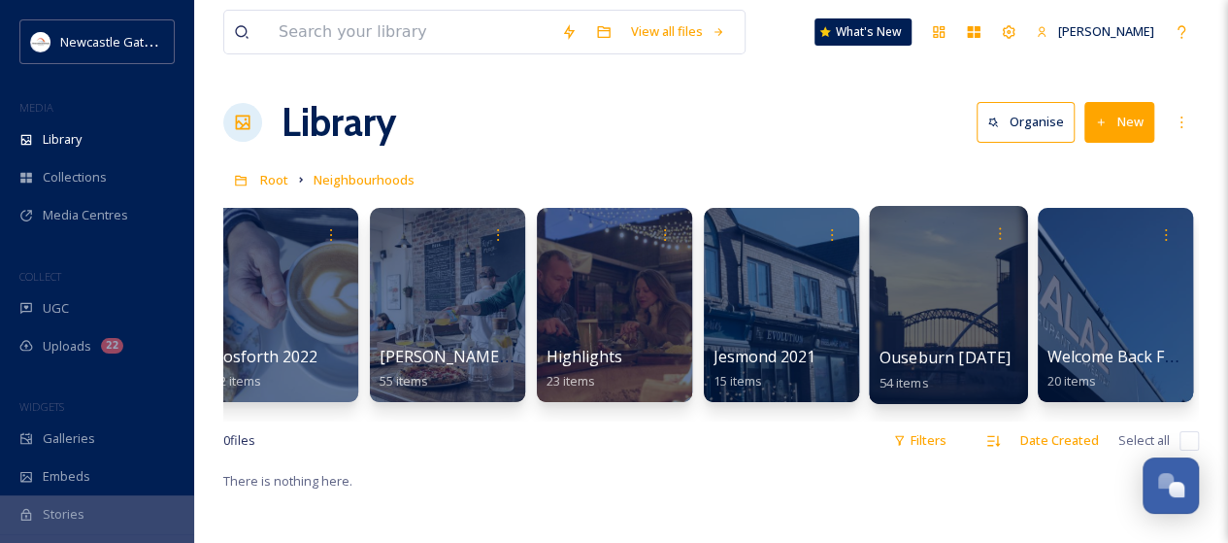
click at [928, 321] on div at bounding box center [948, 305] width 158 height 198
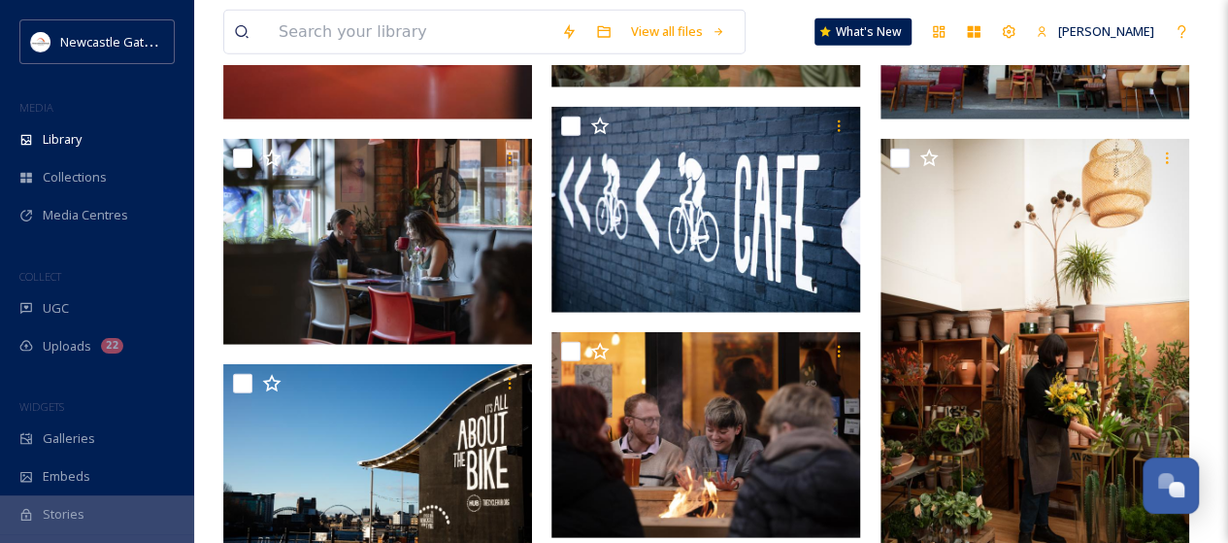
scroll to position [2386, 0]
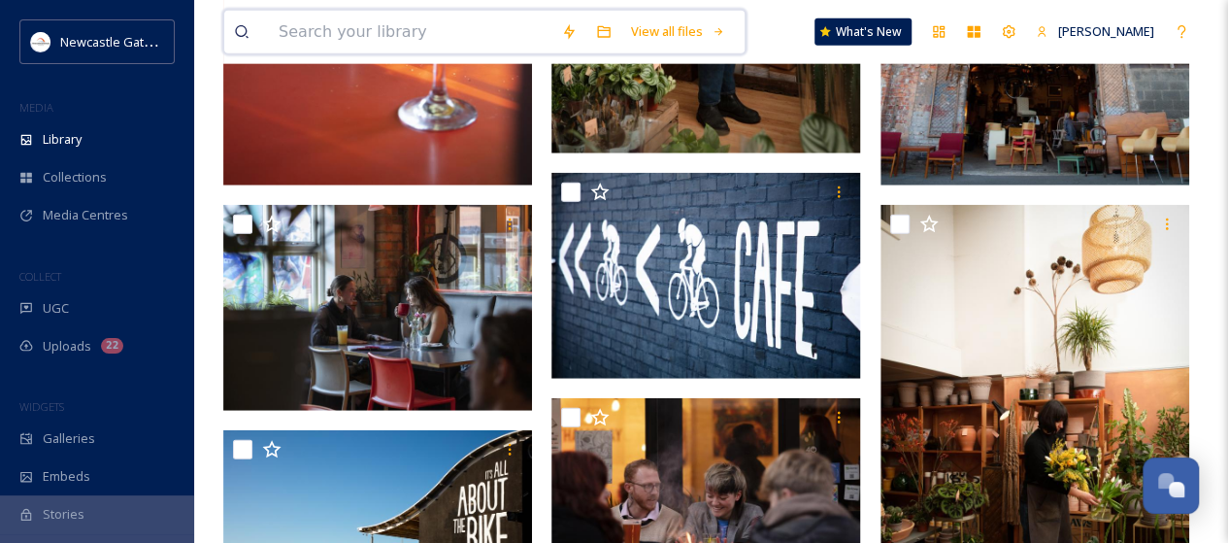
click at [301, 24] on input at bounding box center [410, 32] width 282 height 43
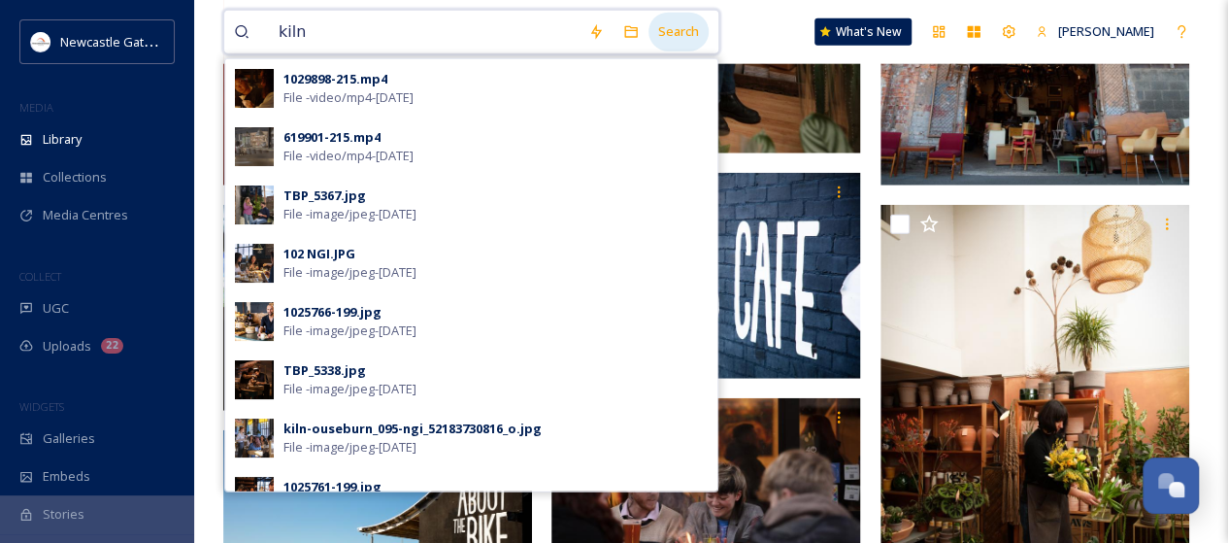
type input "kiln"
click at [673, 32] on div "Search" at bounding box center [678, 32] width 60 height 38
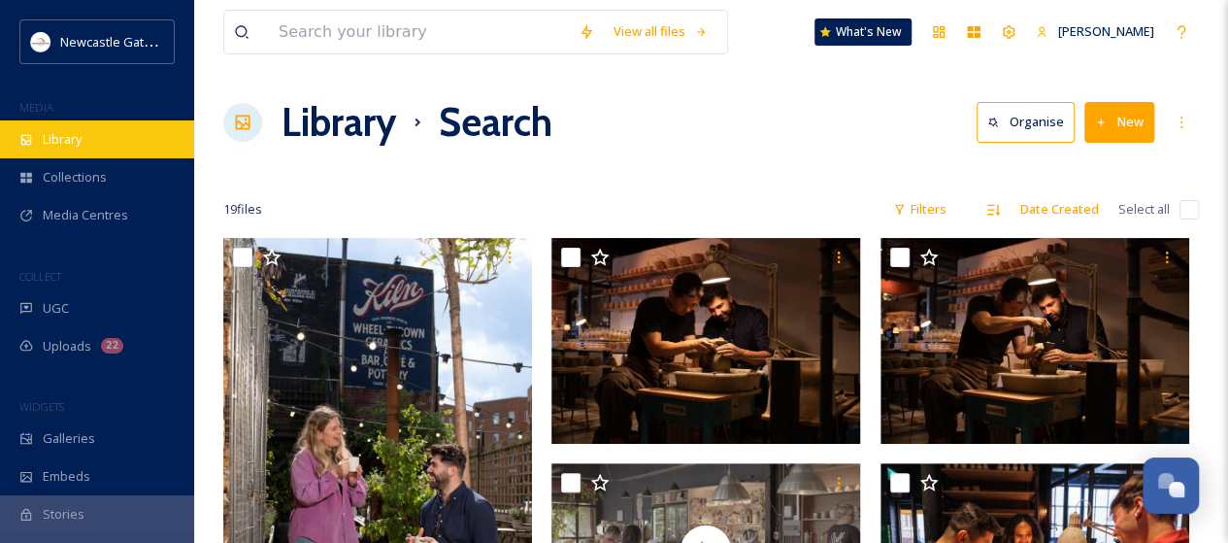
click at [74, 131] on span "Library" at bounding box center [62, 139] width 39 height 18
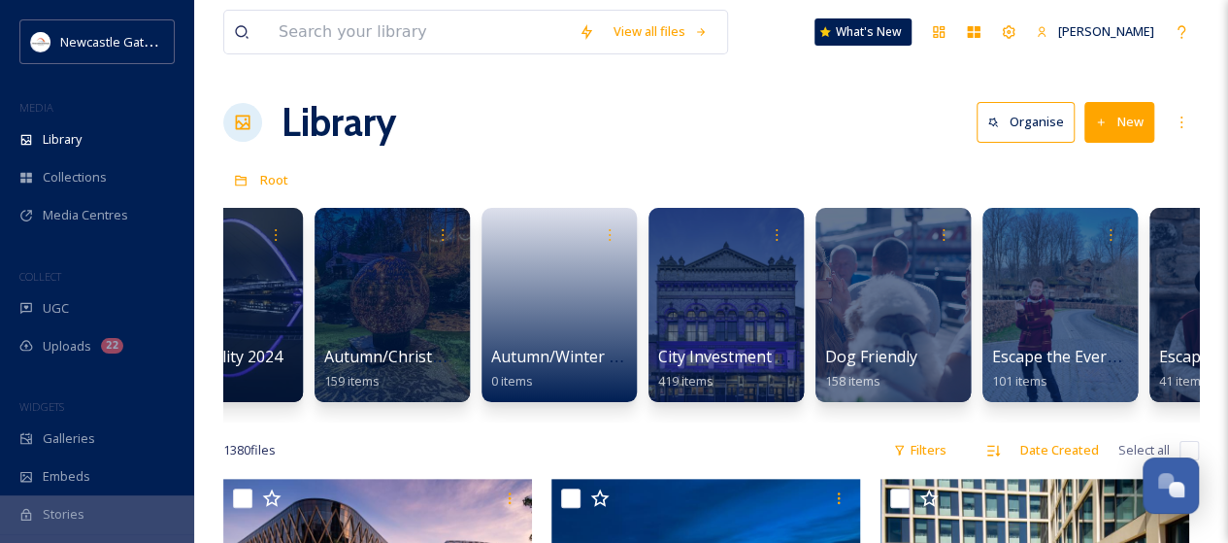
scroll to position [0, 872]
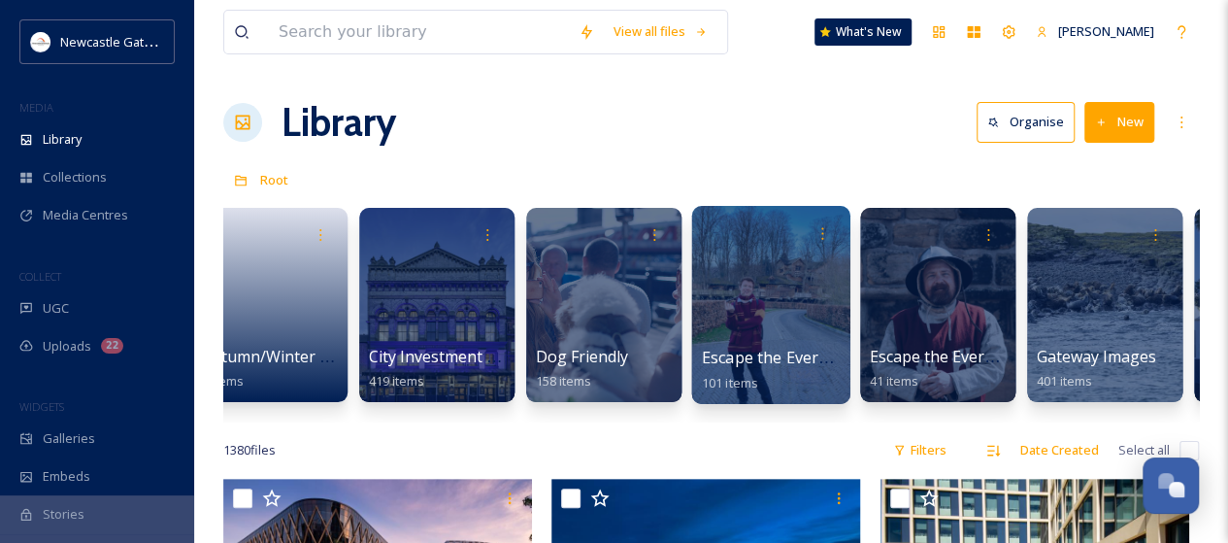
click at [755, 327] on div at bounding box center [770, 305] width 158 height 198
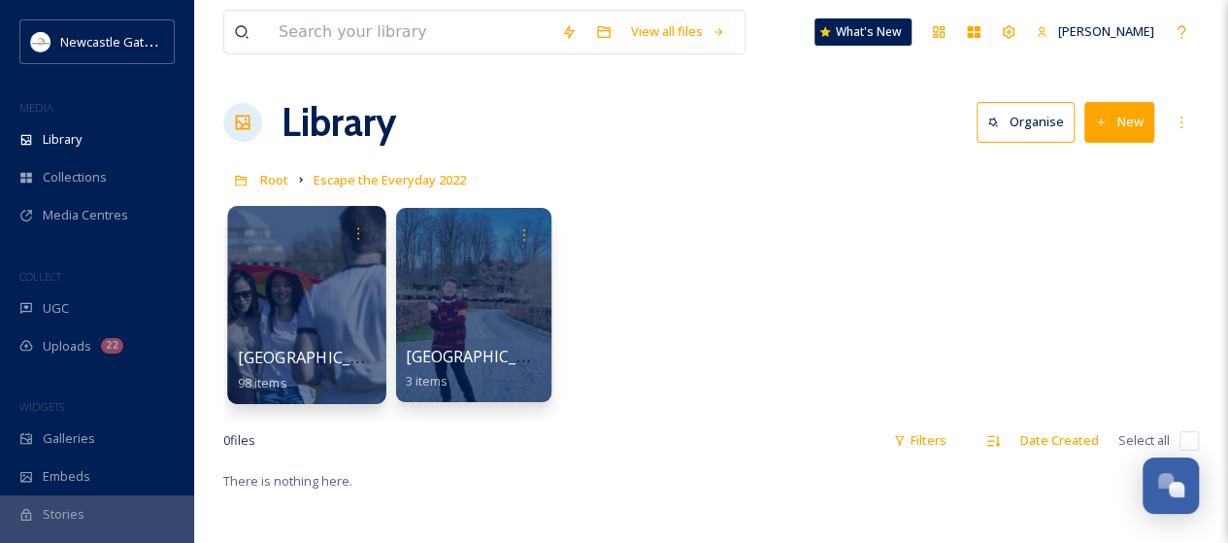
click at [330, 327] on div at bounding box center [306, 305] width 158 height 198
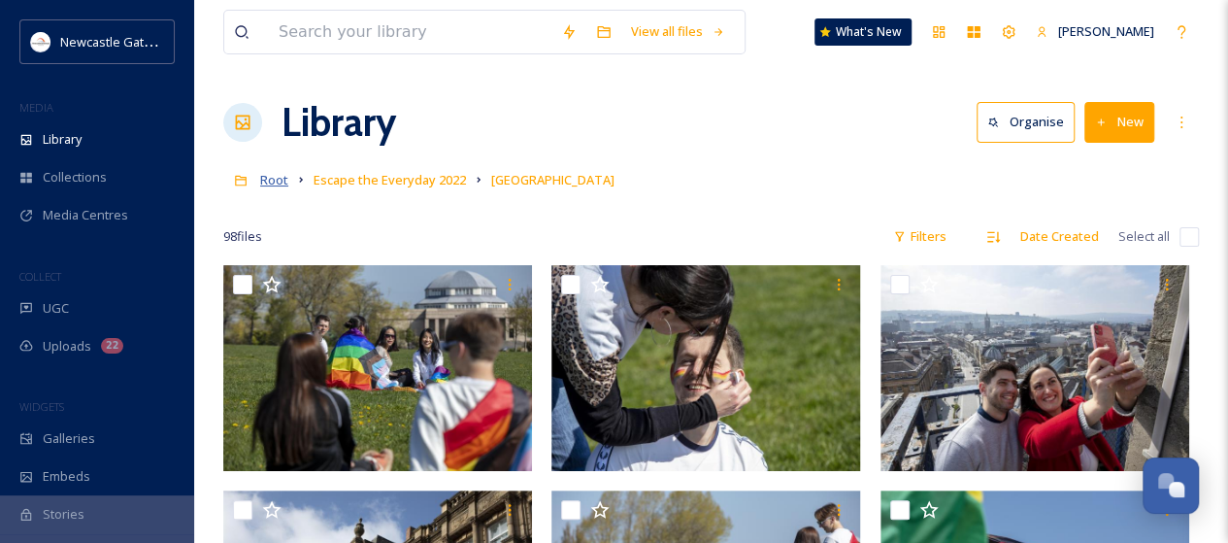
click at [264, 179] on span "Root" at bounding box center [274, 179] width 28 height 17
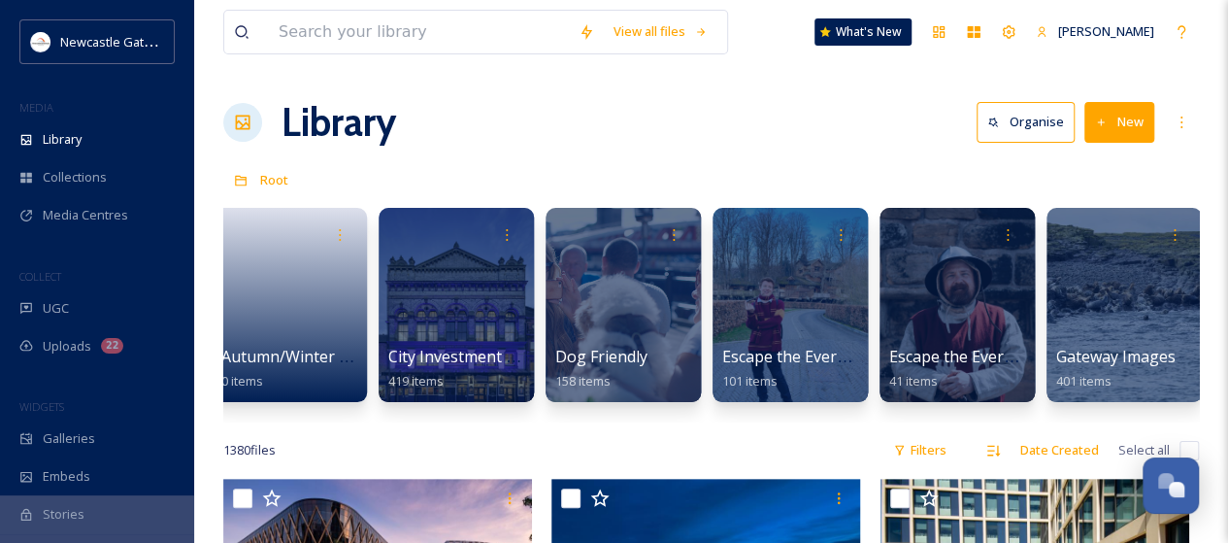
scroll to position [0, 1332]
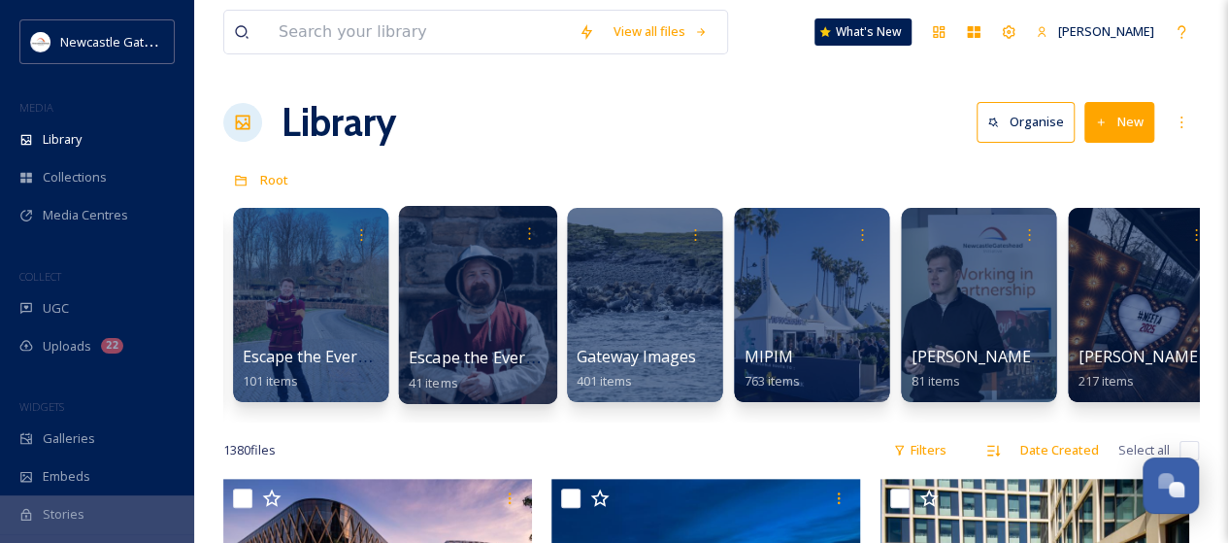
click at [502, 339] on div at bounding box center [477, 305] width 158 height 198
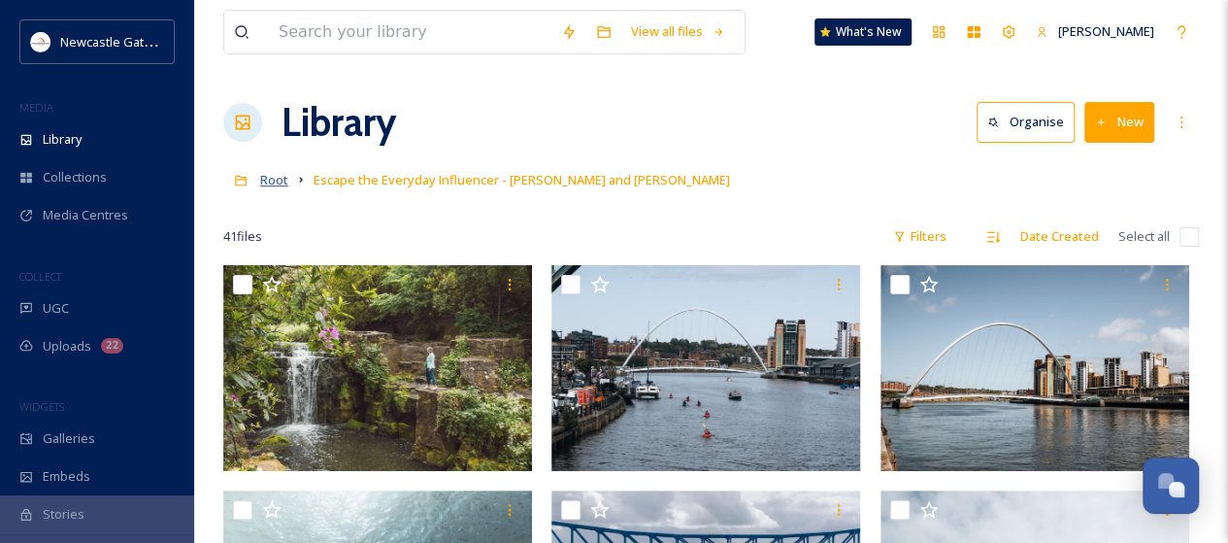
click at [282, 182] on span "Root" at bounding box center [274, 179] width 28 height 17
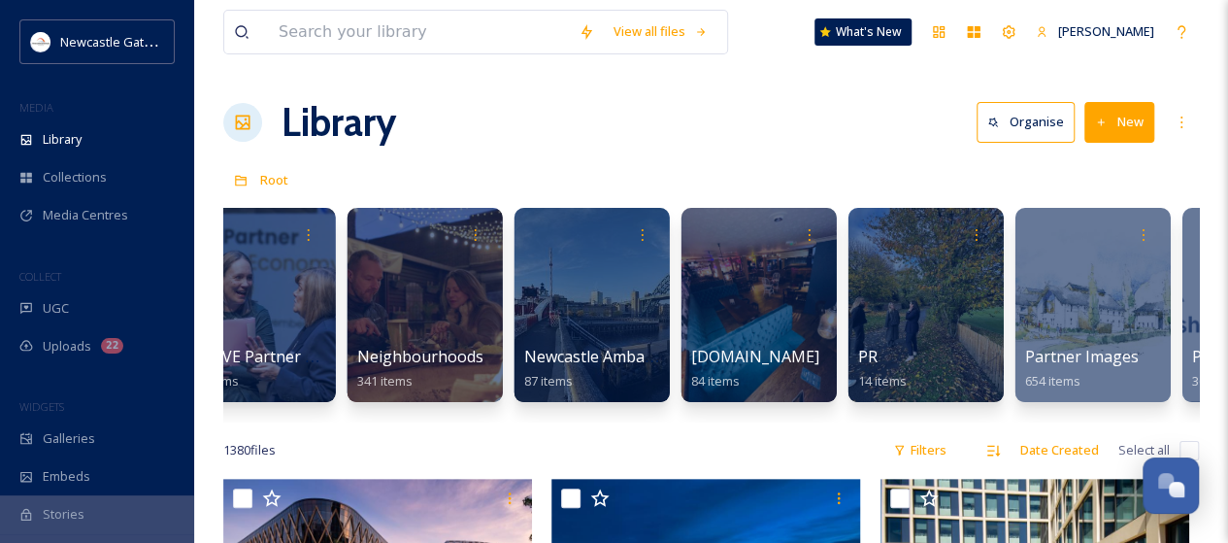
scroll to position [0, 2781]
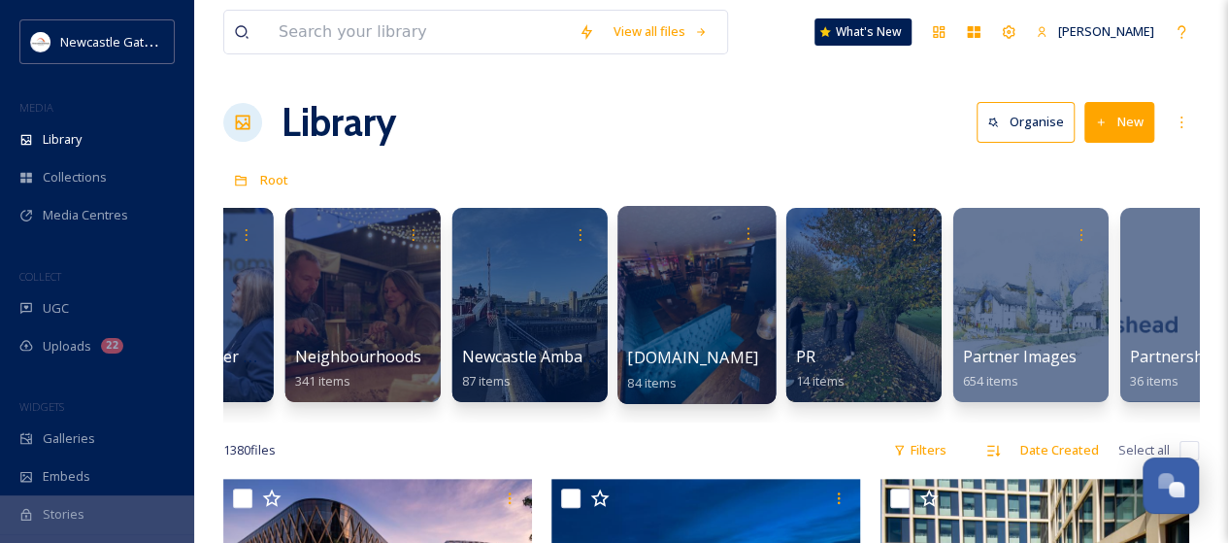
click at [702, 331] on div at bounding box center [696, 305] width 158 height 198
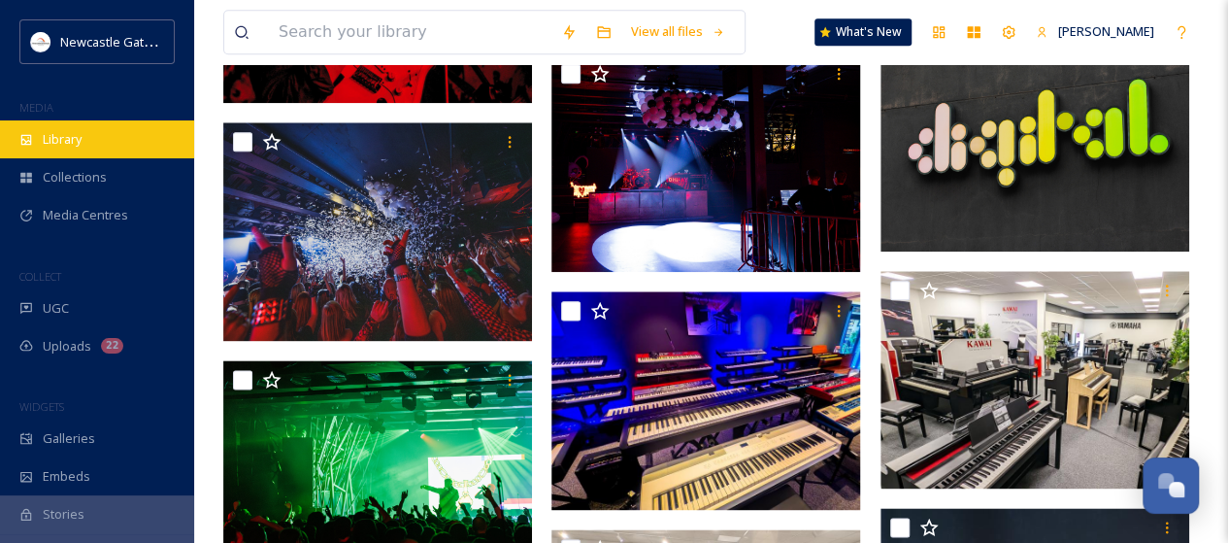
scroll to position [679, 0]
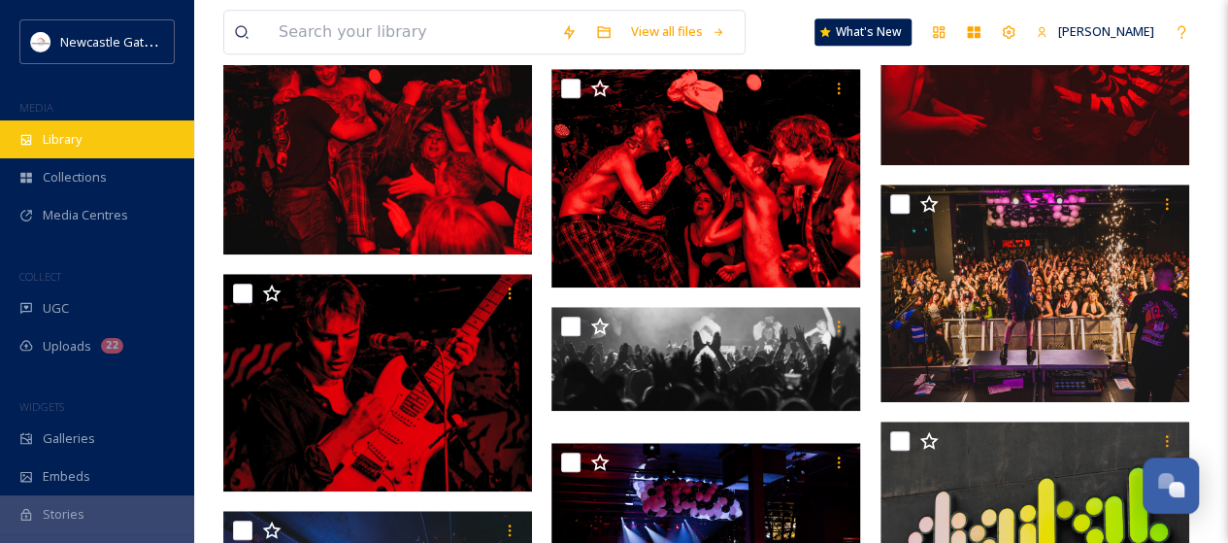
click at [64, 148] on div "Library" at bounding box center [97, 139] width 194 height 38
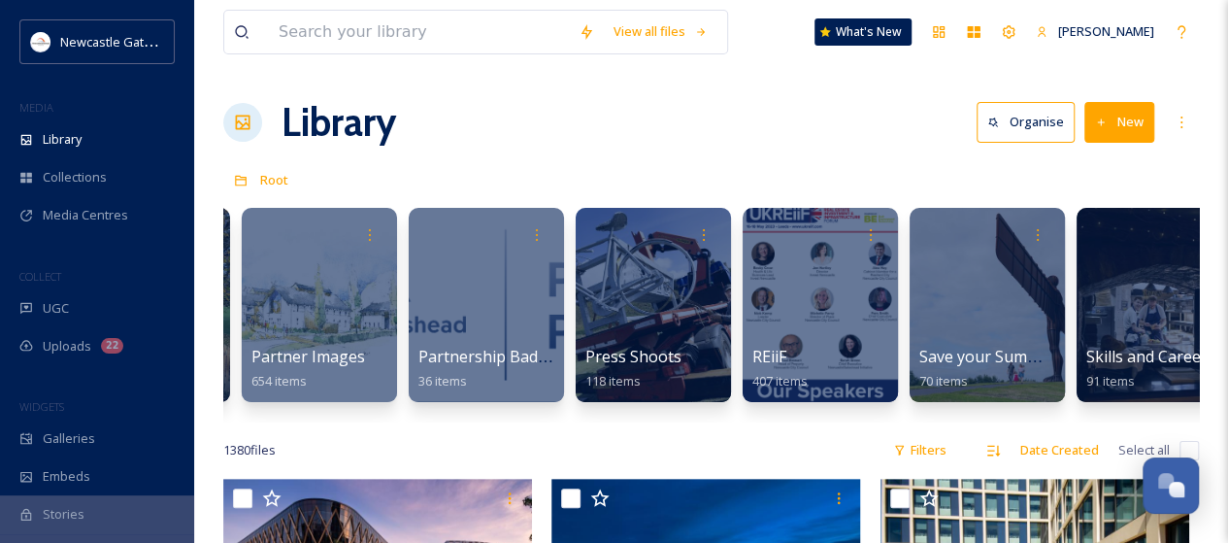
scroll to position [0, 3497]
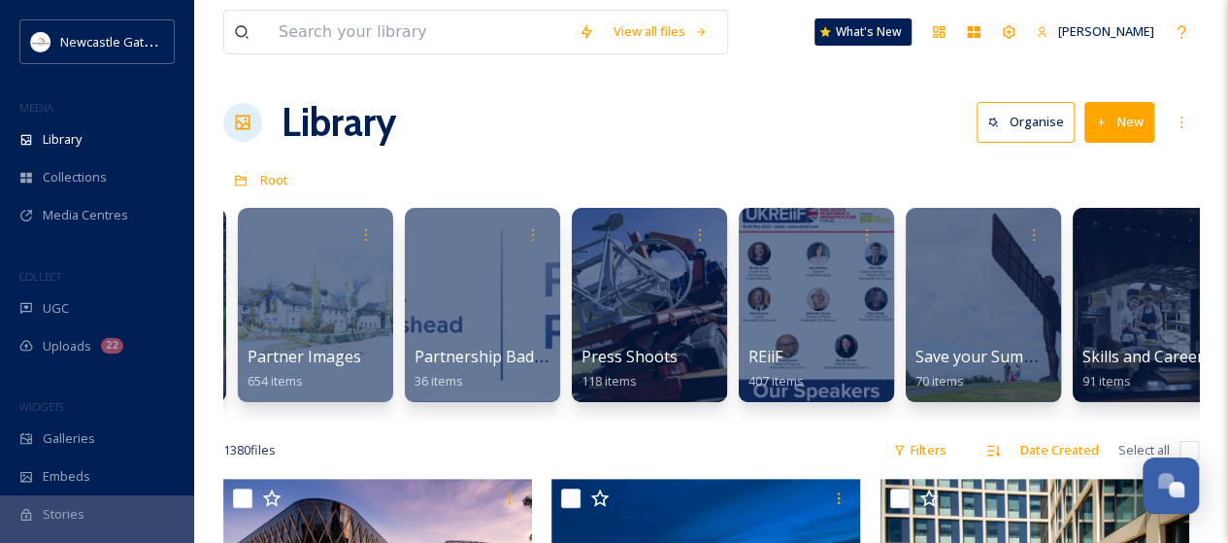
drag, startPoint x: 328, startPoint y: 435, endPoint x: 906, endPoint y: 438, distance: 578.4
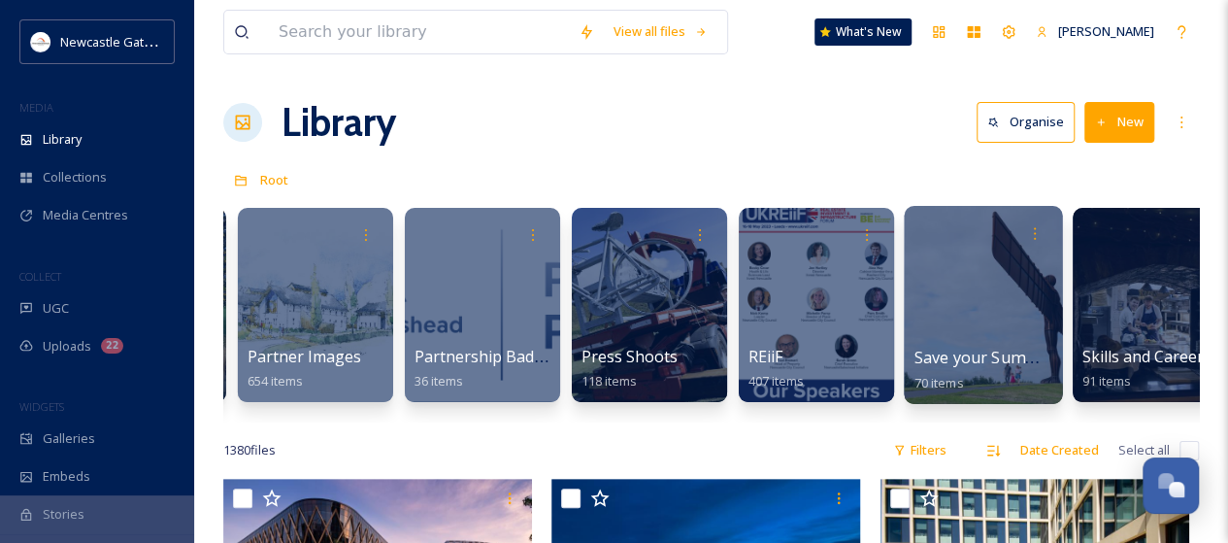
click at [1026, 306] on div at bounding box center [983, 305] width 158 height 198
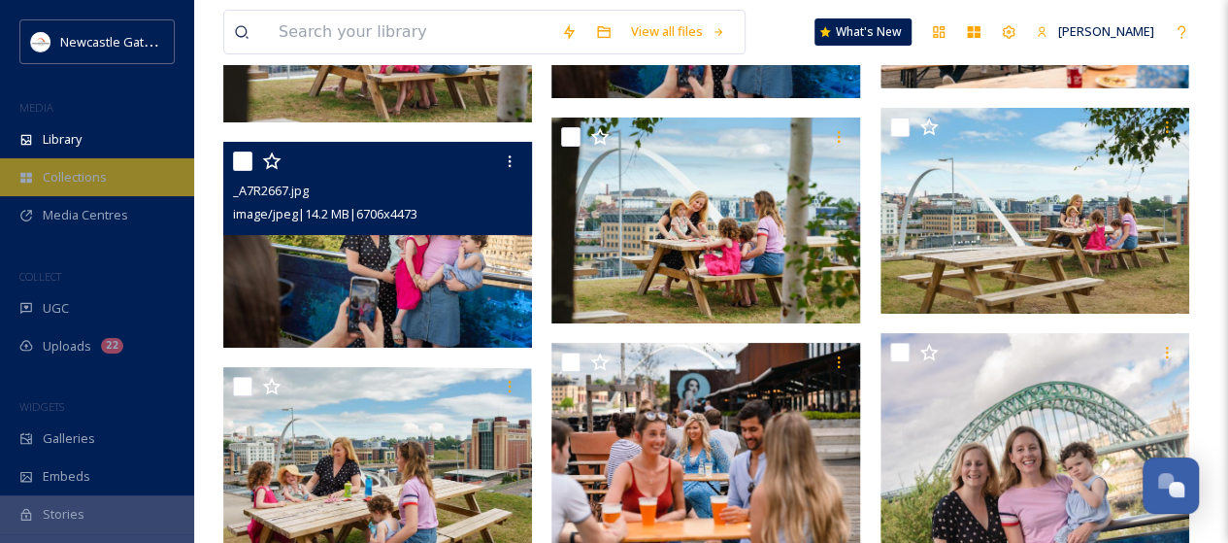
scroll to position [3729, 0]
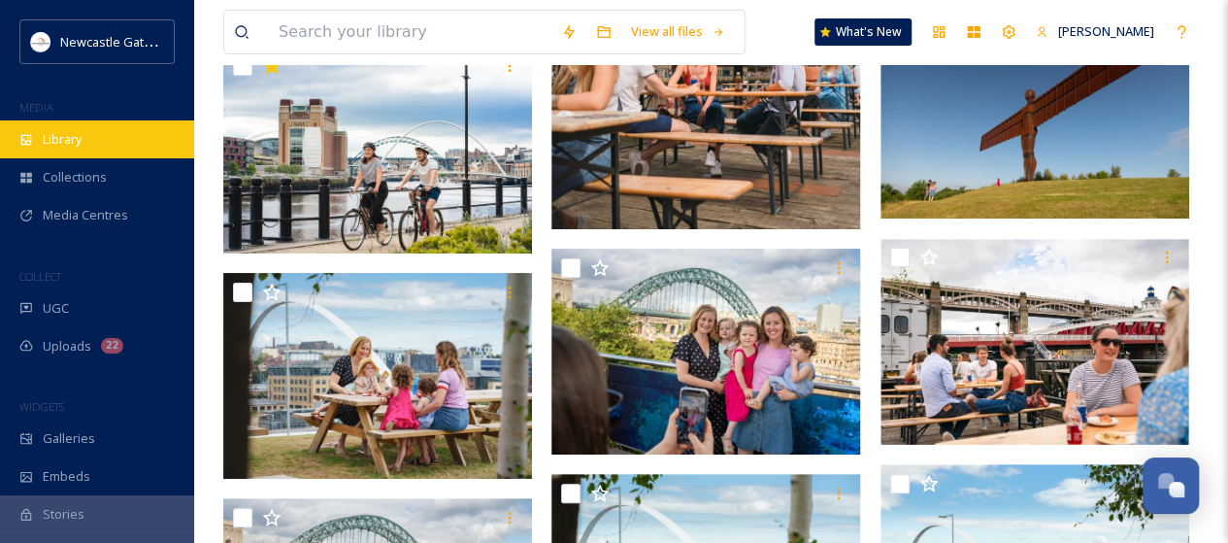
click at [66, 137] on span "Library" at bounding box center [62, 139] width 39 height 18
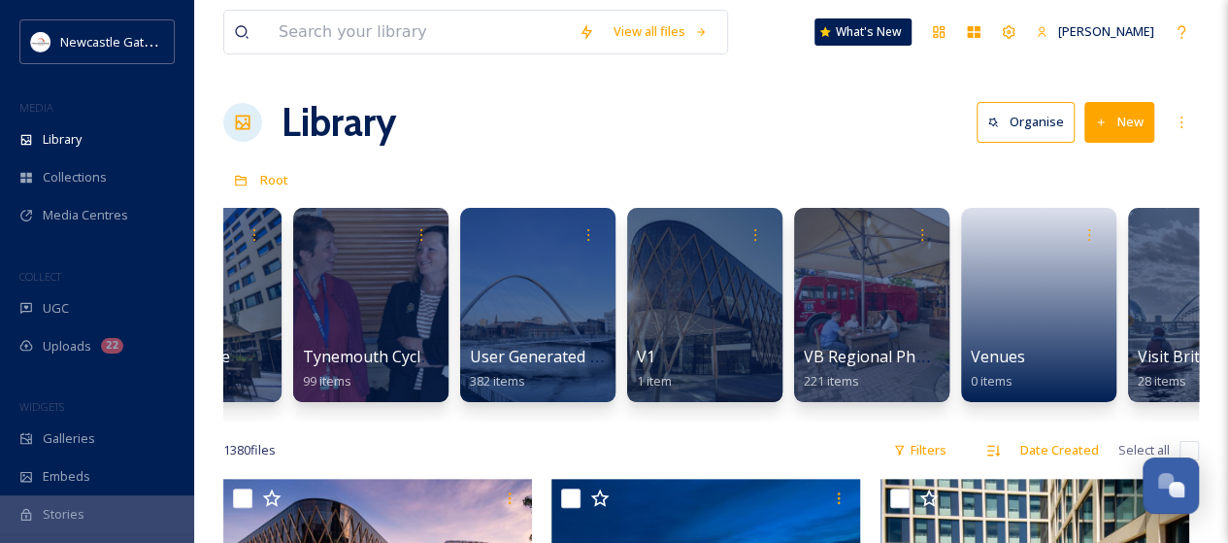
scroll to position [0, 4700]
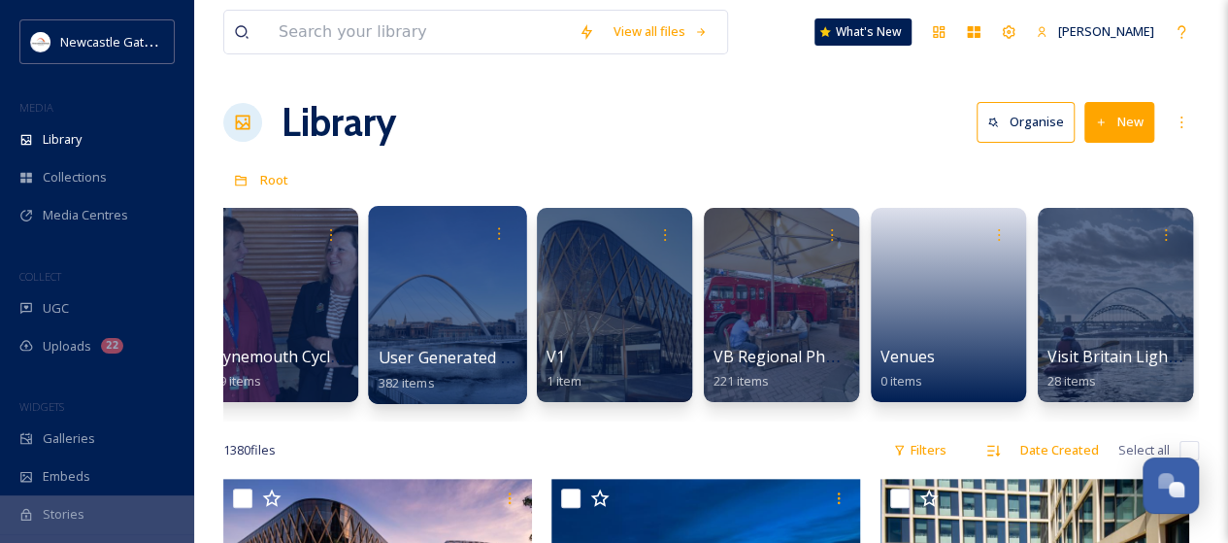
click at [434, 339] on div at bounding box center [447, 305] width 158 height 198
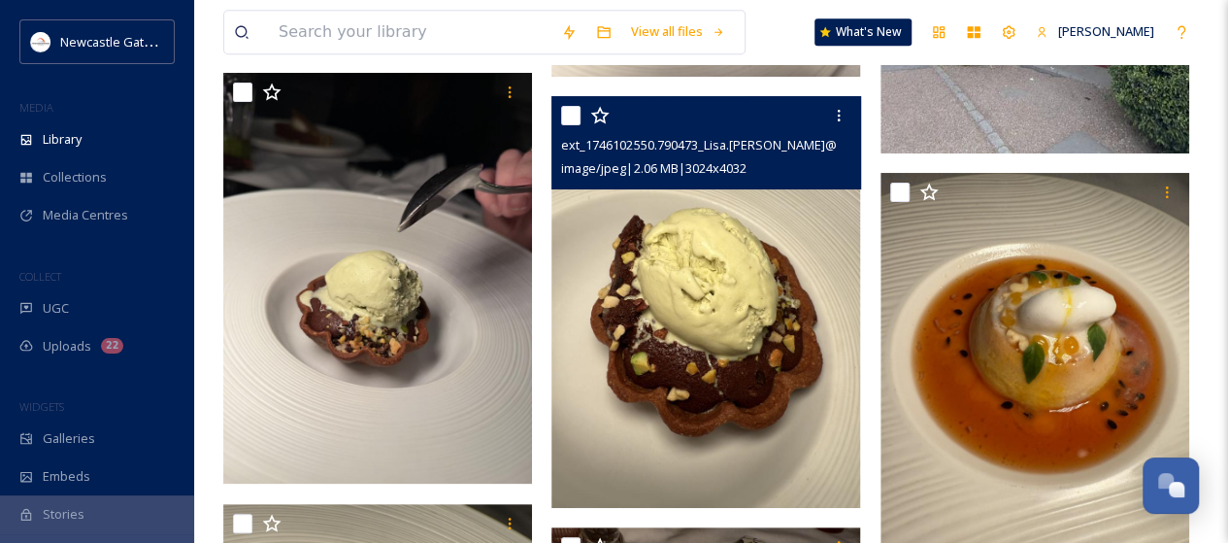
scroll to position [4950, 0]
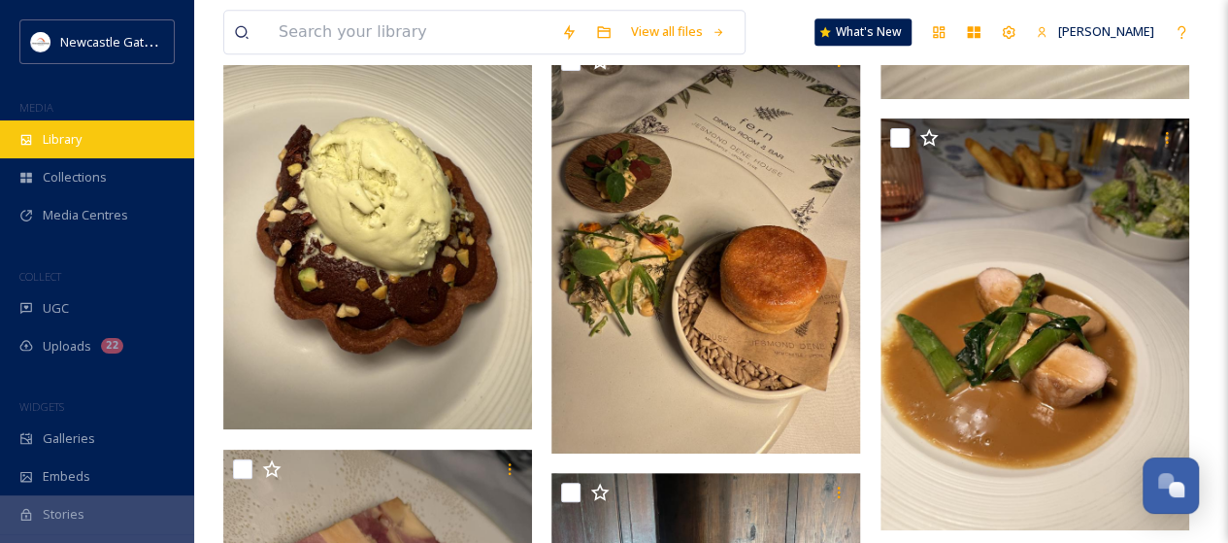
click at [68, 137] on span "Library" at bounding box center [62, 139] width 39 height 18
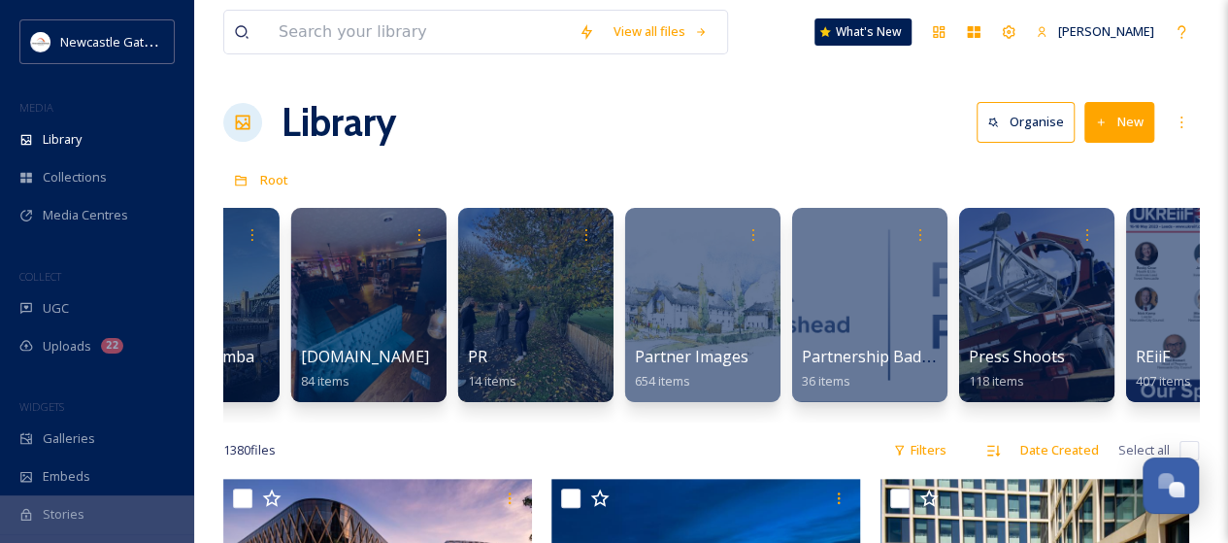
scroll to position [0, 3161]
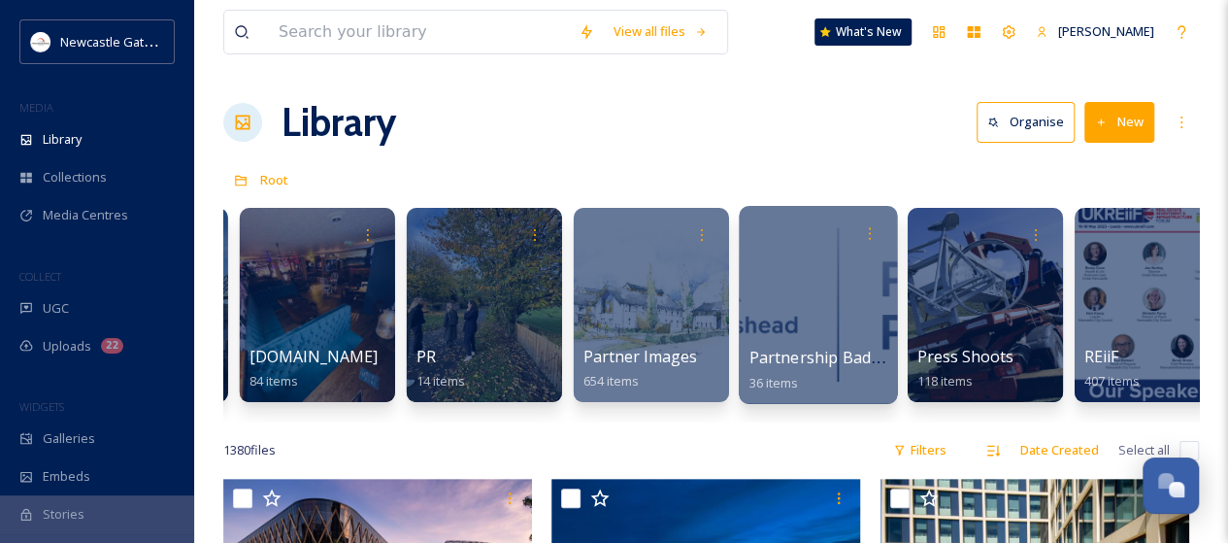
click at [858, 358] on span "Partnership Badges" at bounding box center [823, 356] width 148 height 21
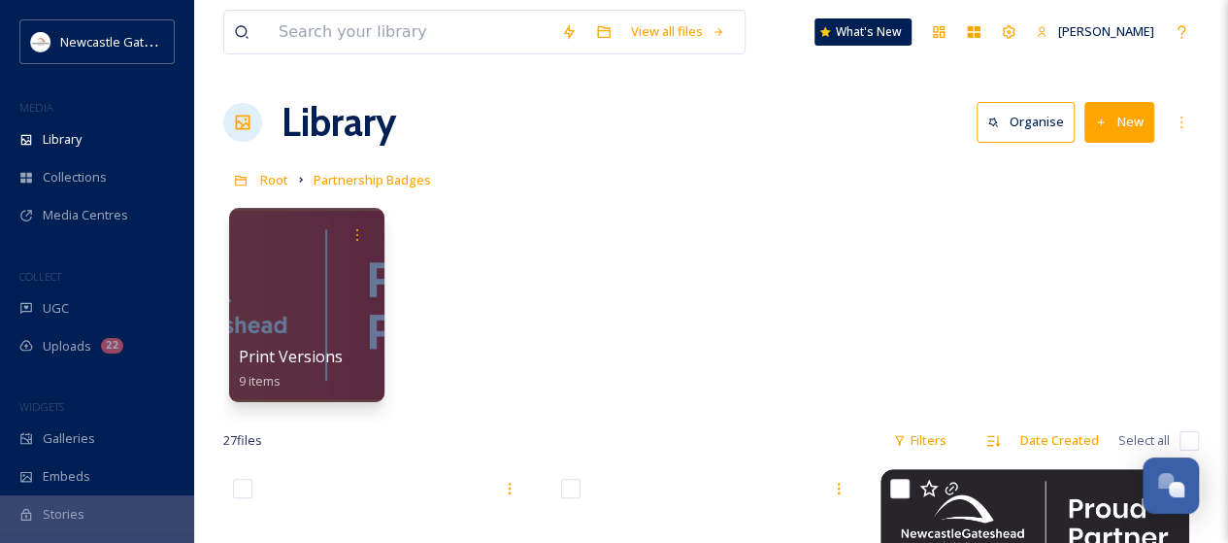
click at [99, 211] on span "Media Centres" at bounding box center [85, 215] width 85 height 18
click at [60, 133] on span "Library" at bounding box center [62, 139] width 39 height 18
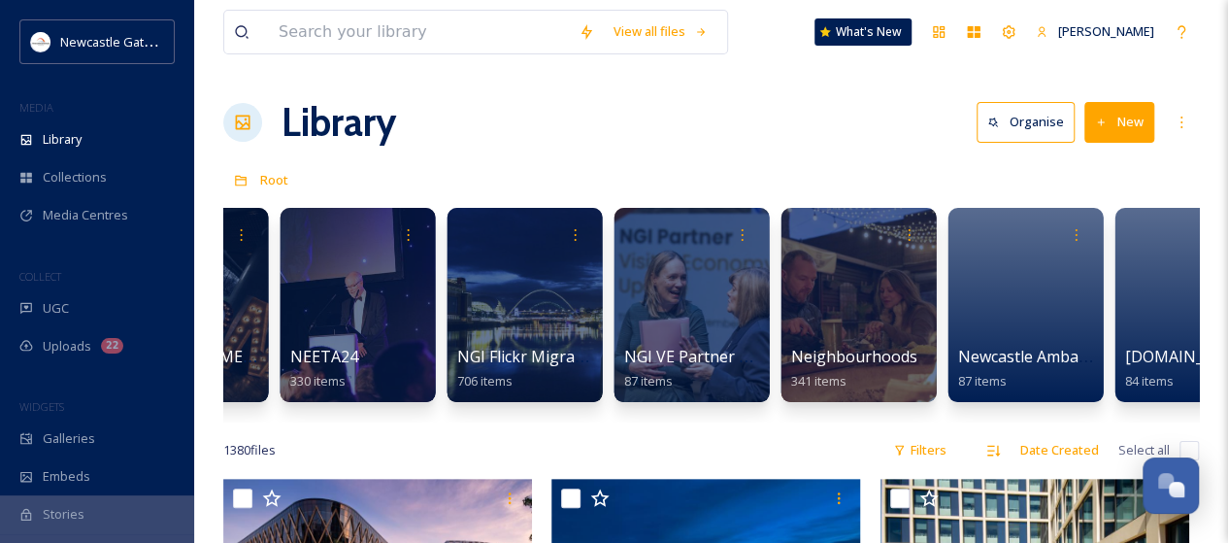
scroll to position [0, 2317]
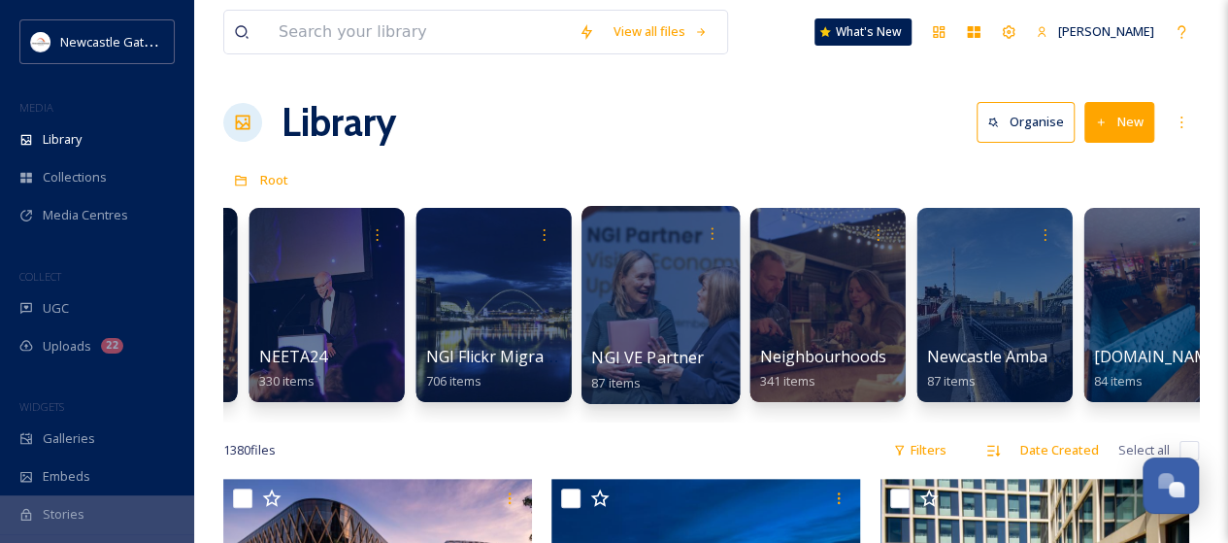
click at [733, 322] on div at bounding box center [660, 305] width 158 height 198
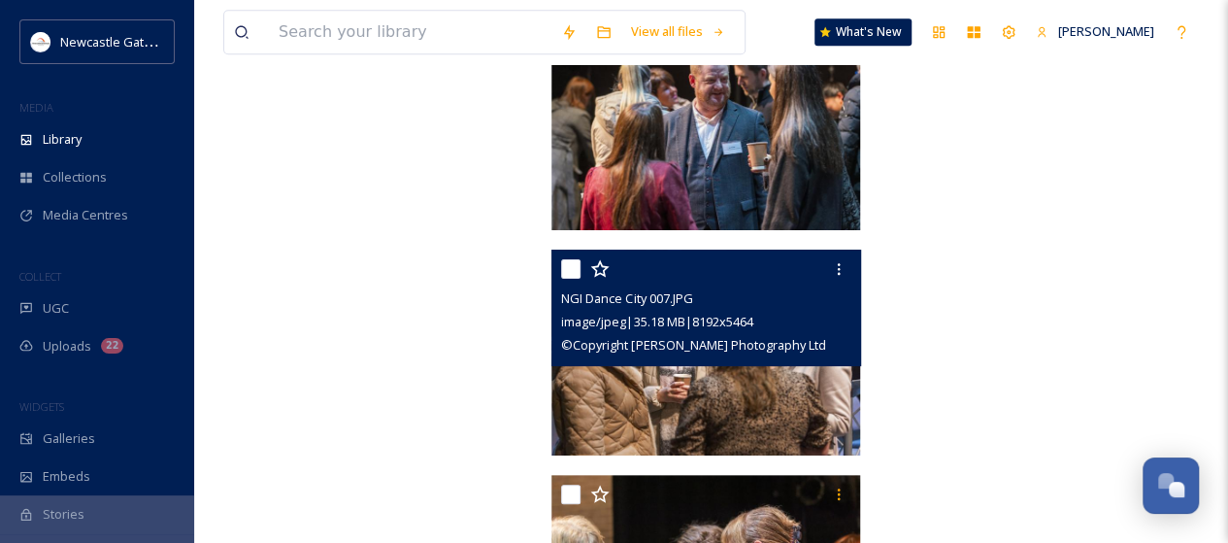
scroll to position [8322, 0]
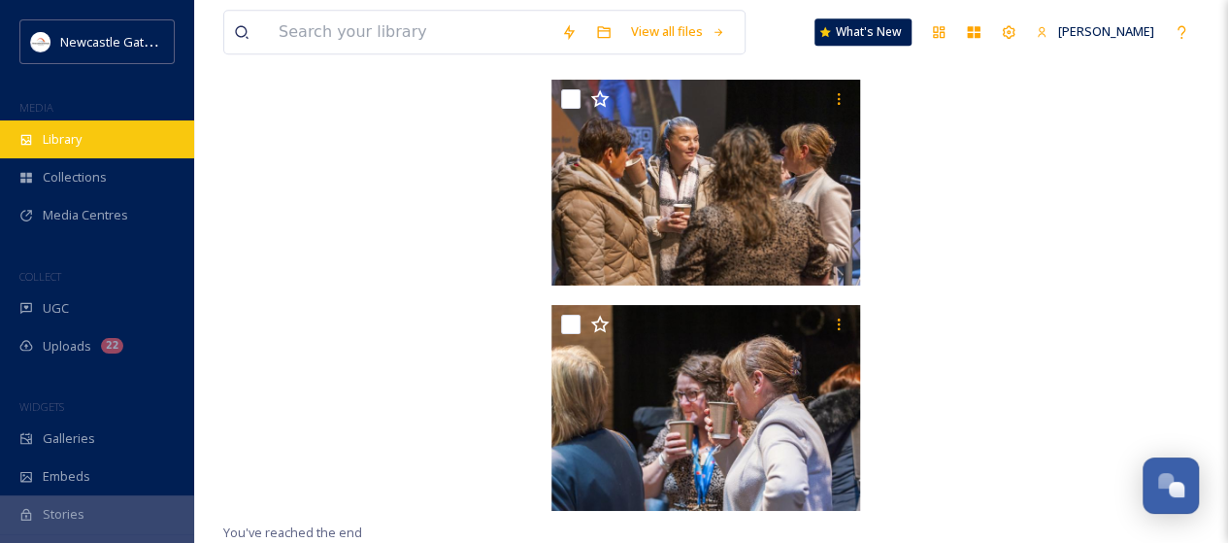
click at [61, 145] on span "Library" at bounding box center [62, 139] width 39 height 18
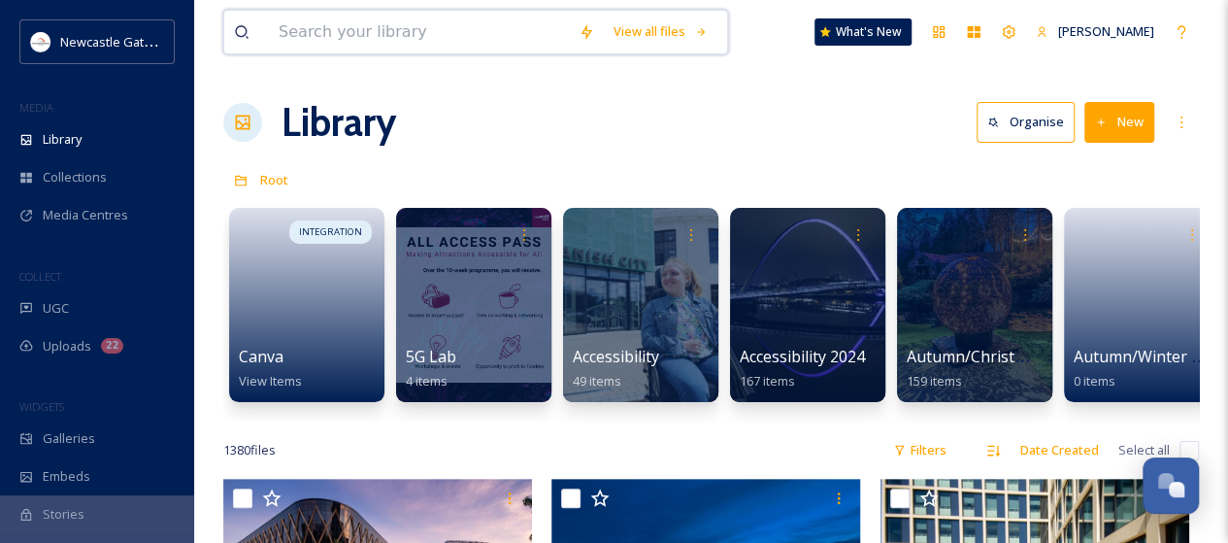
click at [344, 29] on input at bounding box center [419, 32] width 300 height 43
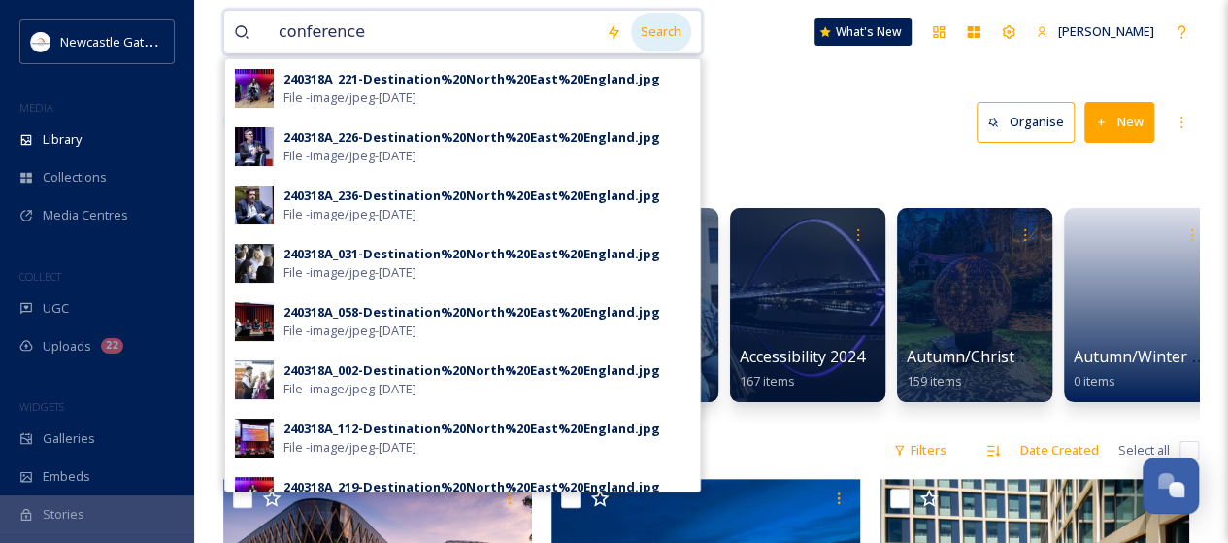
type input "conference"
click at [670, 28] on div "Search" at bounding box center [661, 32] width 60 height 38
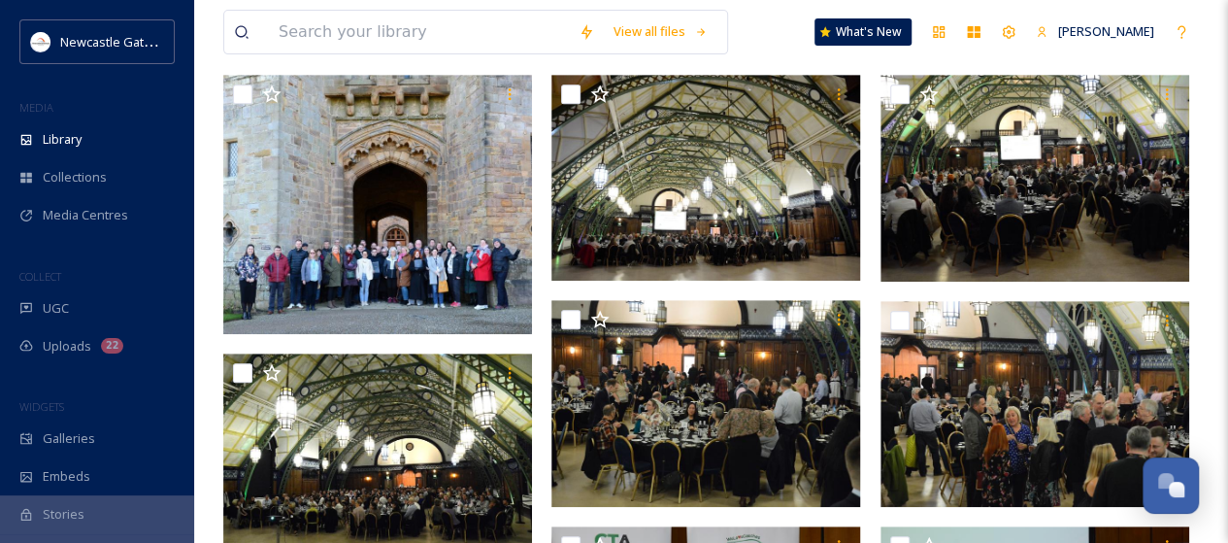
scroll to position [679, 0]
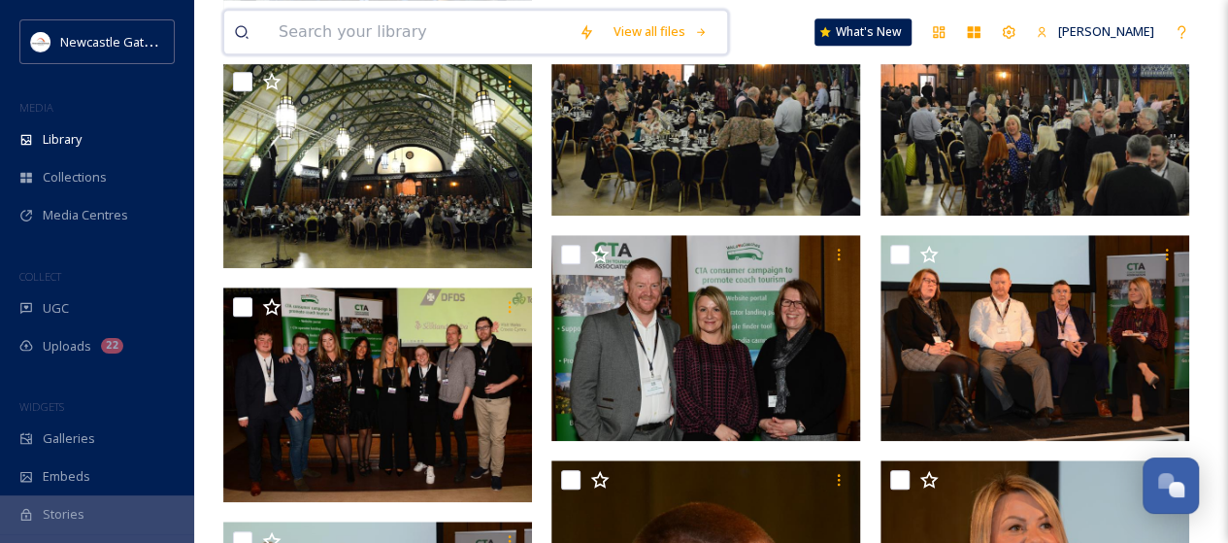
click at [287, 27] on input at bounding box center [419, 32] width 300 height 43
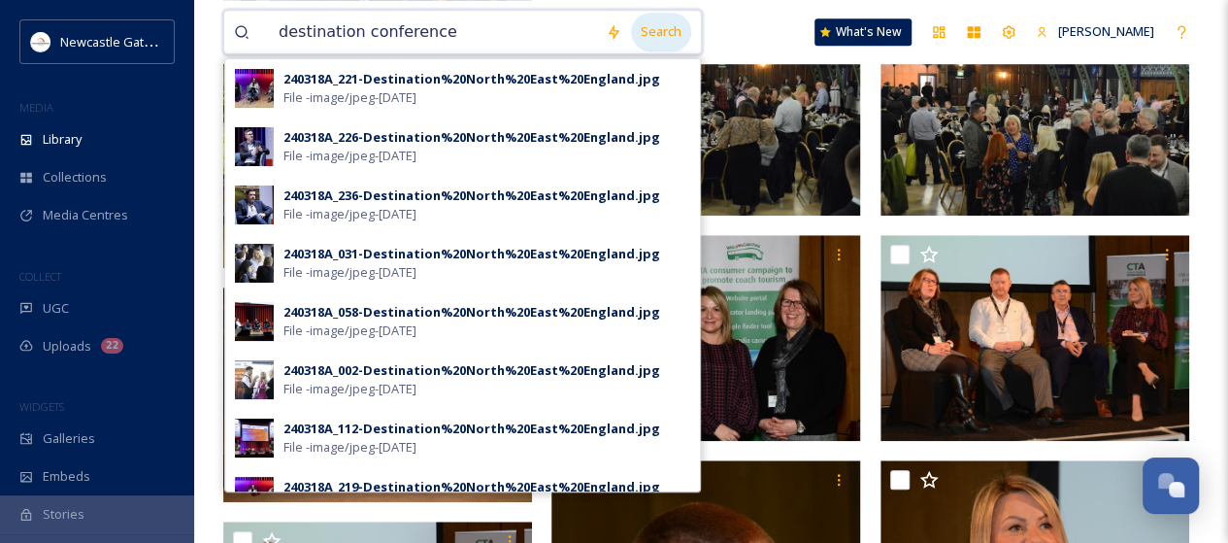
type input "destination conference"
click at [661, 27] on div "Search" at bounding box center [661, 32] width 60 height 38
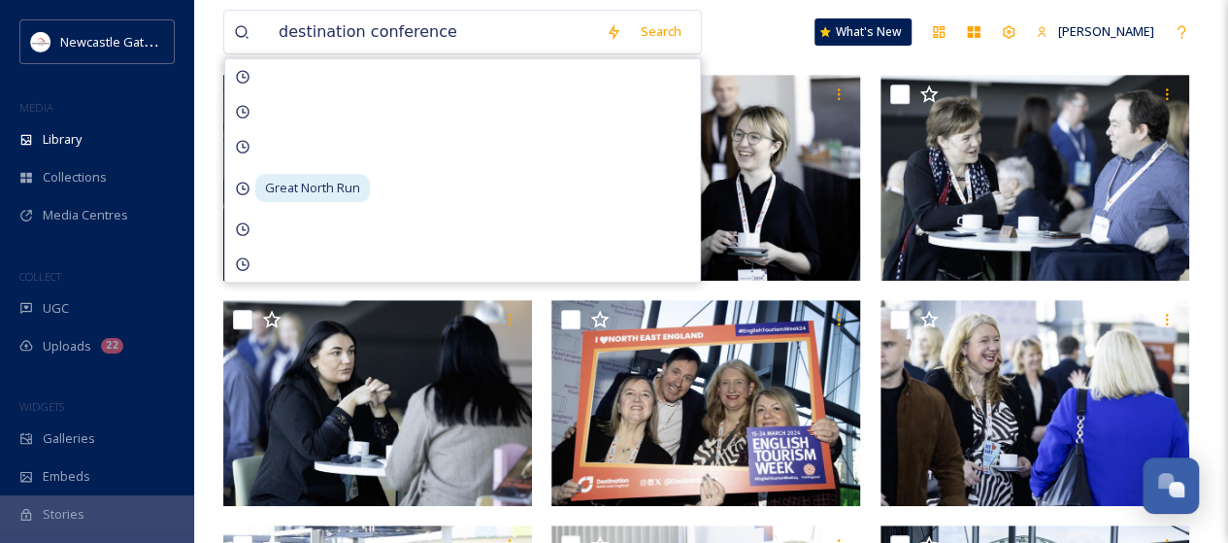
scroll to position [485, 0]
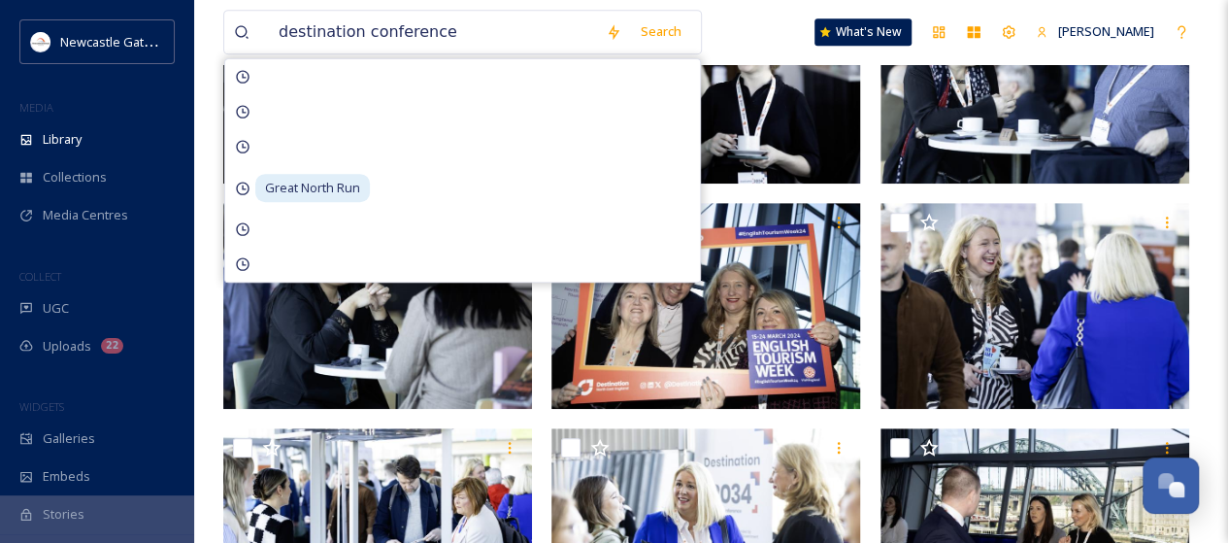
click at [752, 21] on div "destination conference Search [GEOGRAPHIC_DATA] What's [GEOGRAPHIC_DATA][PERSON…" at bounding box center [710, 32] width 975 height 64
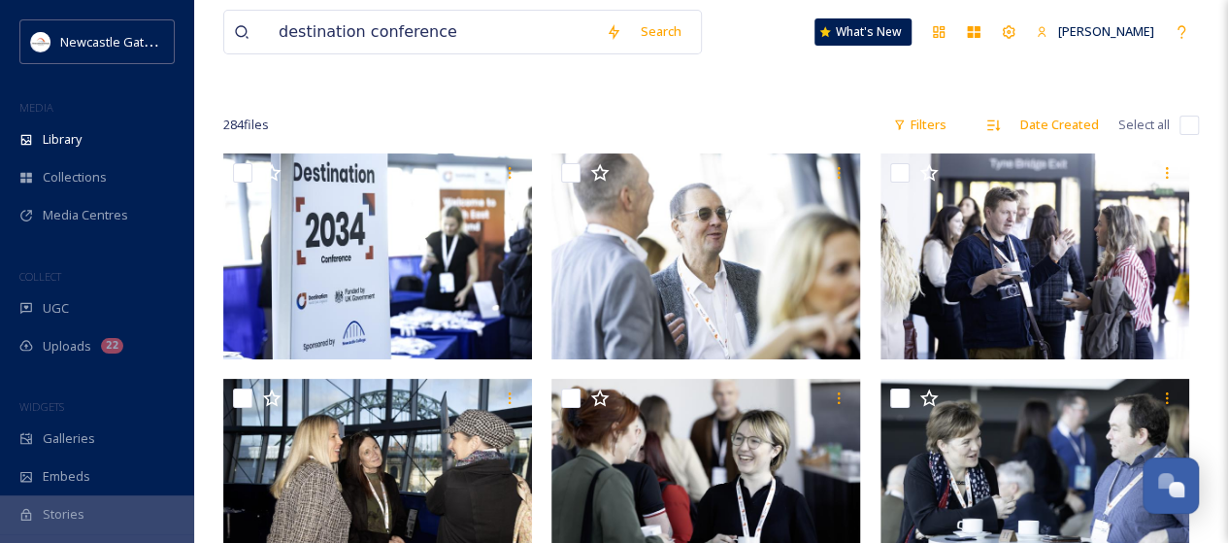
scroll to position [0, 0]
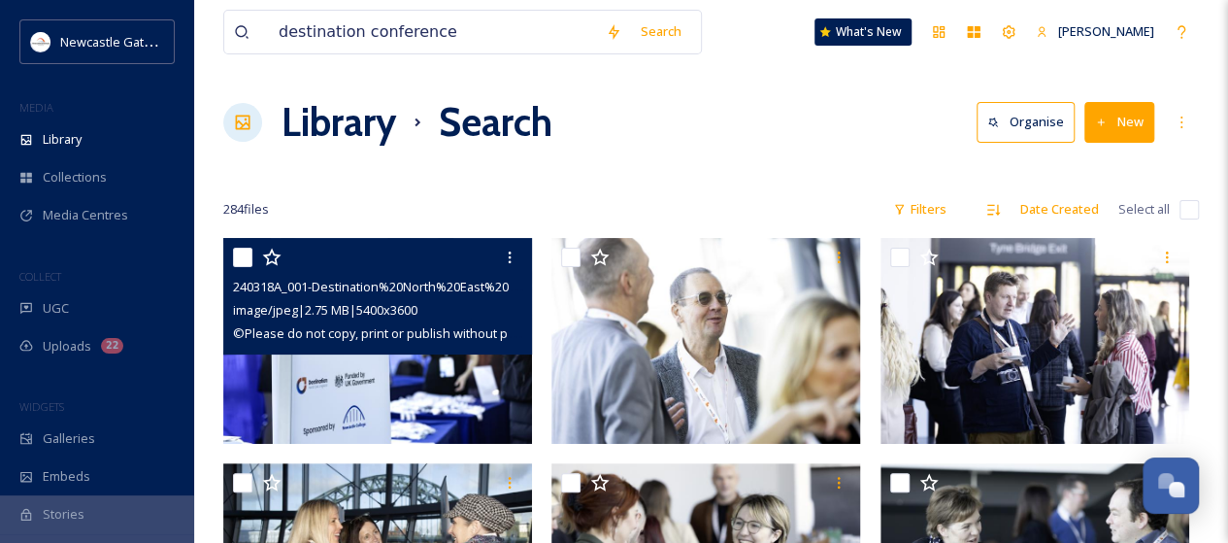
click at [449, 371] on img at bounding box center [377, 341] width 309 height 206
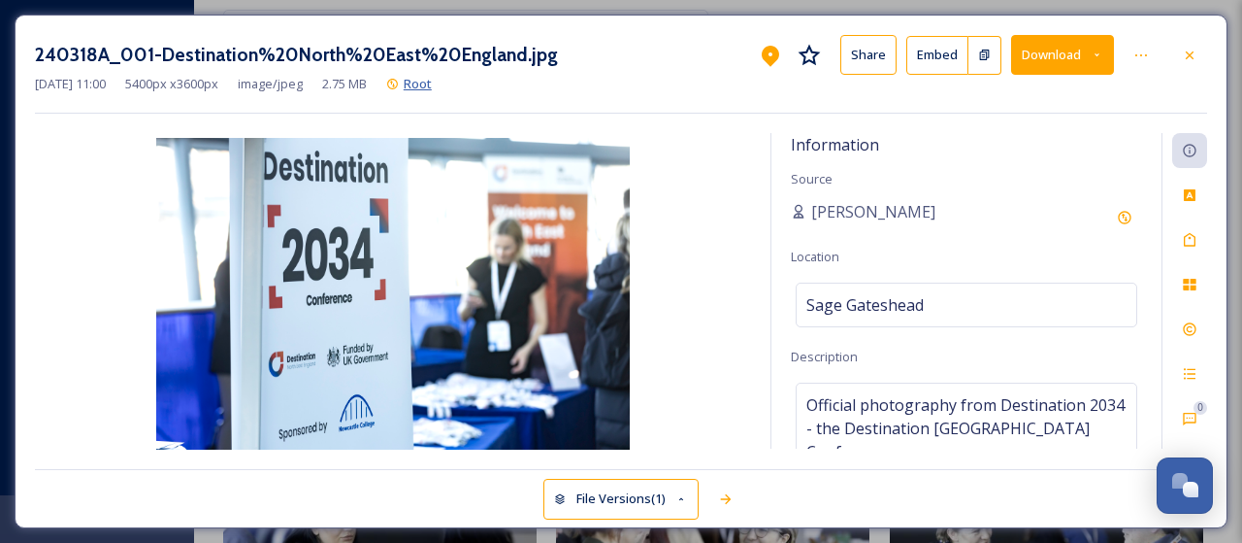
click at [432, 82] on span "Root" at bounding box center [418, 83] width 28 height 17
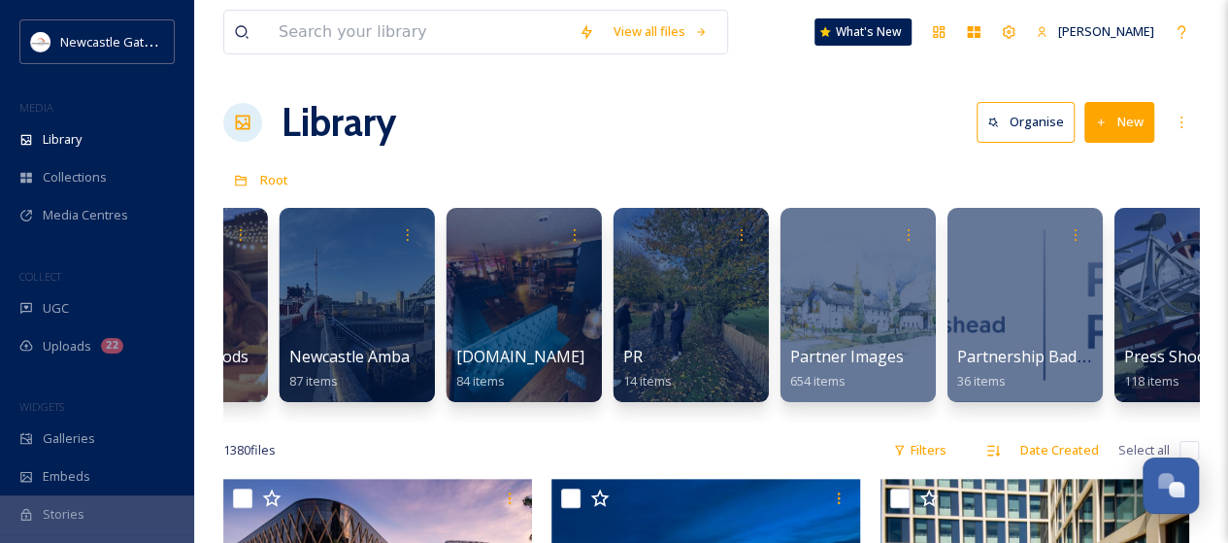
scroll to position [0, 2970]
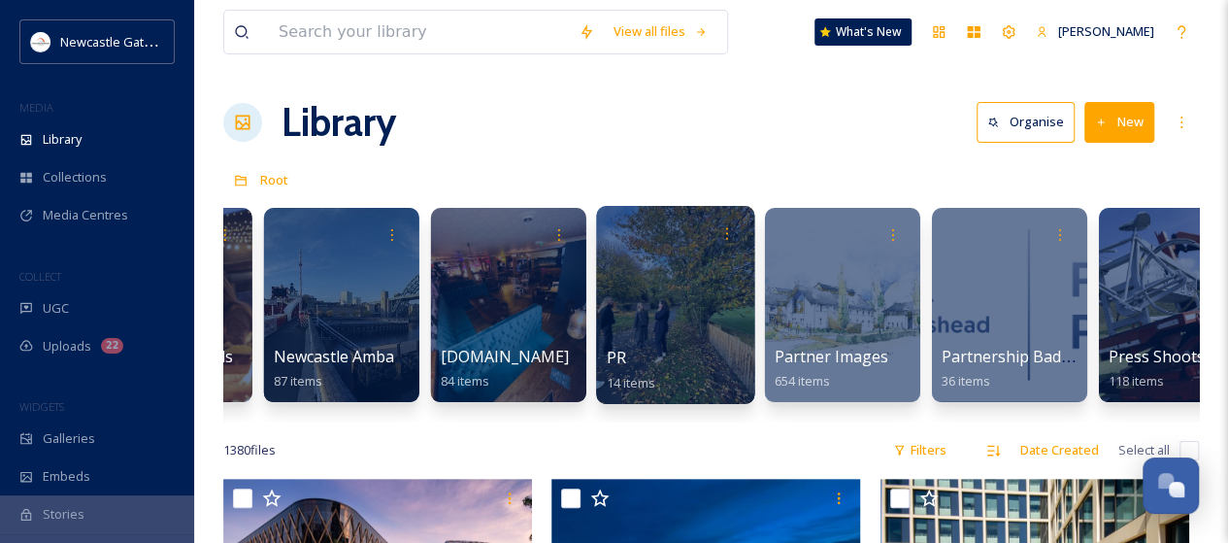
click at [695, 333] on div at bounding box center [675, 305] width 158 height 198
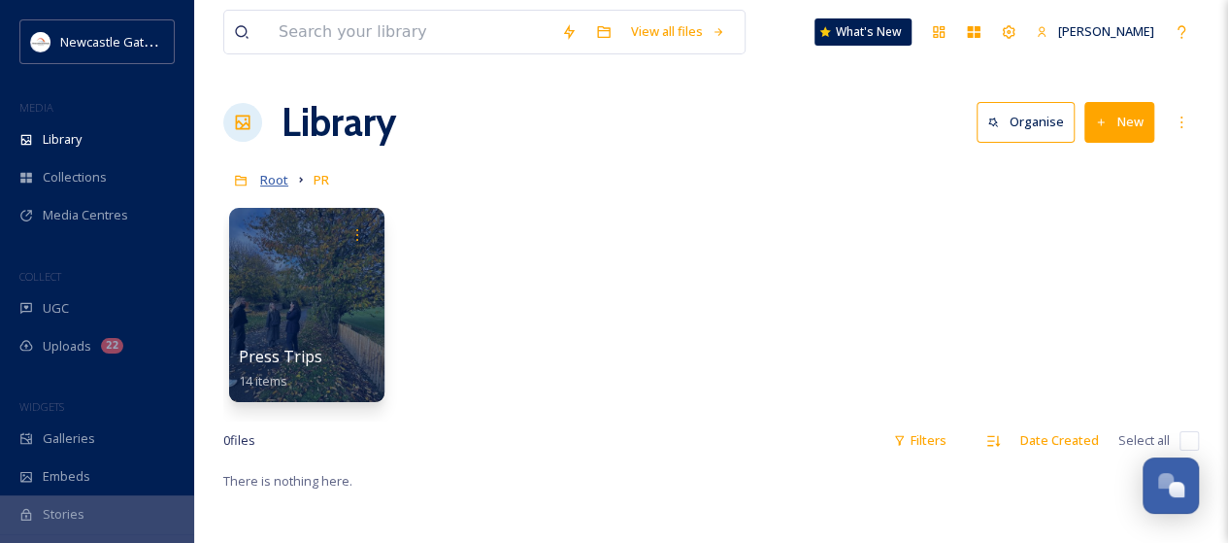
click at [276, 181] on span "Root" at bounding box center [274, 179] width 28 height 17
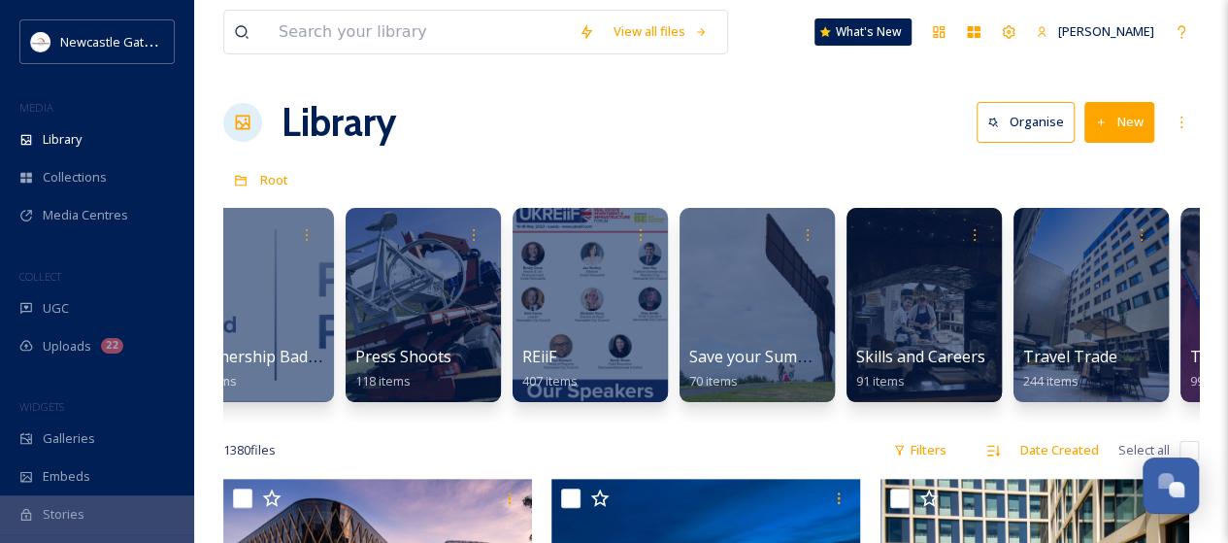
scroll to position [0, 3731]
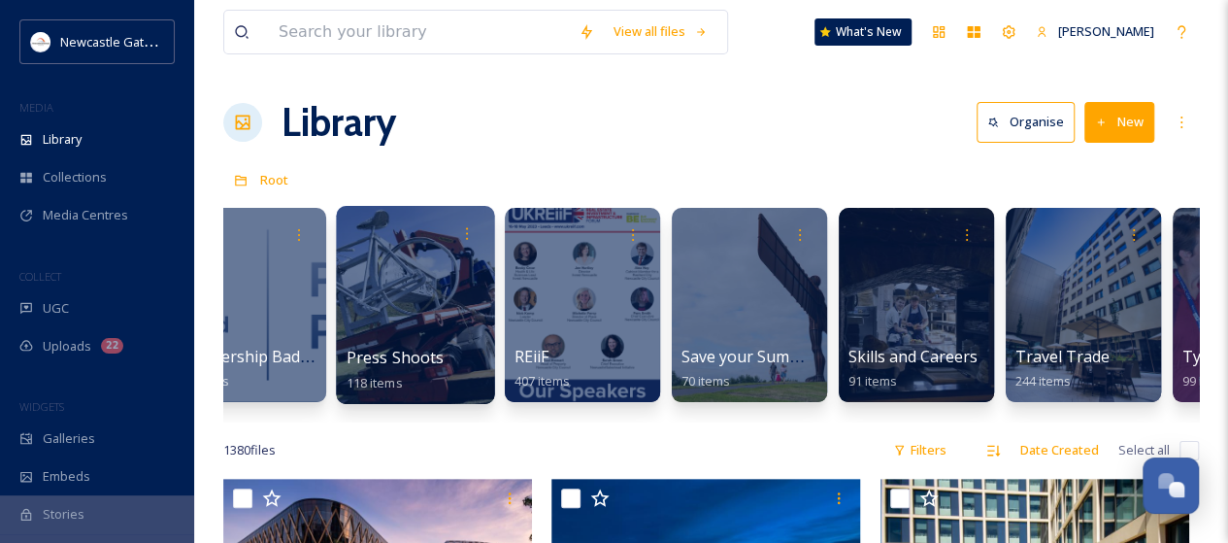
click at [419, 305] on div at bounding box center [415, 305] width 158 height 198
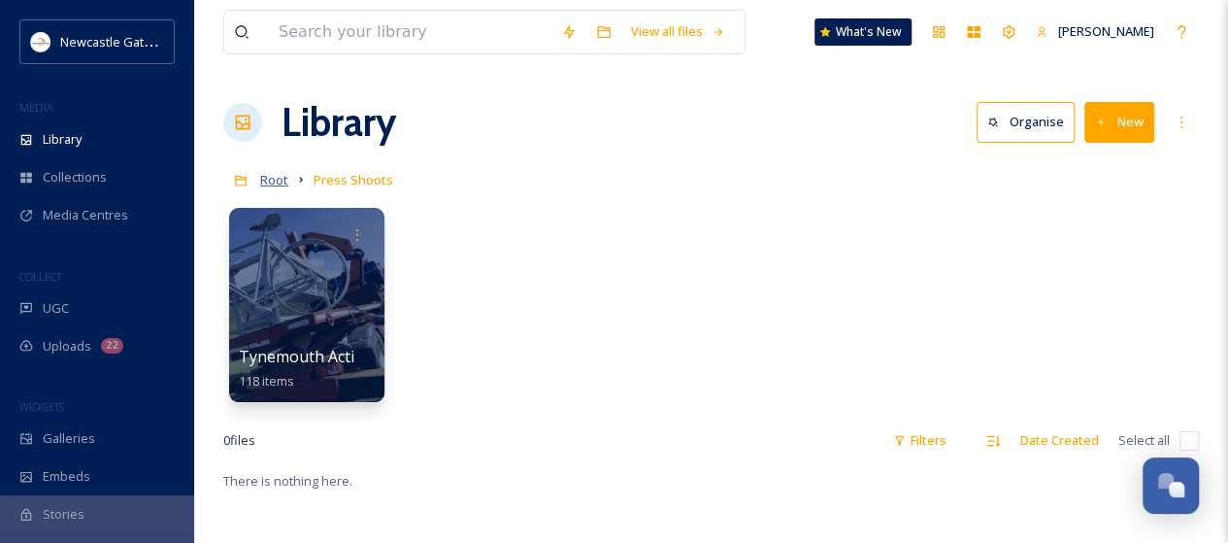
click at [274, 183] on span "Root" at bounding box center [274, 179] width 28 height 17
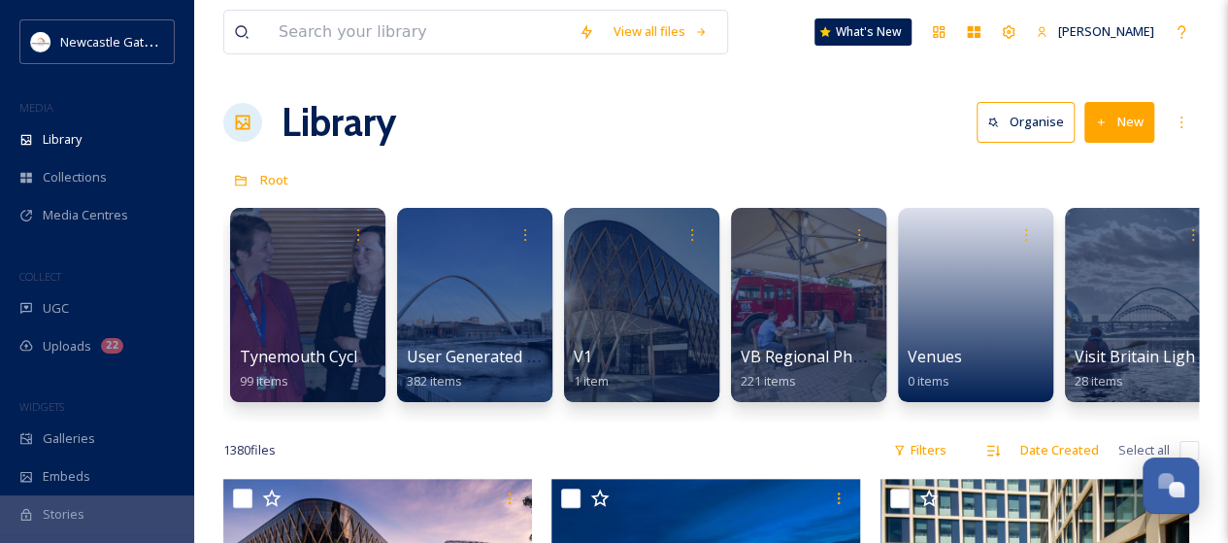
scroll to position [0, 4700]
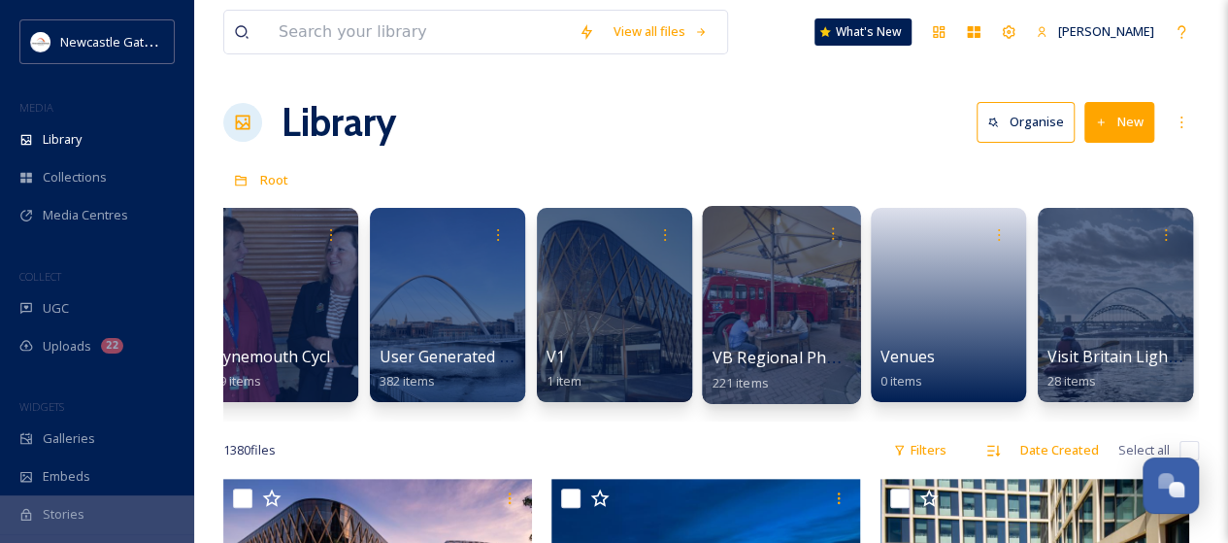
click at [809, 325] on div at bounding box center [781, 305] width 158 height 198
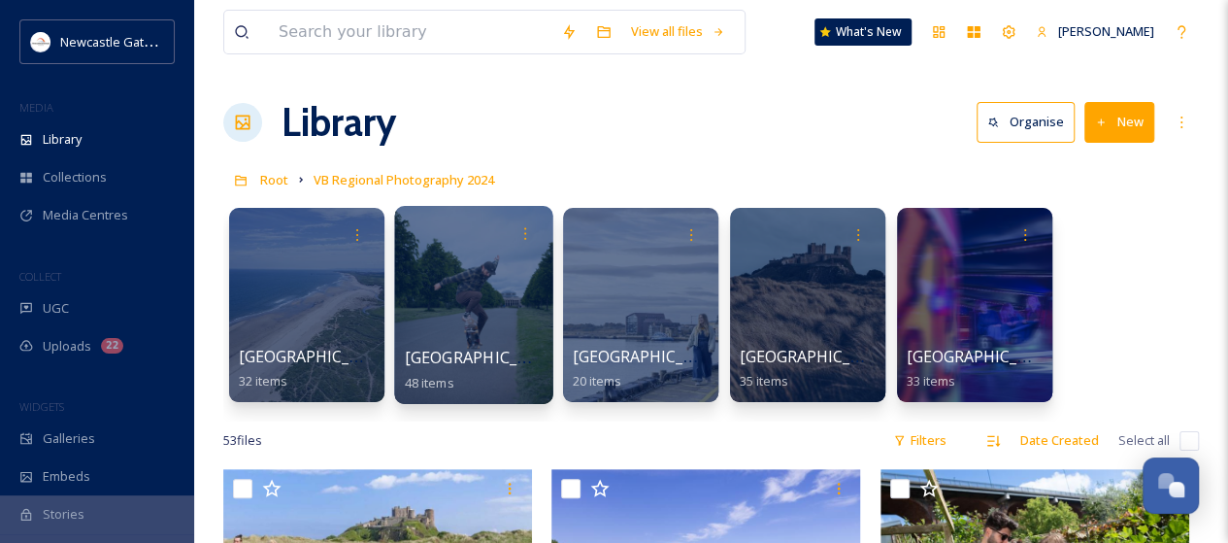
click at [479, 321] on div at bounding box center [473, 305] width 158 height 198
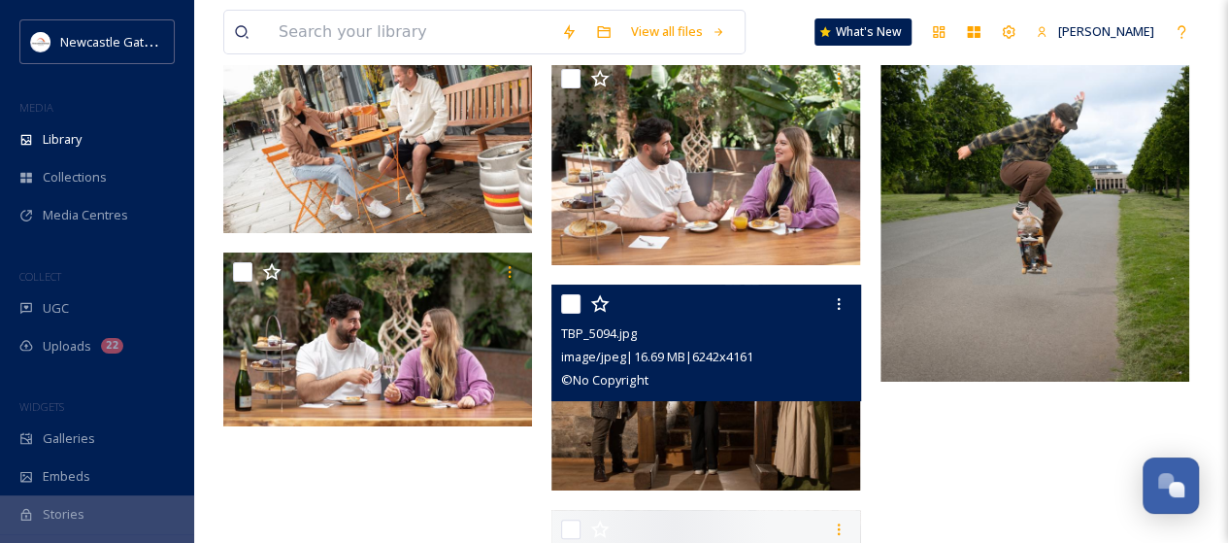
scroll to position [3852, 0]
